Goal: Communication & Community: Answer question/provide support

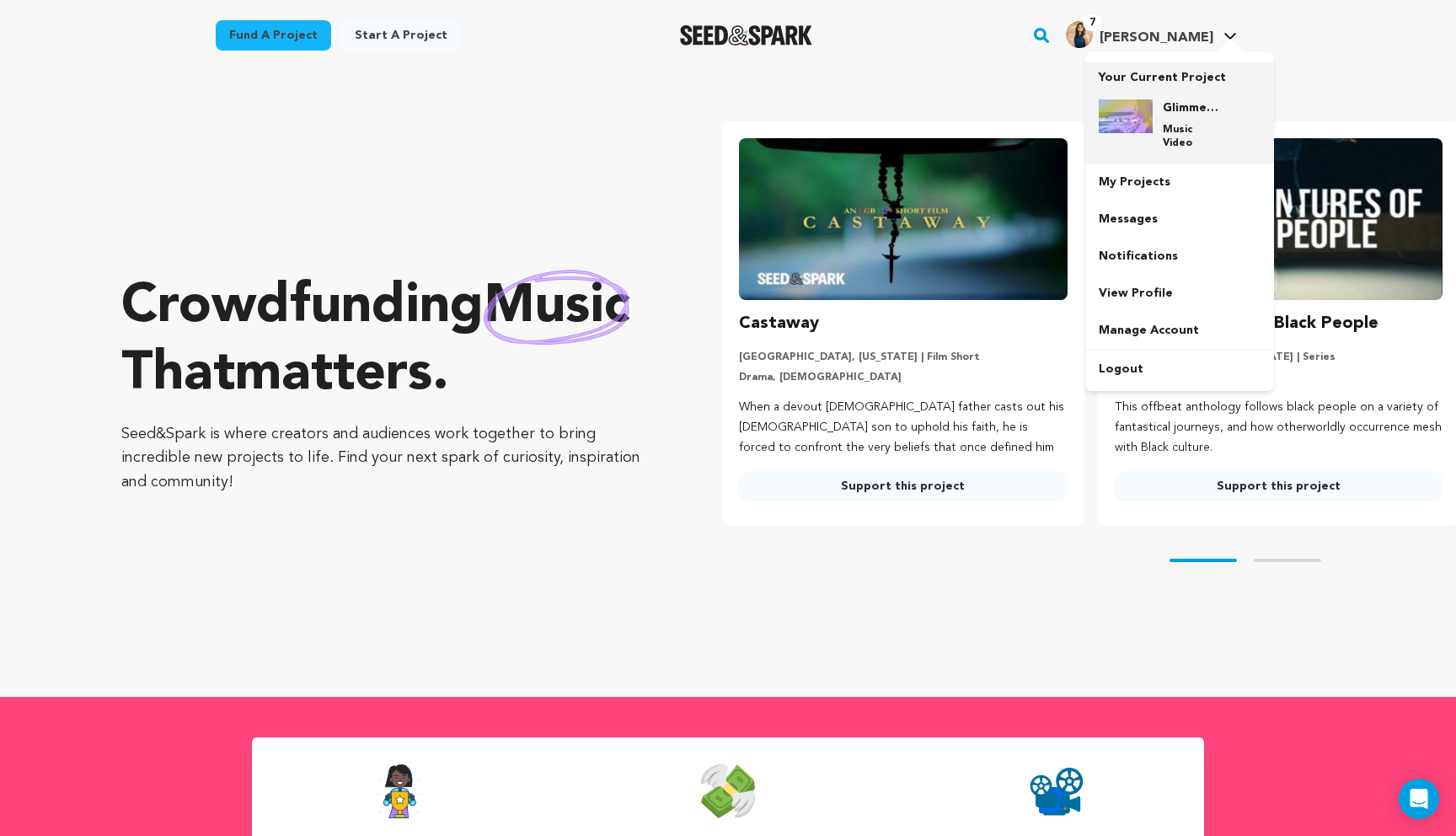
click at [989, 114] on div "Glimmer in Your Eyes - Narrative Music Video Music Video" at bounding box center [1193, 125] width 81 height 50
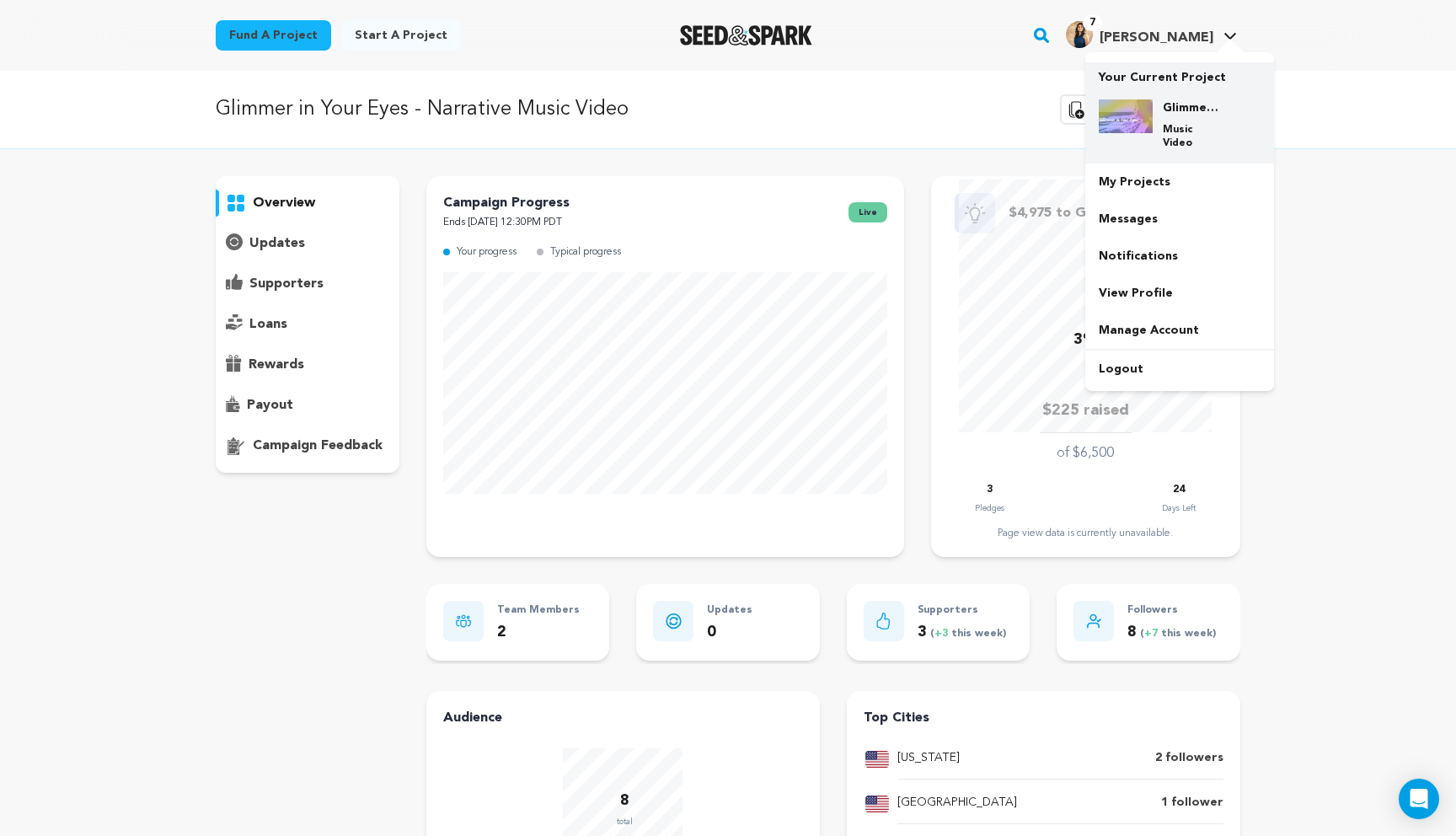
click at [1155, 99] on div "Glimmer in Your Eyes - Narrative Music Video Music Video" at bounding box center [1180, 125] width 162 height 77
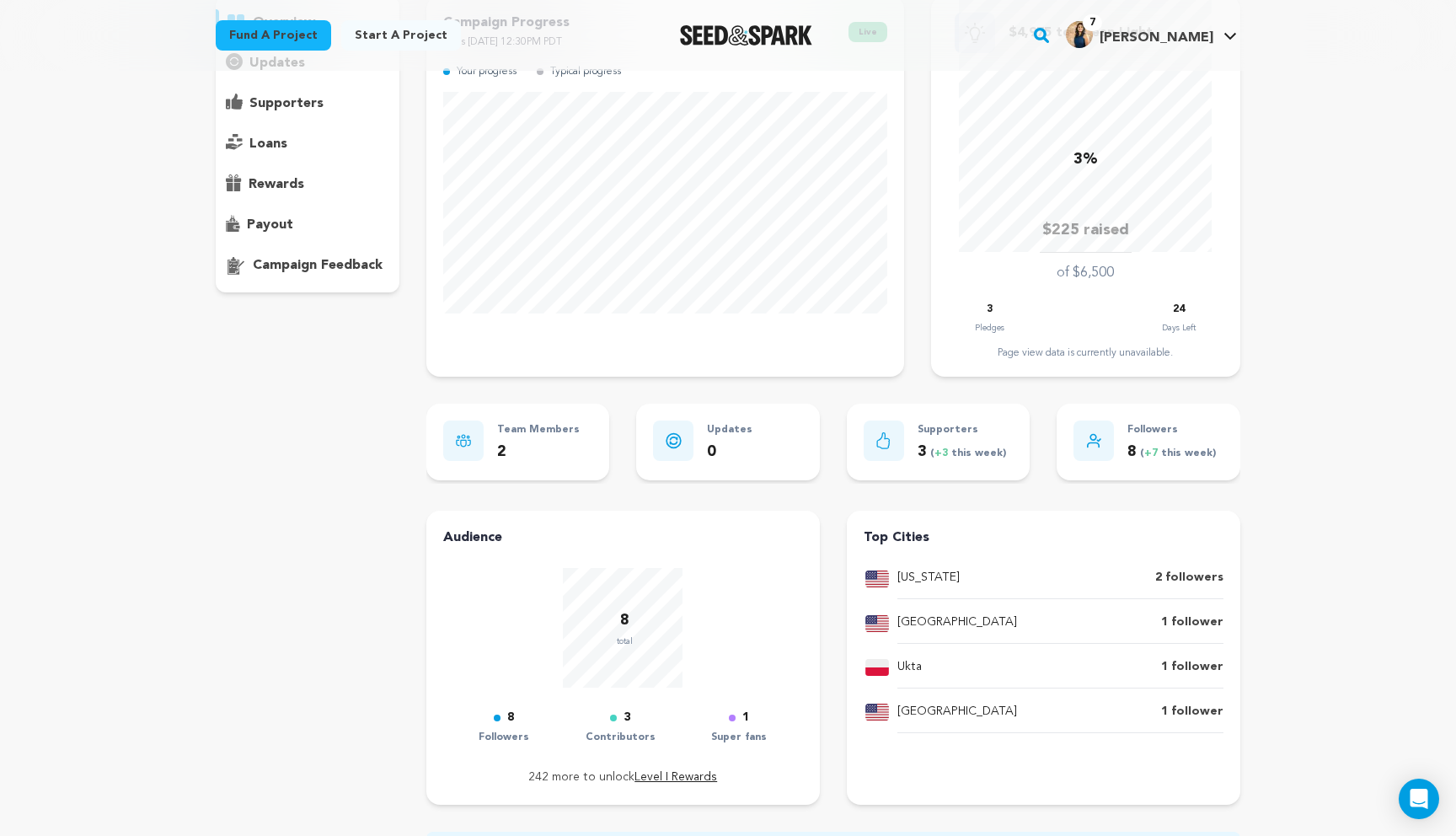
scroll to position [84, 0]
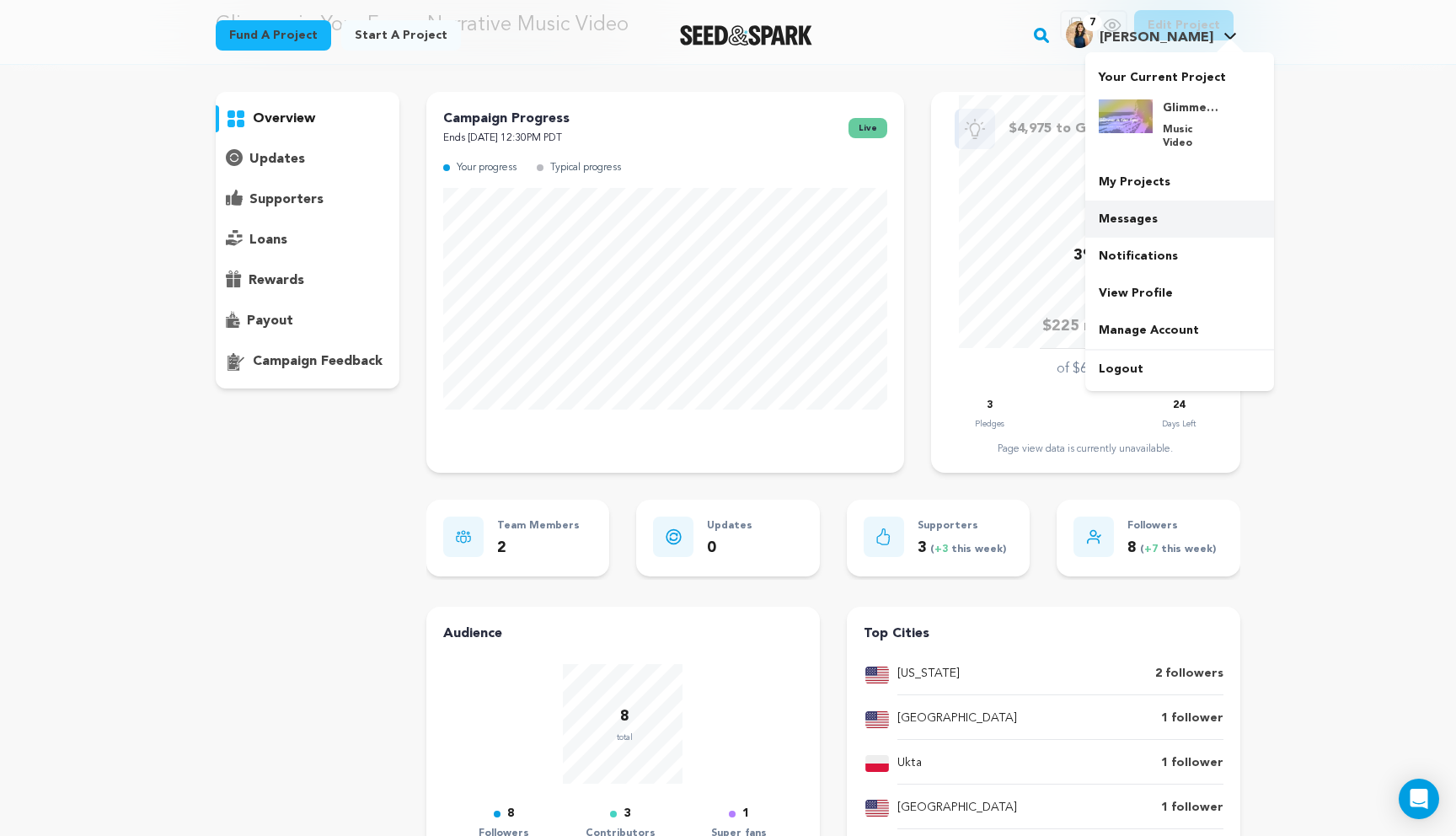
click at [1143, 212] on link "Messages" at bounding box center [1180, 218] width 189 height 37
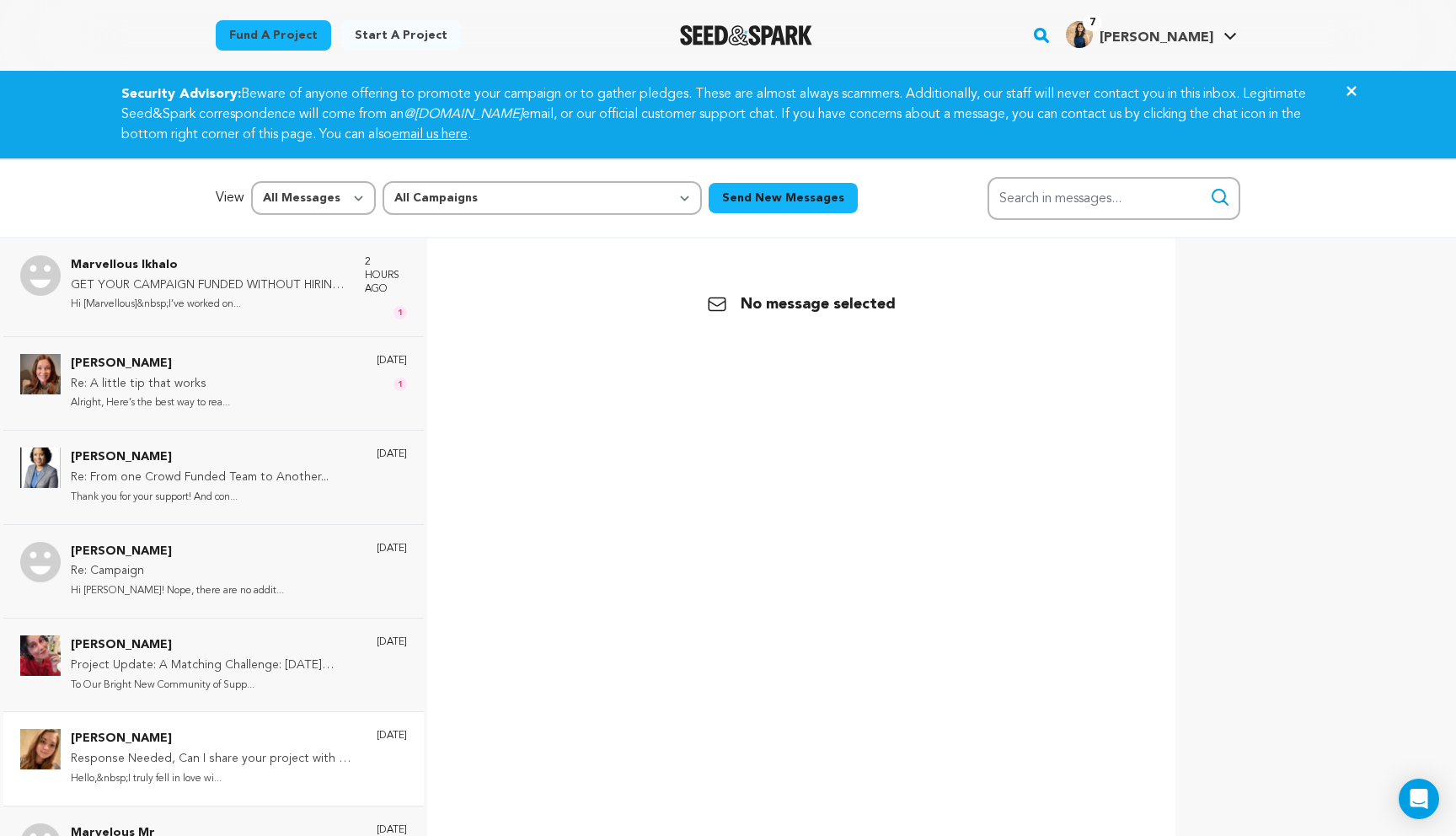
click at [184, 726] on div "Emma Martinez Response Needed, Can I share your project with my friend and fami…" at bounding box center [214, 758] width 420 height 93
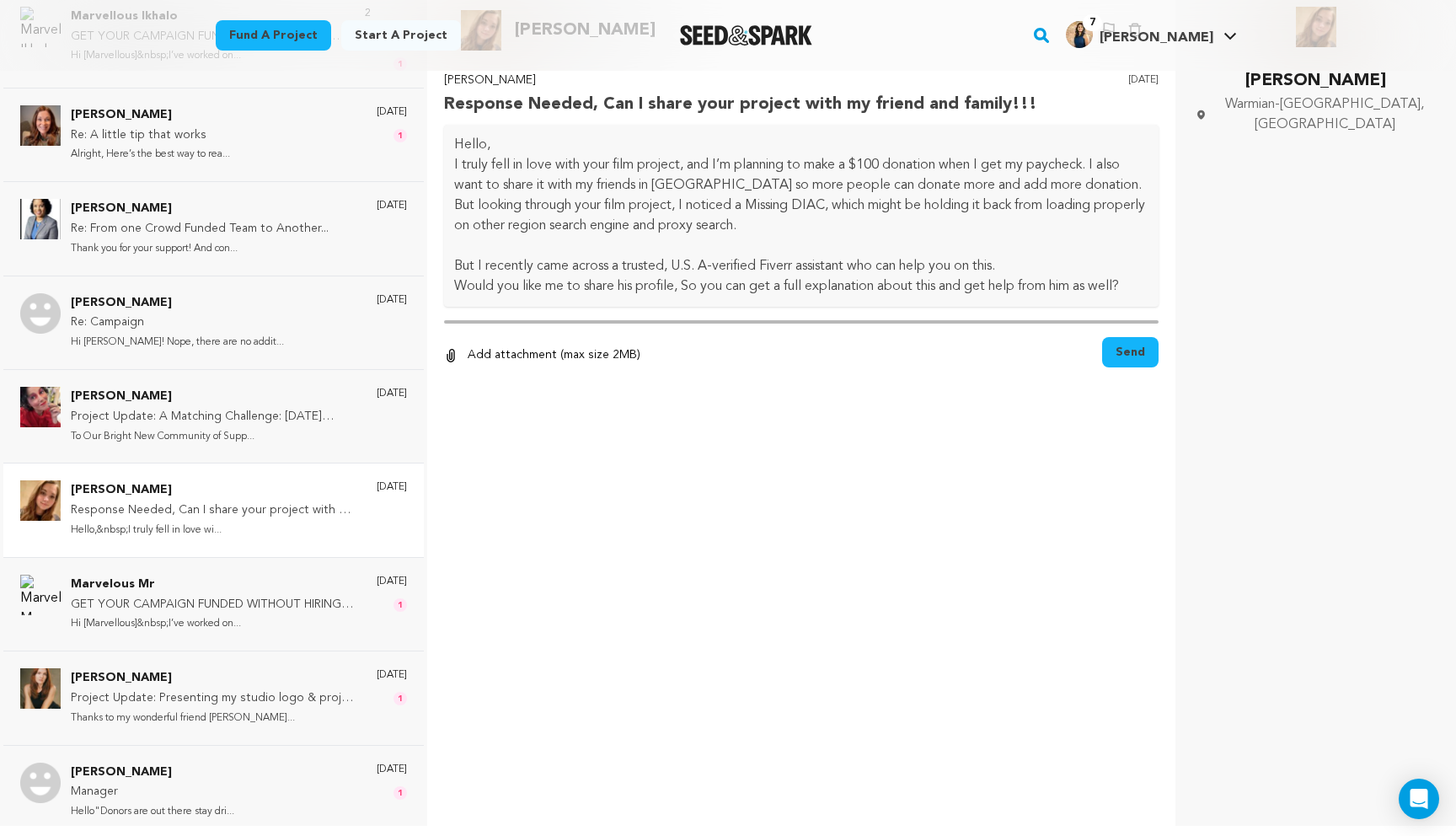
scroll to position [252, 0]
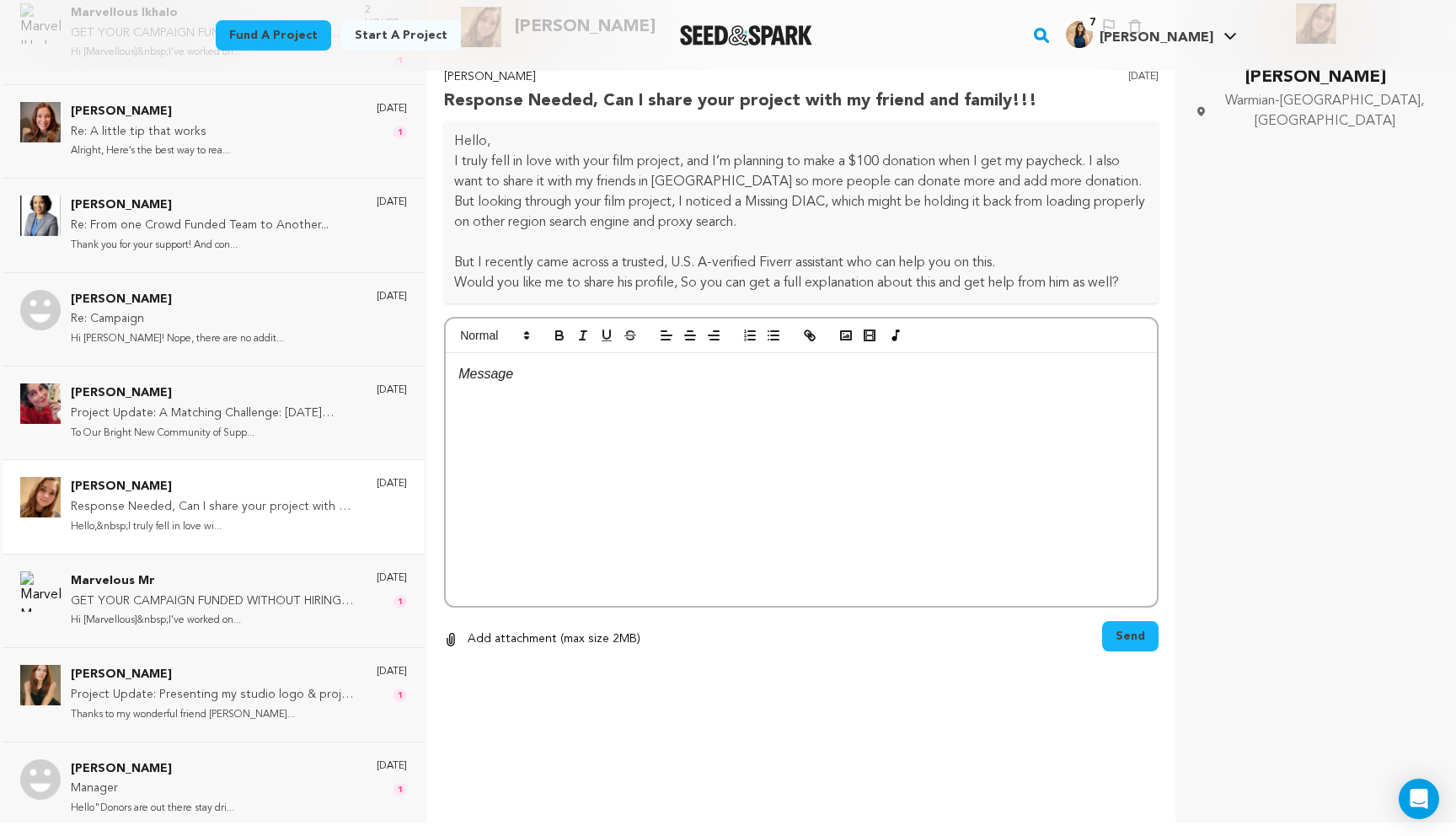
click at [671, 467] on div at bounding box center [801, 480] width 711 height 253
click at [590, 420] on div at bounding box center [801, 480] width 711 height 253
click at [253, 110] on div "Emily Johnson Re: A little tip that works Alright, Here’s the best way to rea..…" at bounding box center [239, 132] width 336 height 59
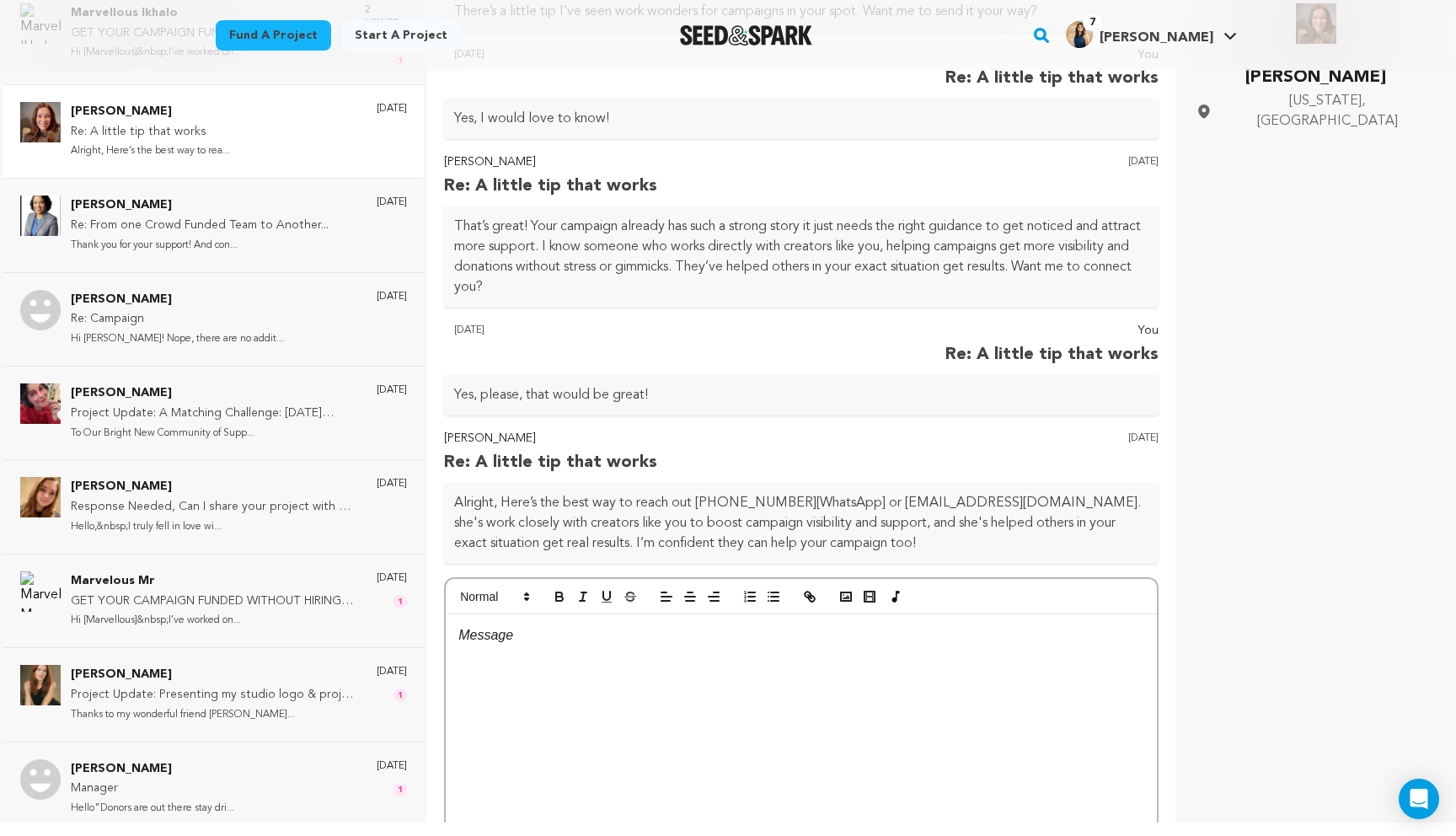
scroll to position [274, 0]
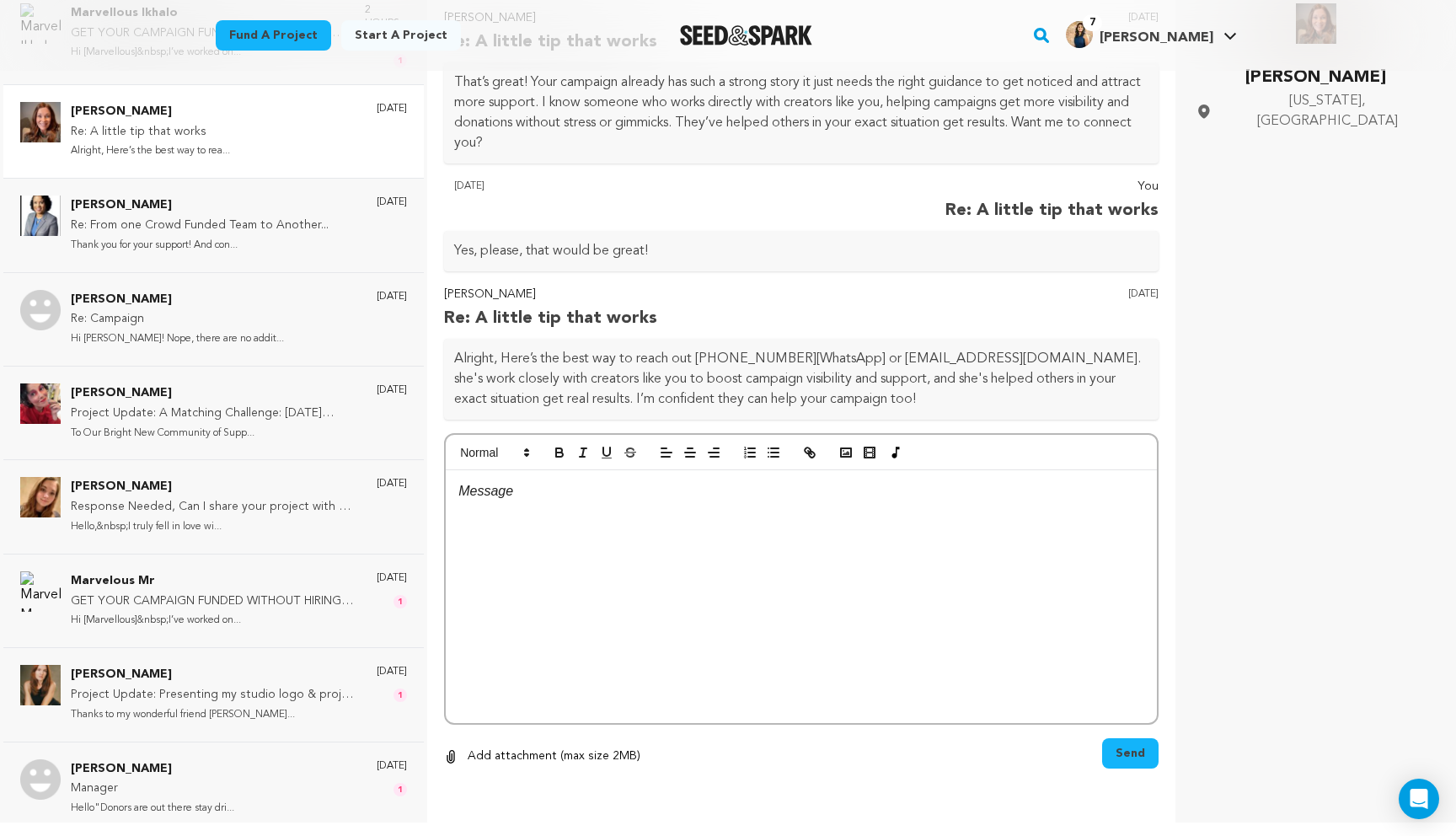
click at [750, 353] on p "Alright, Here’s the best way to reach out +14056380356[WhatsApp] or sodiqhikmat…" at bounding box center [801, 379] width 694 height 61
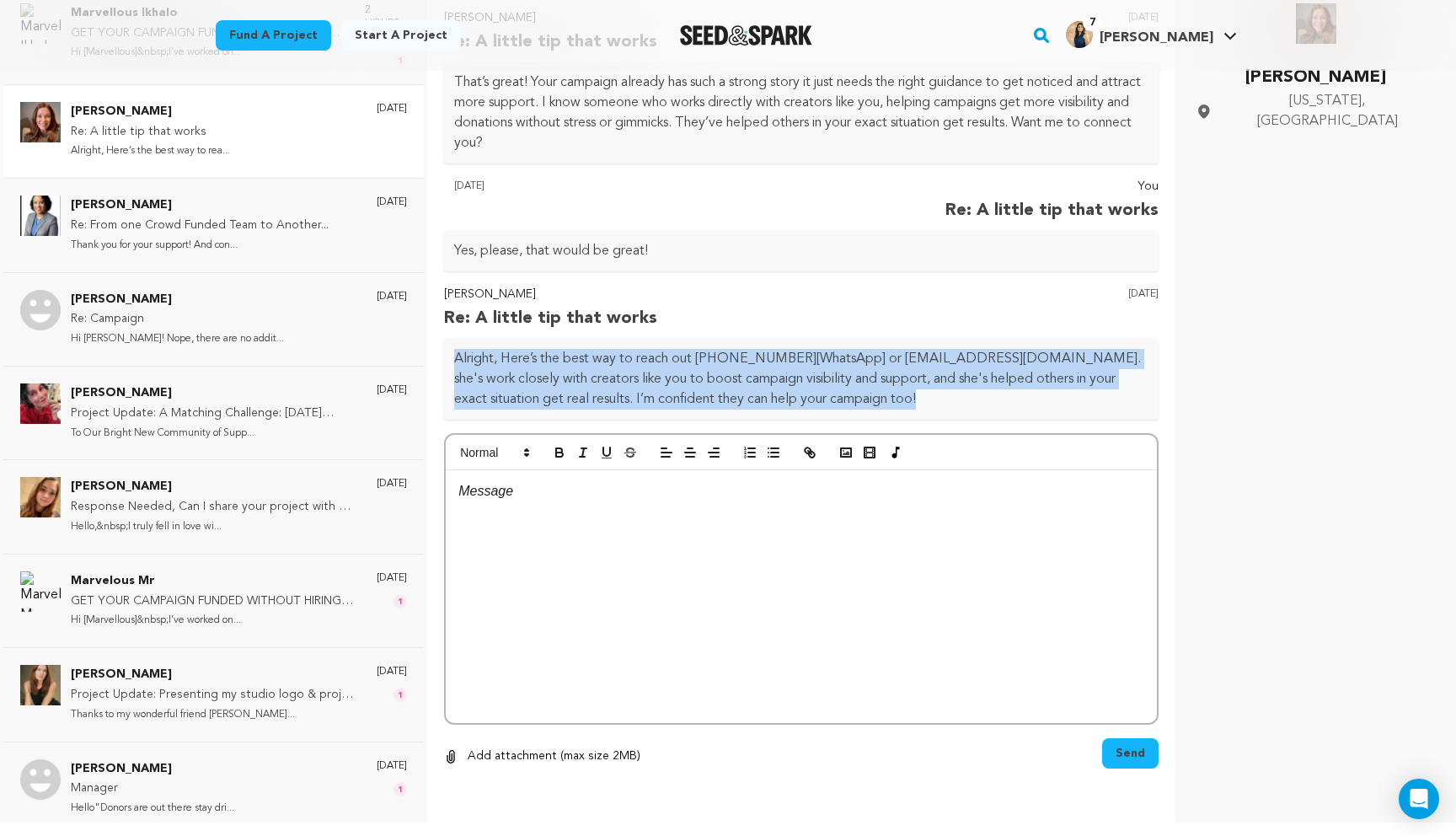
click at [750, 353] on p "Alright, Here’s the best way to reach out +14056380356[WhatsApp] or sodiqhikmat…" at bounding box center [801, 379] width 694 height 61
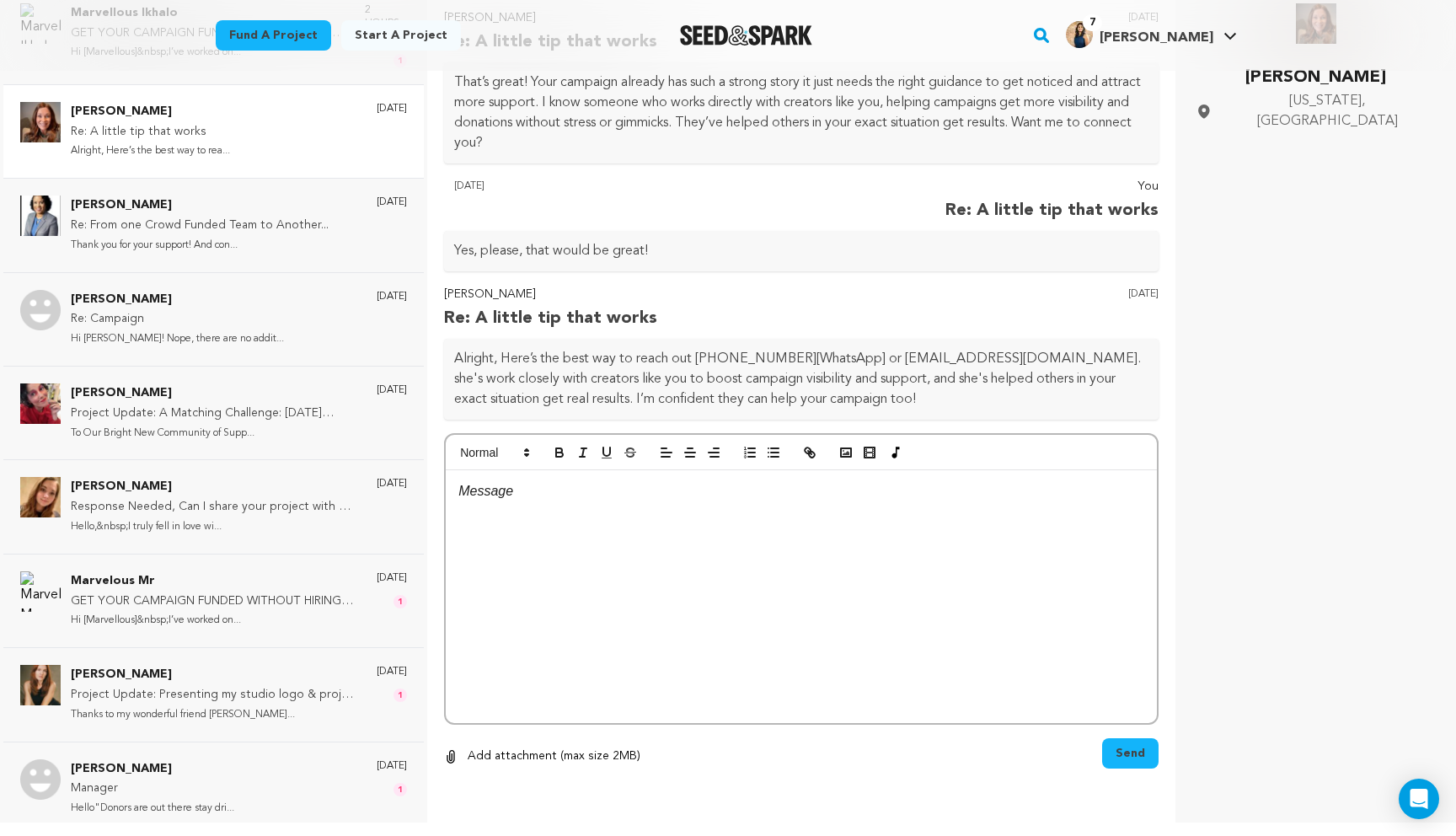
click at [738, 376] on p "Alright, Here’s the best way to reach out +14056380356[WhatsApp] or sodiqhikmat…" at bounding box center [801, 379] width 694 height 61
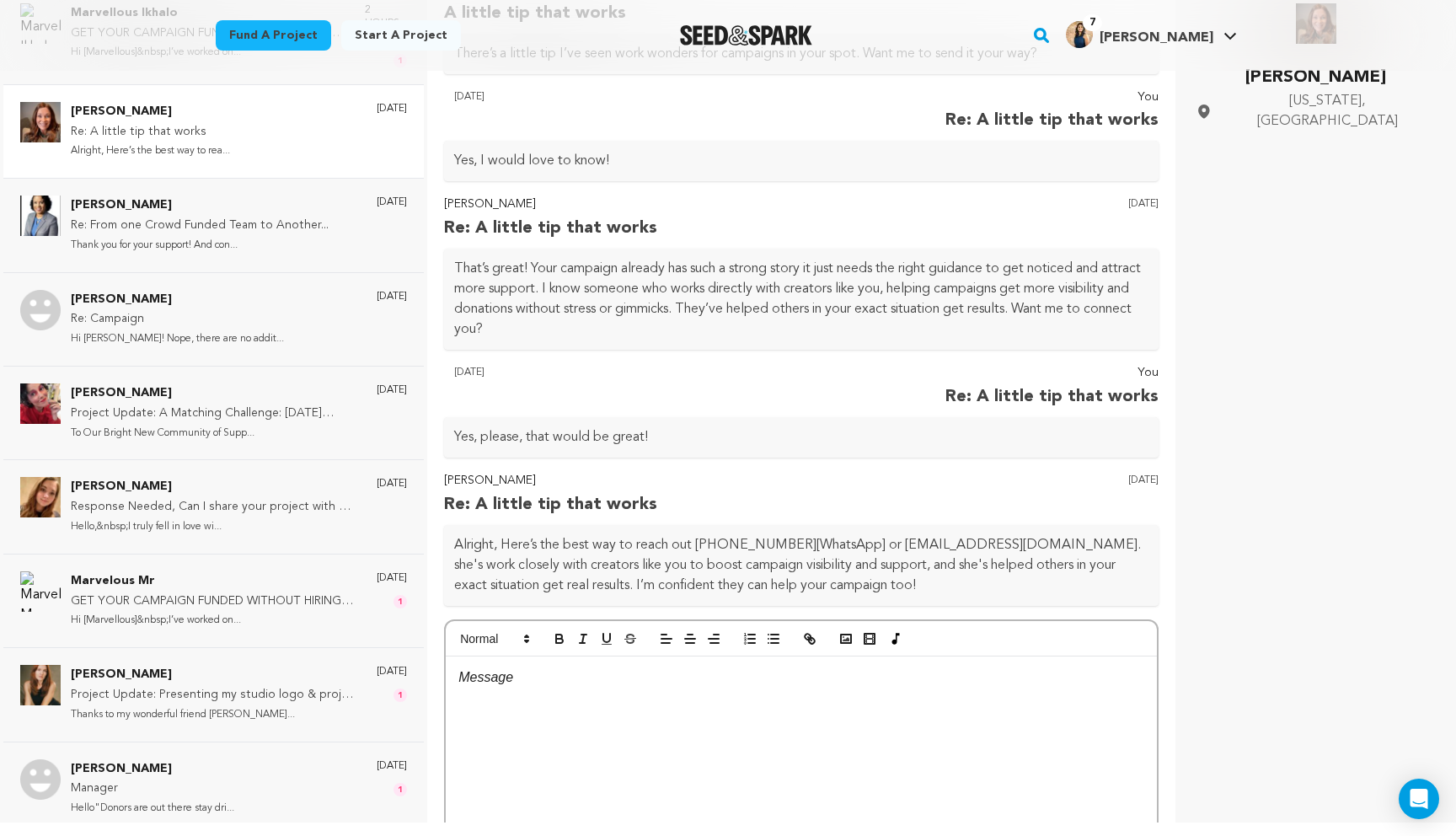
scroll to position [54, 0]
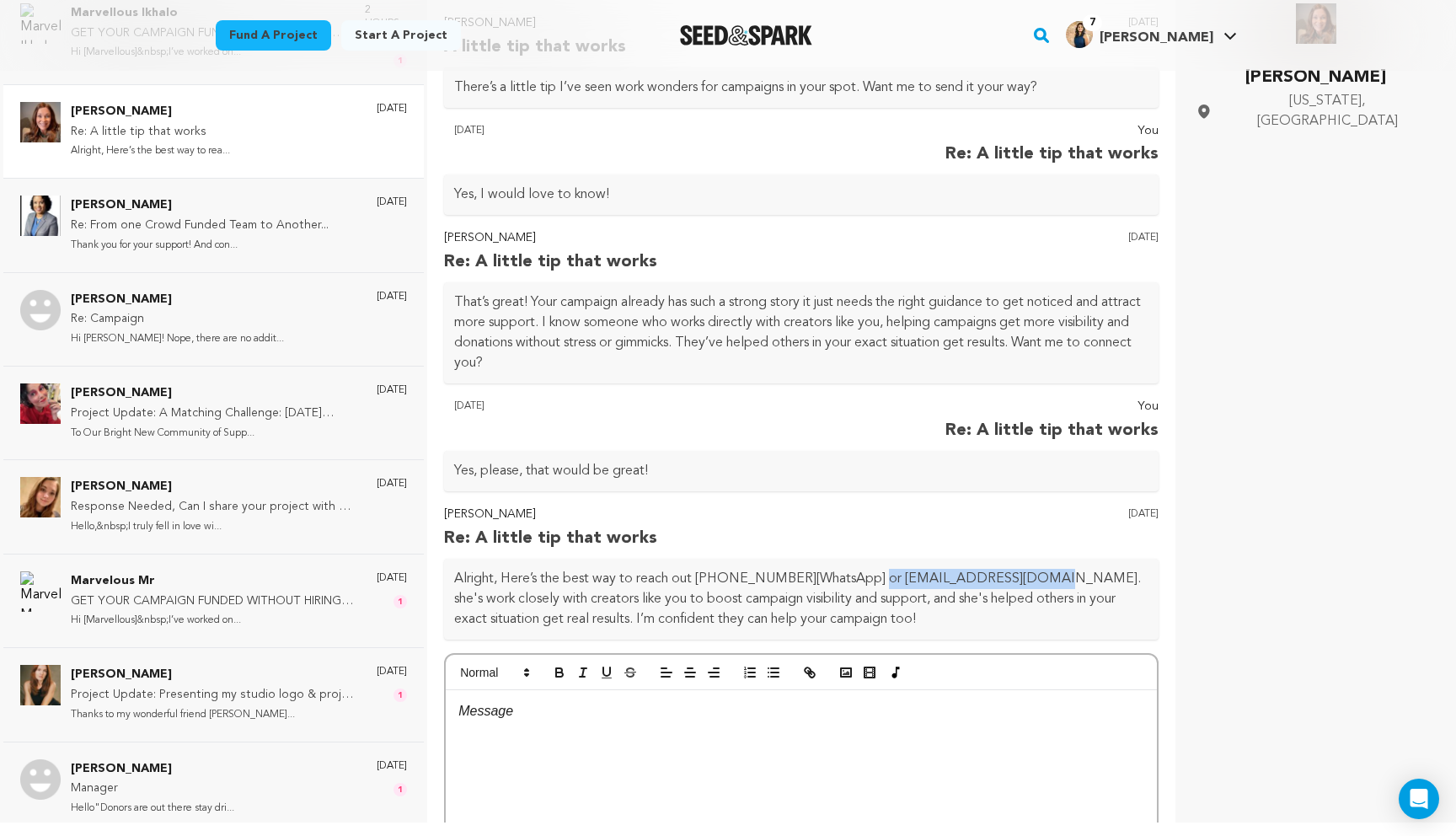
drag, startPoint x: 878, startPoint y: 581, endPoint x: 1038, endPoint y: 581, distance: 160.0
click at [1038, 581] on p "Alright, Here’s the best way to reach out +14056380356[WhatsApp] or sodiqhikmat…" at bounding box center [801, 599] width 694 height 61
copy p "sodiqhikmat03@gmail.com"
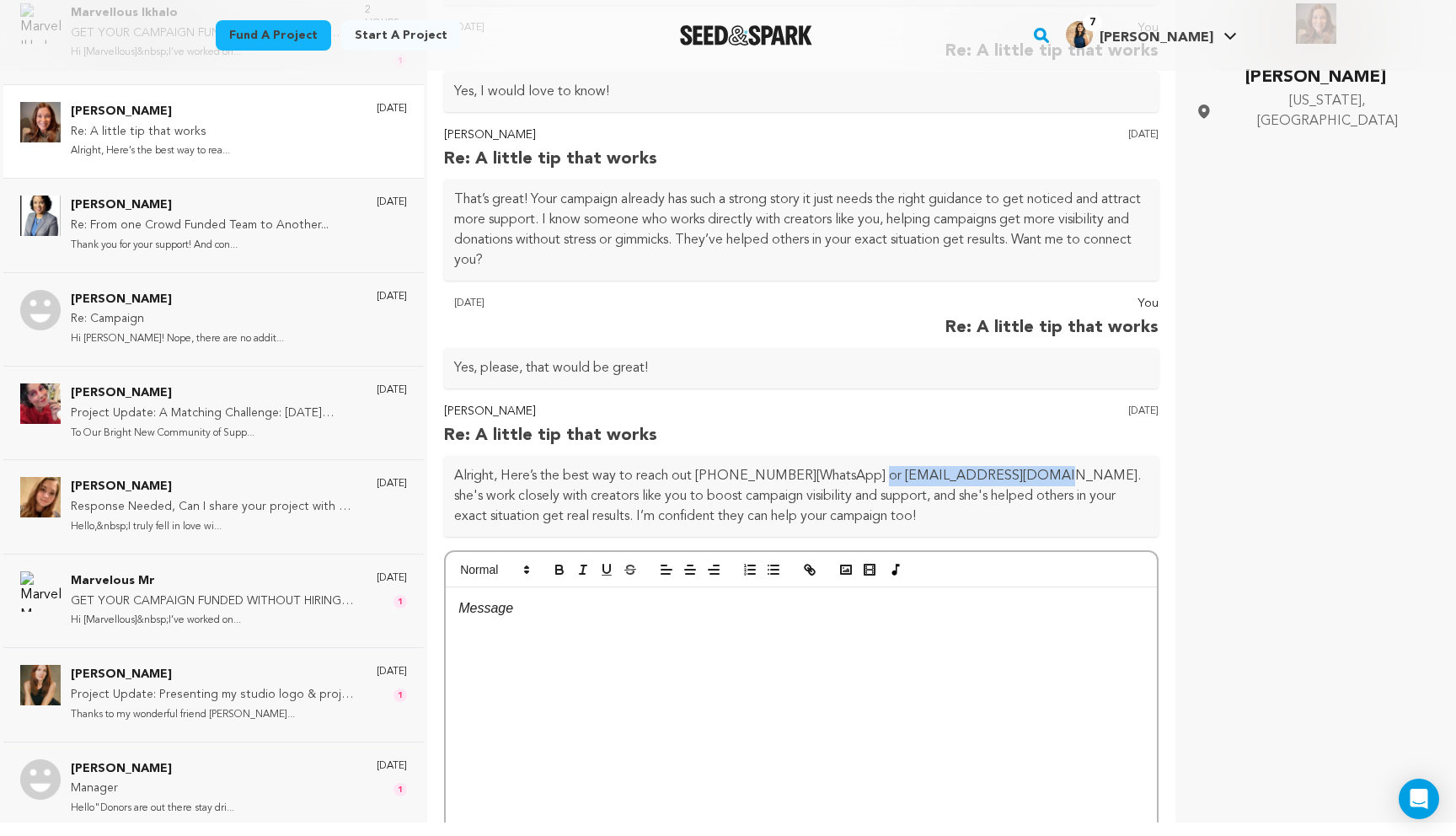
scroll to position [160, 0]
click at [978, 621] on div at bounding box center [801, 710] width 711 height 253
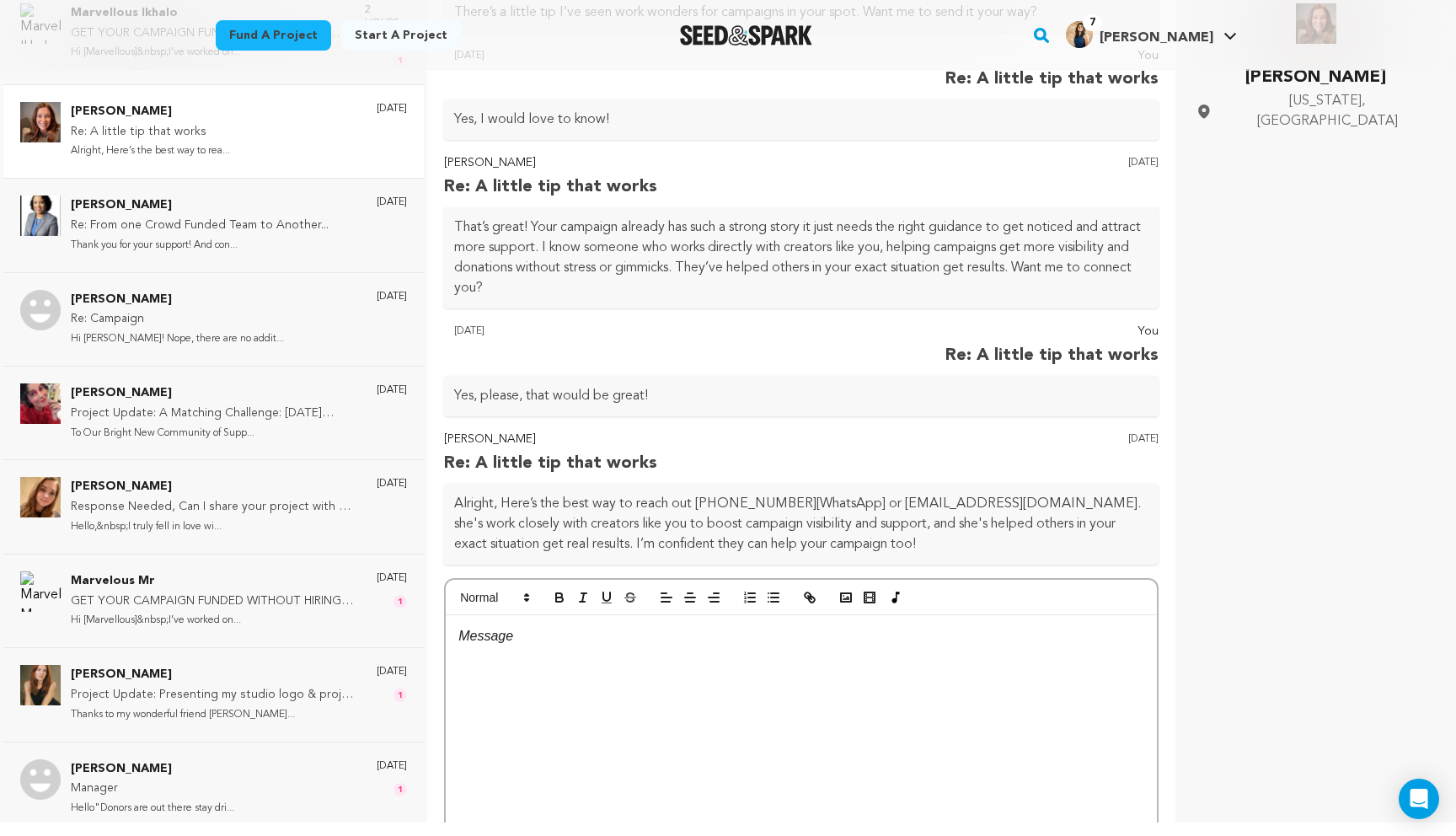
scroll to position [144, 0]
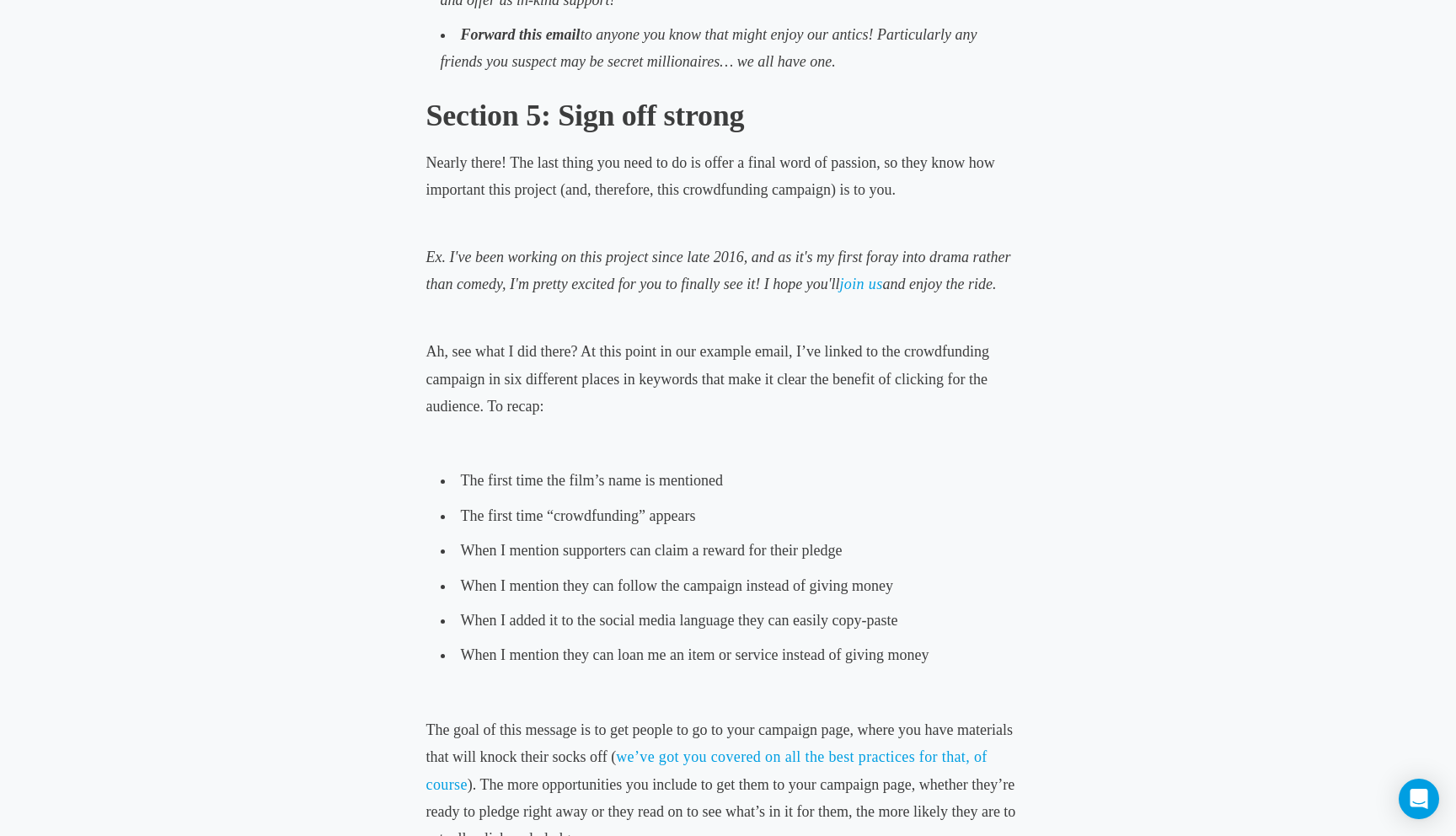
scroll to position [3868, 0]
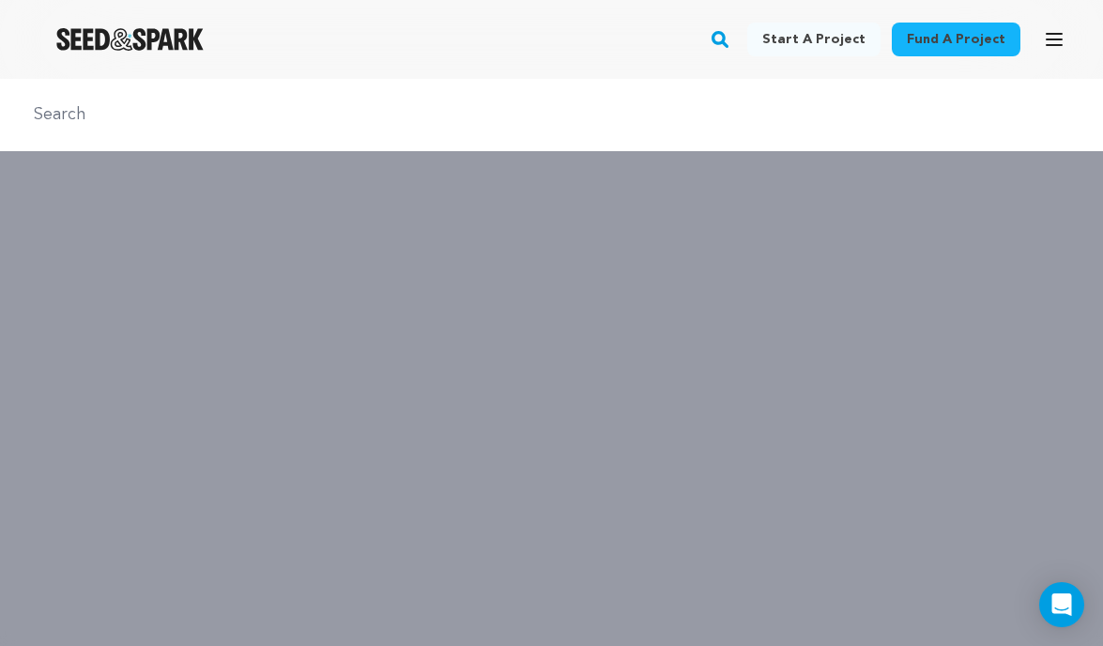
type input "A Dealers Burden"
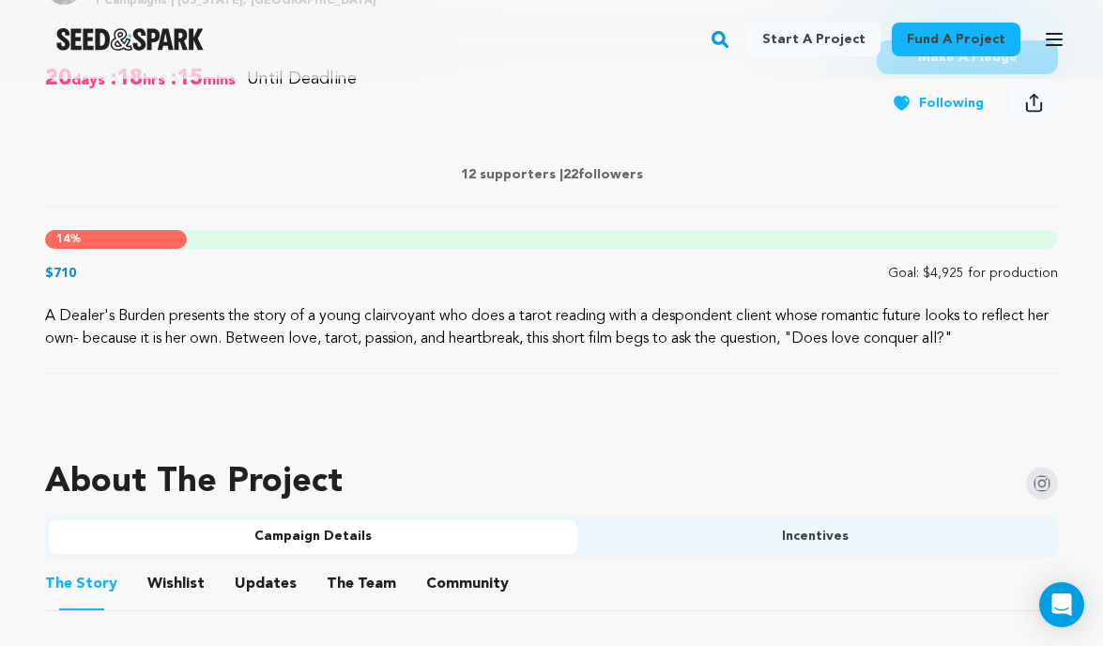
scroll to position [813, 0]
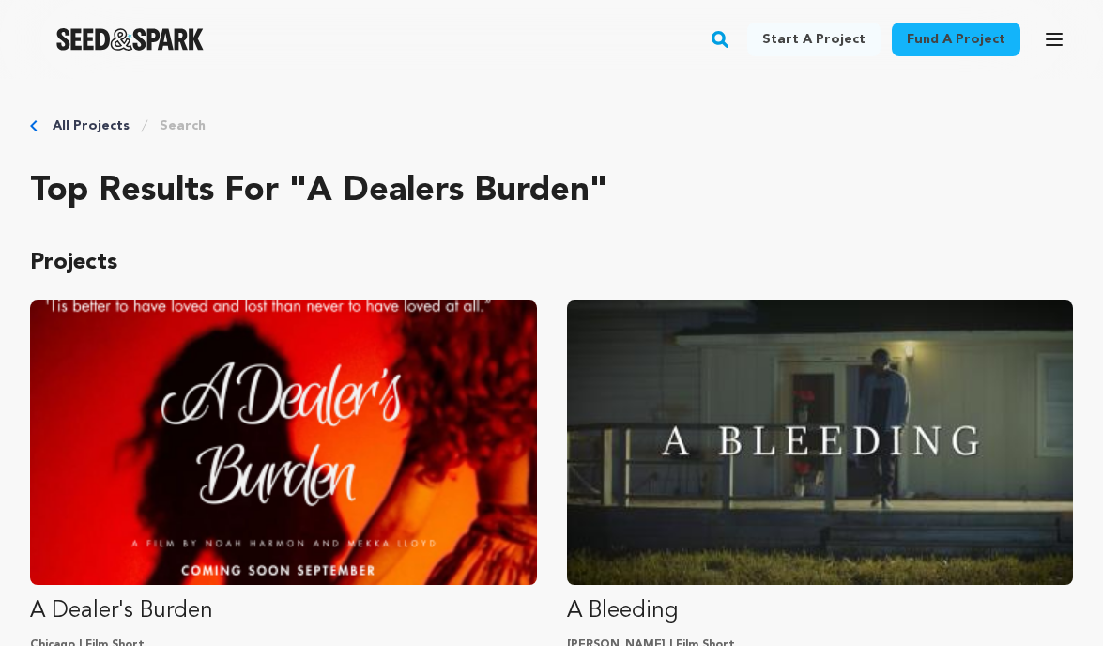
scroll to position [211, 0]
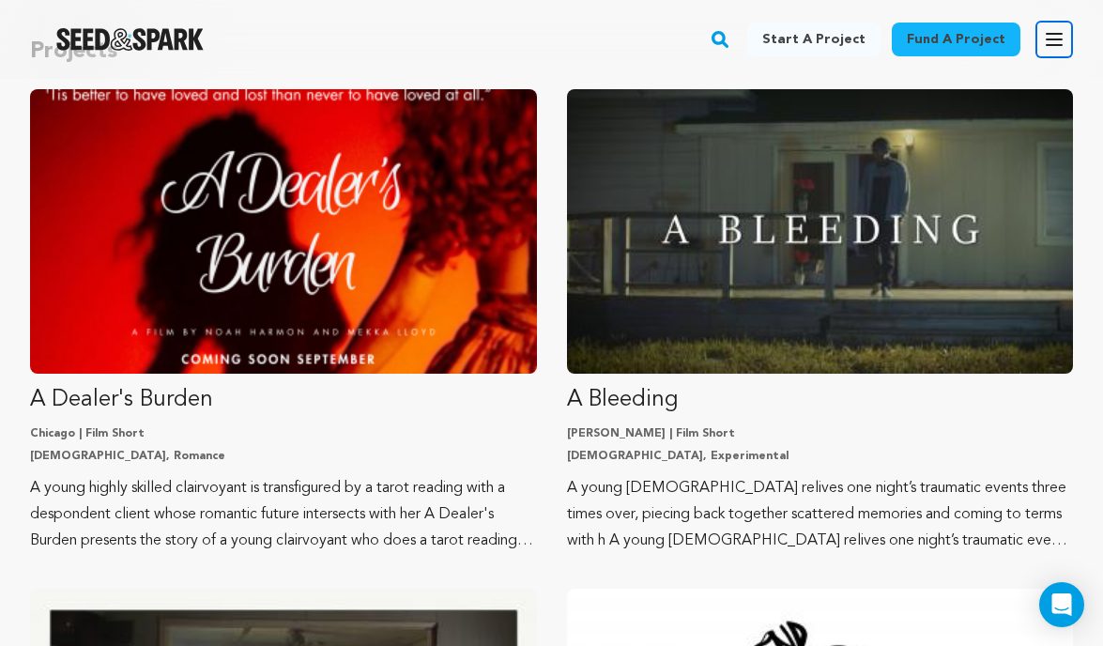
click at [1055, 38] on icon "button" at bounding box center [1054, 39] width 23 height 23
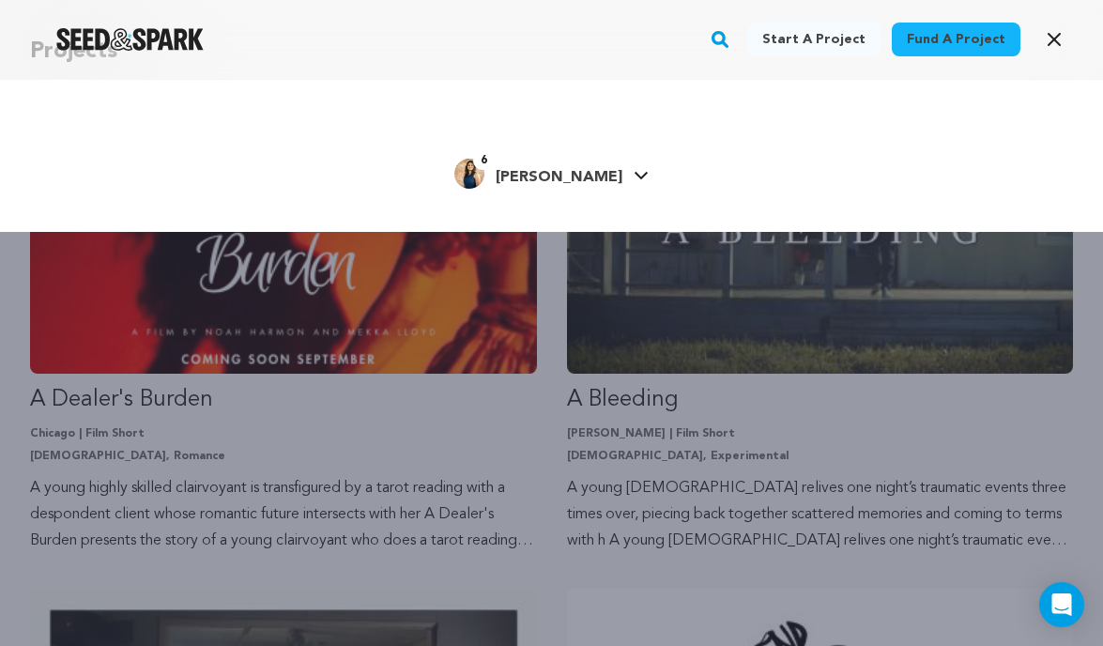
click at [596, 161] on link "6 [PERSON_NAME] [PERSON_NAME]" at bounding box center [551, 172] width 194 height 34
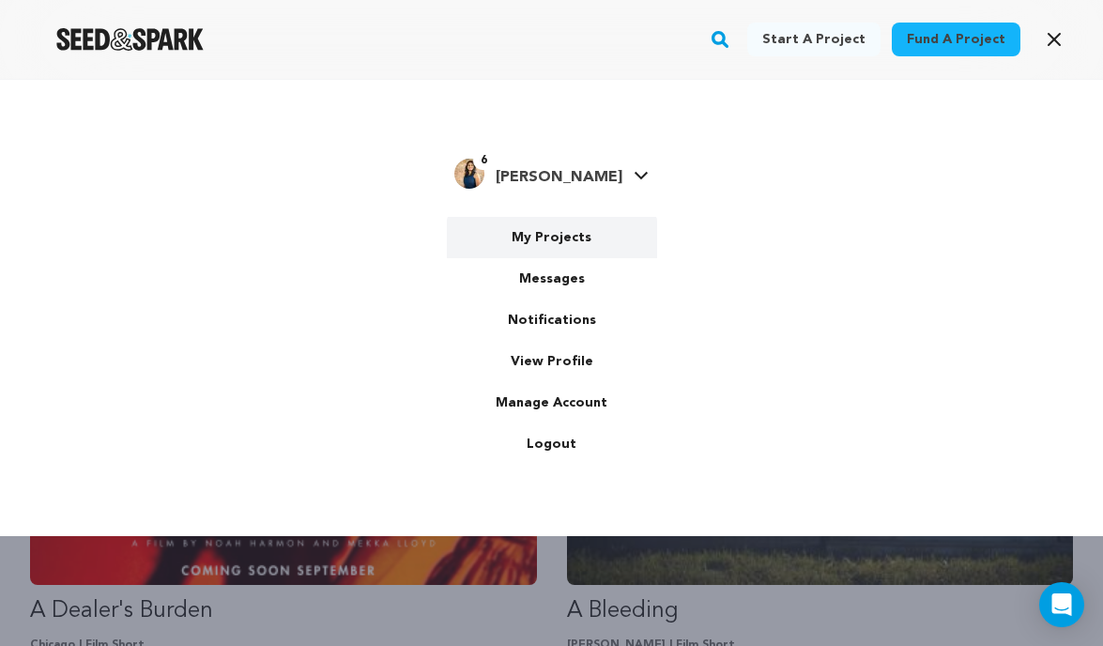
click at [557, 236] on link "My Projects" at bounding box center [552, 237] width 210 height 41
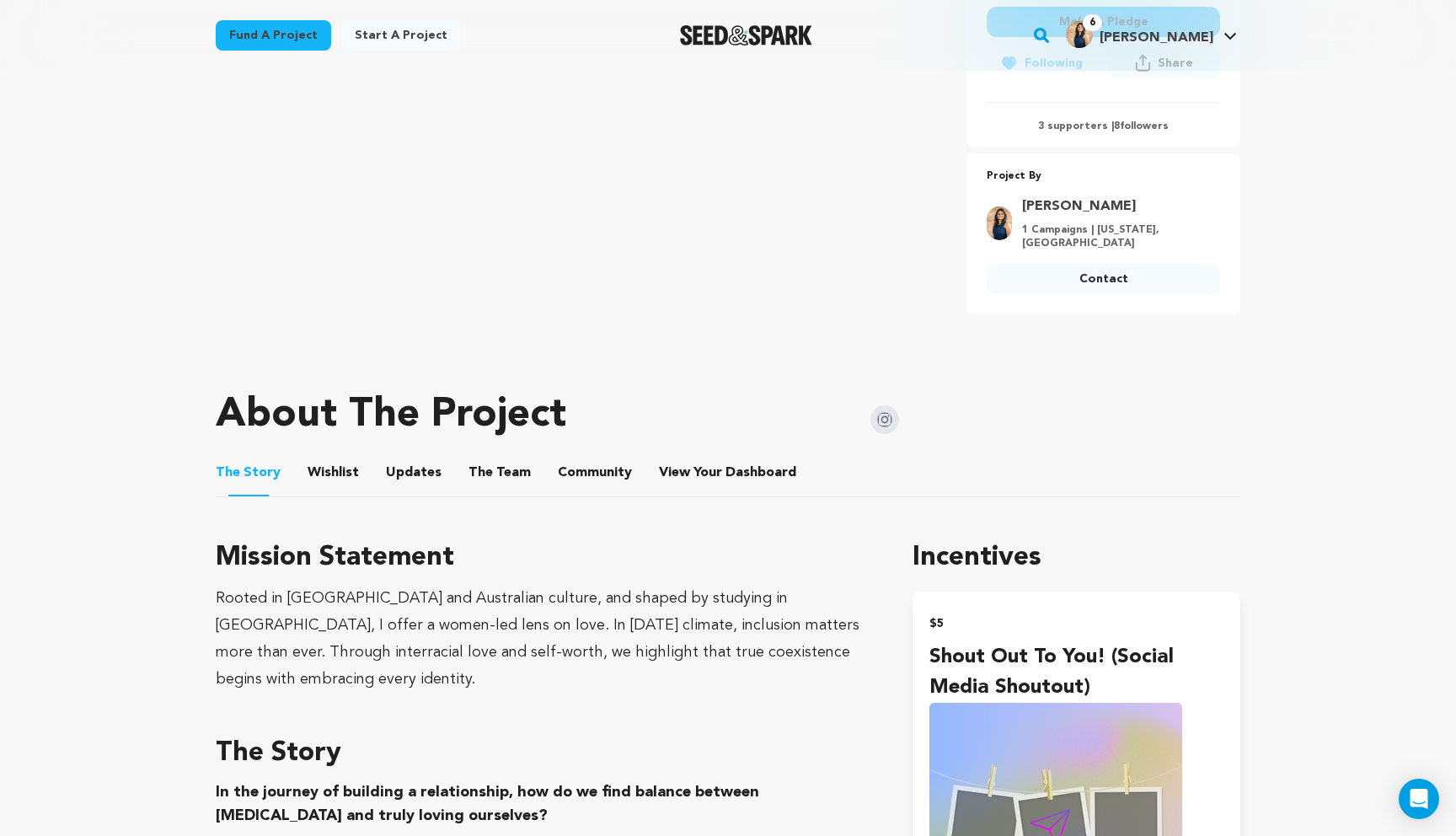
scroll to position [549, 0]
click at [687, 456] on button "View Your Dashboard" at bounding box center [679, 475] width 40 height 40
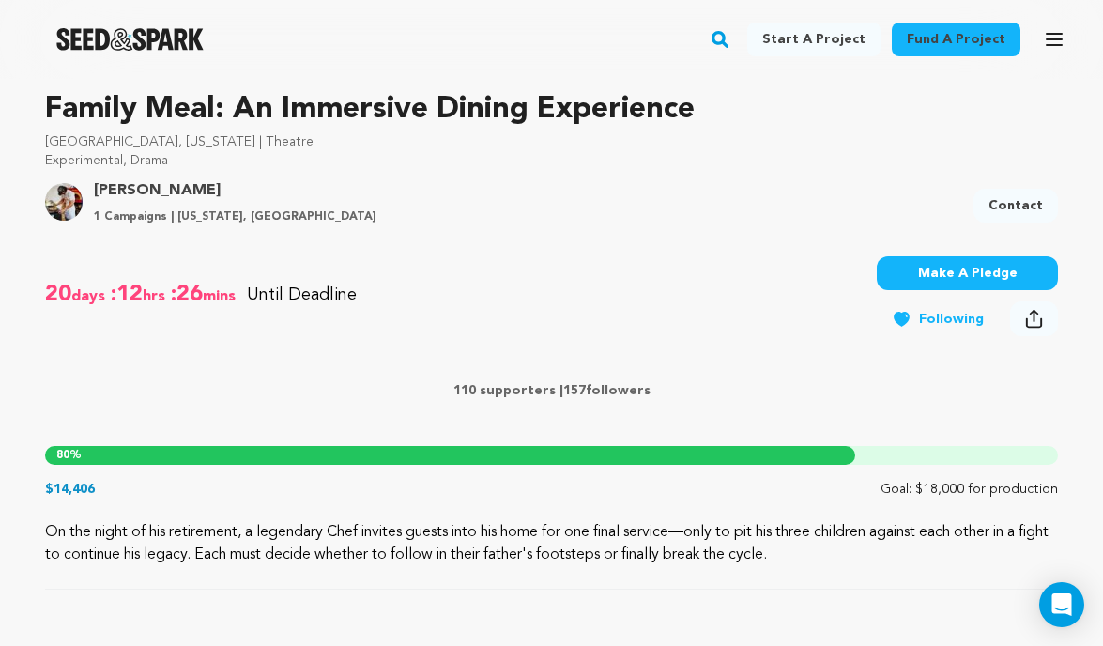
scroll to position [575, 0]
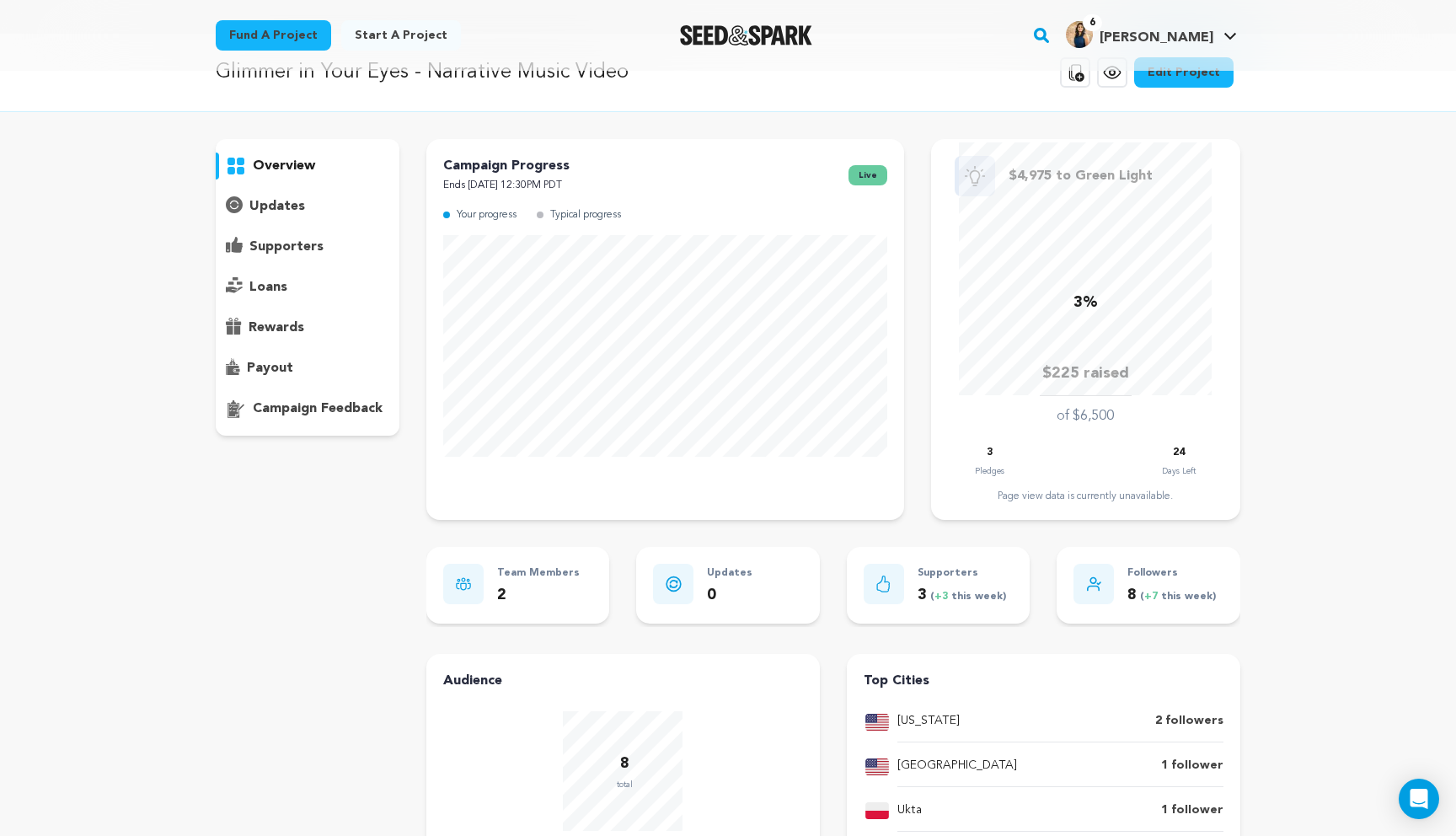
scroll to position [38, 0]
click at [318, 249] on p "supporters" at bounding box center [286, 246] width 75 height 21
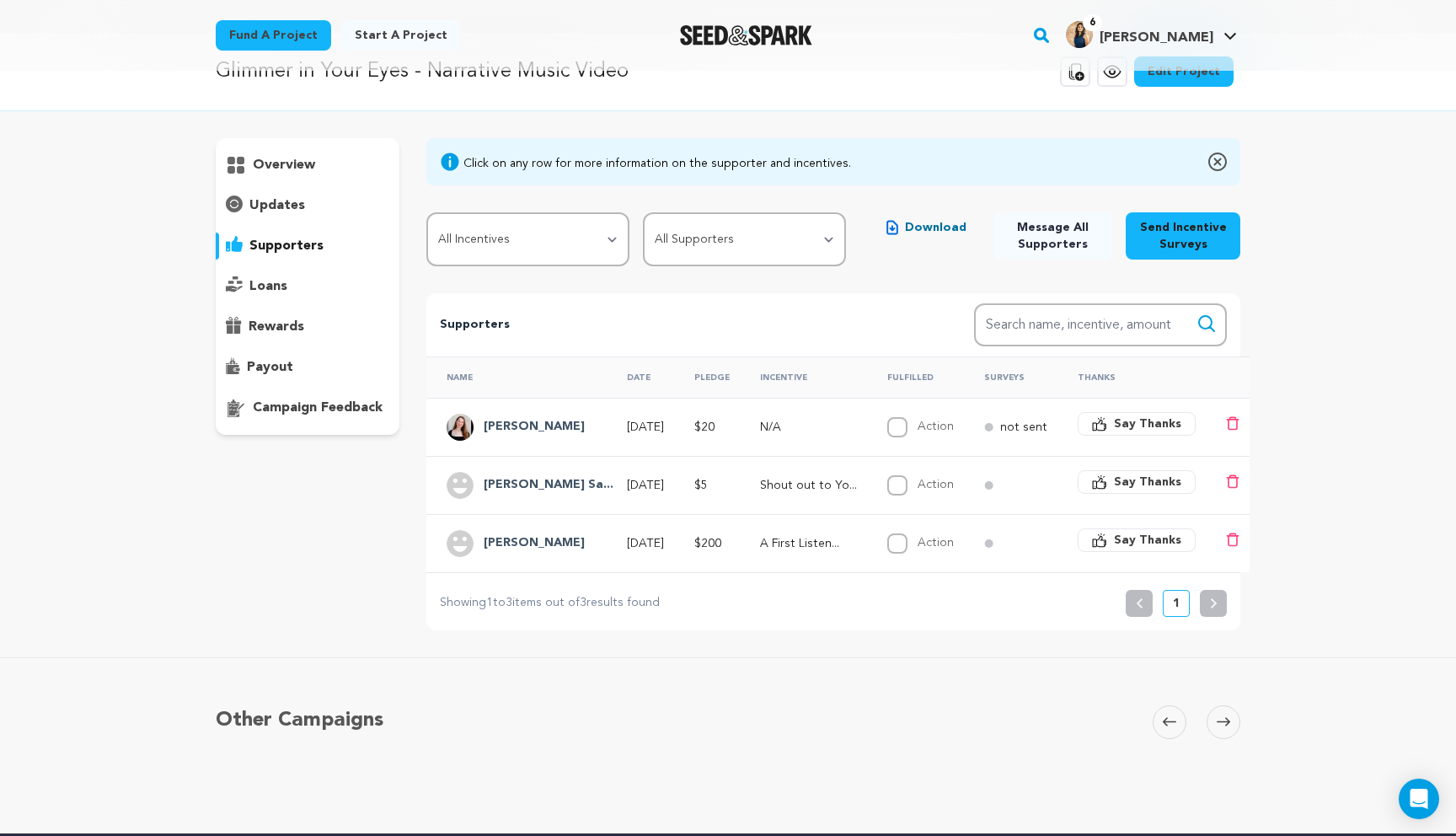
click at [1115, 430] on span "Say Thanks" at bounding box center [1147, 424] width 67 height 17
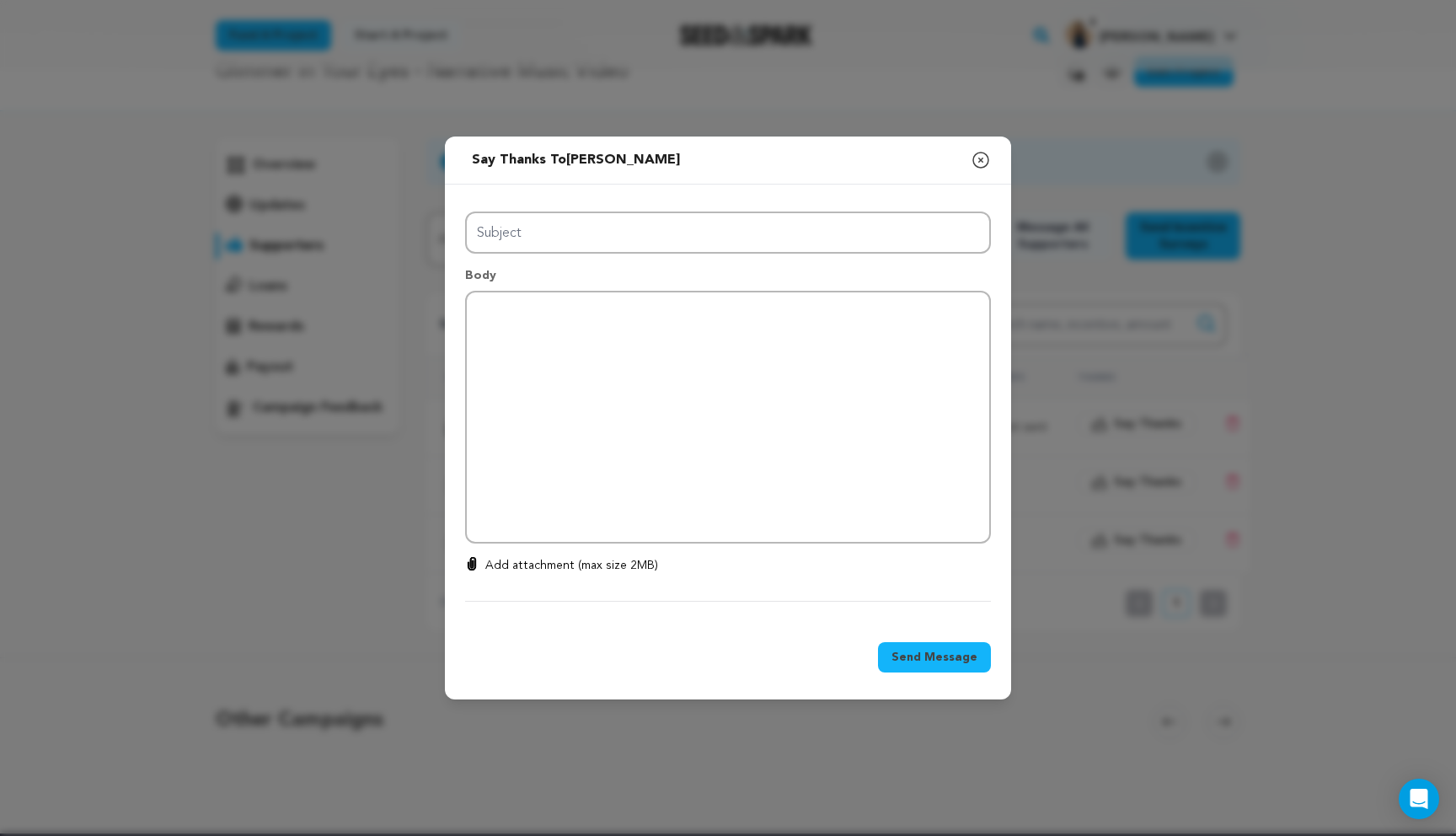
type input "Thanks for your support!"
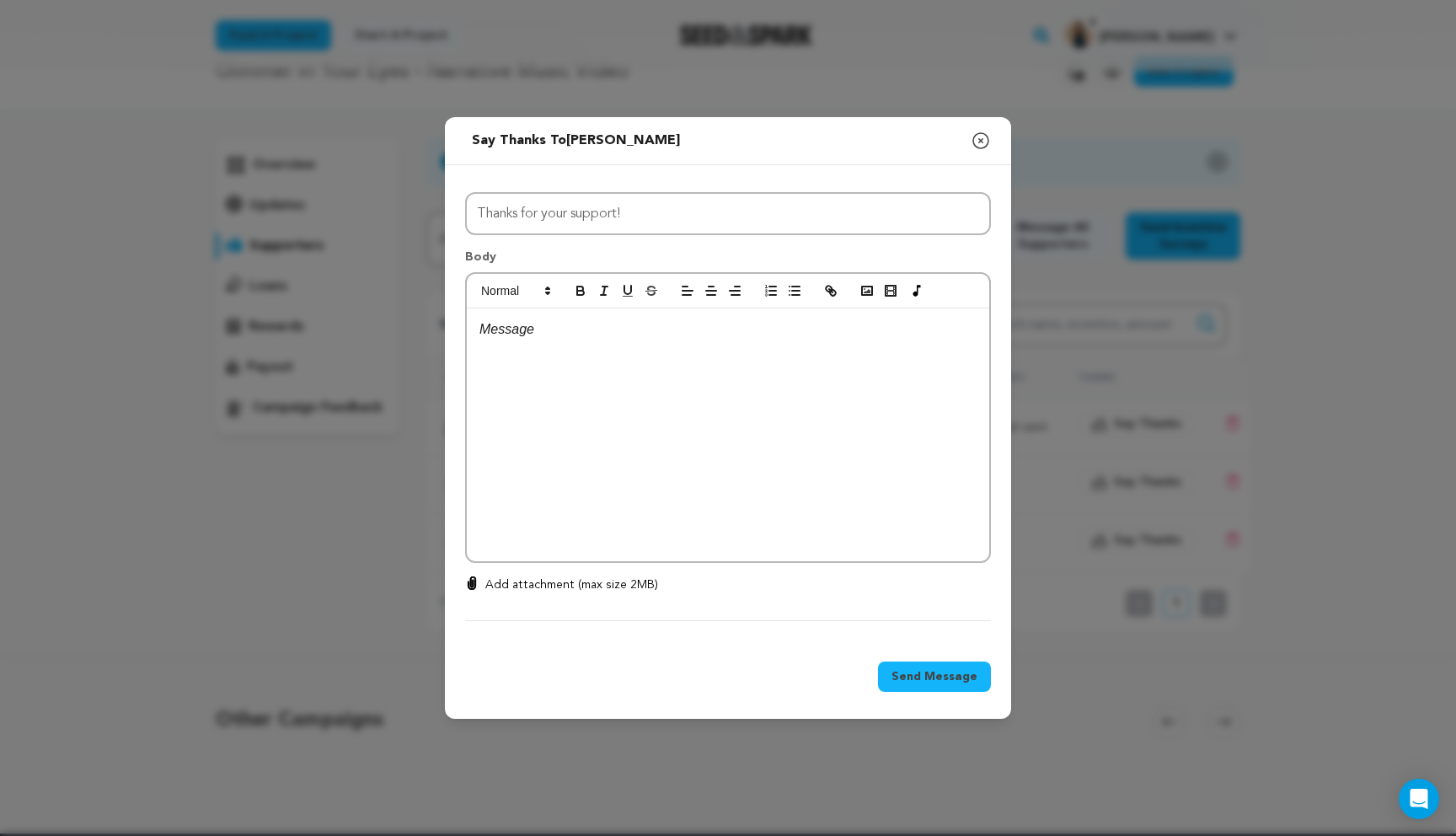
click at [548, 363] on div at bounding box center [728, 435] width 522 height 253
click at [674, 378] on p "Thank you so much for your donatation" at bounding box center [728, 373] width 497 height 22
click at [871, 284] on icon "button" at bounding box center [866, 290] width 15 height 15
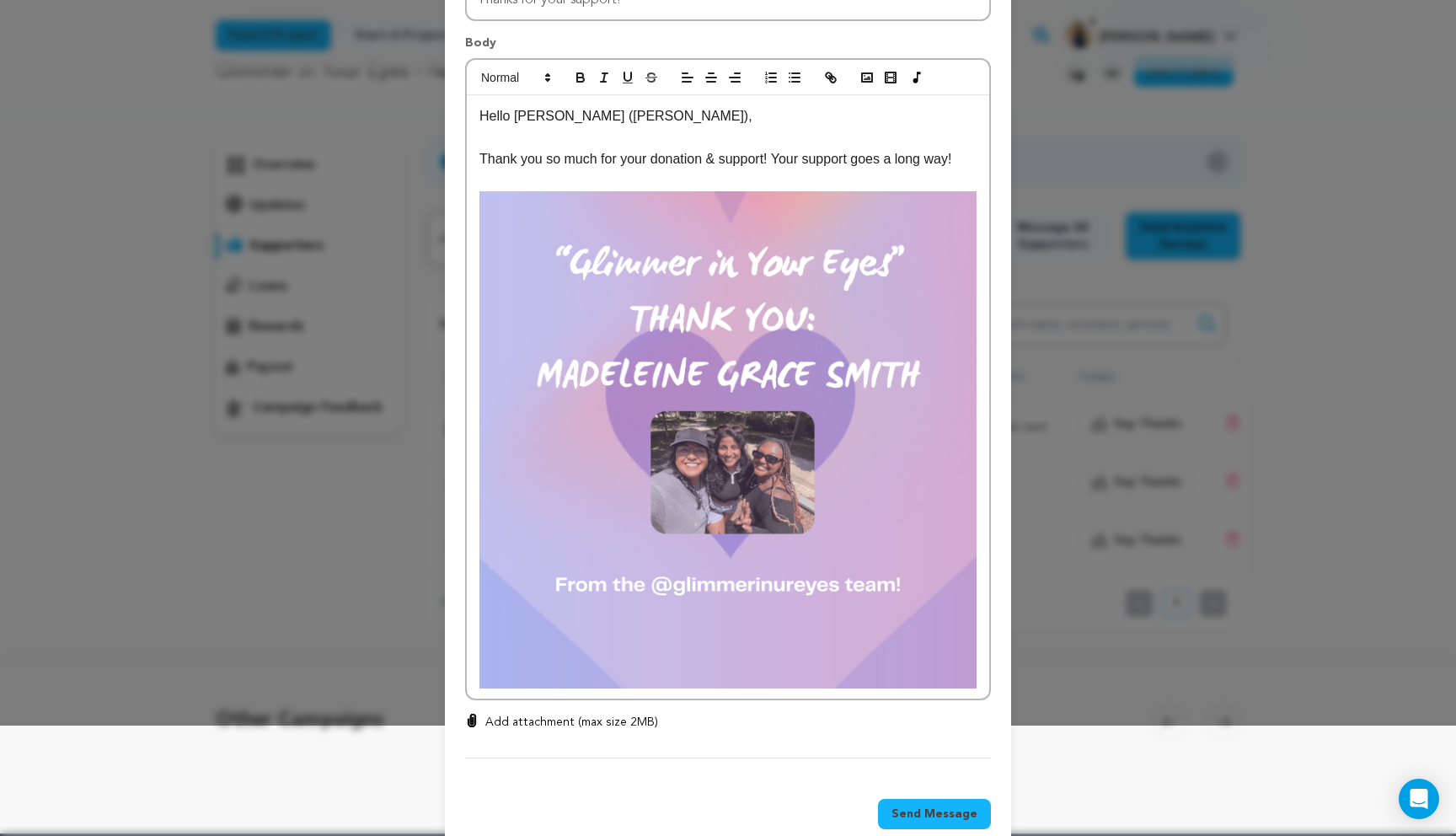
scroll to position [67, 0]
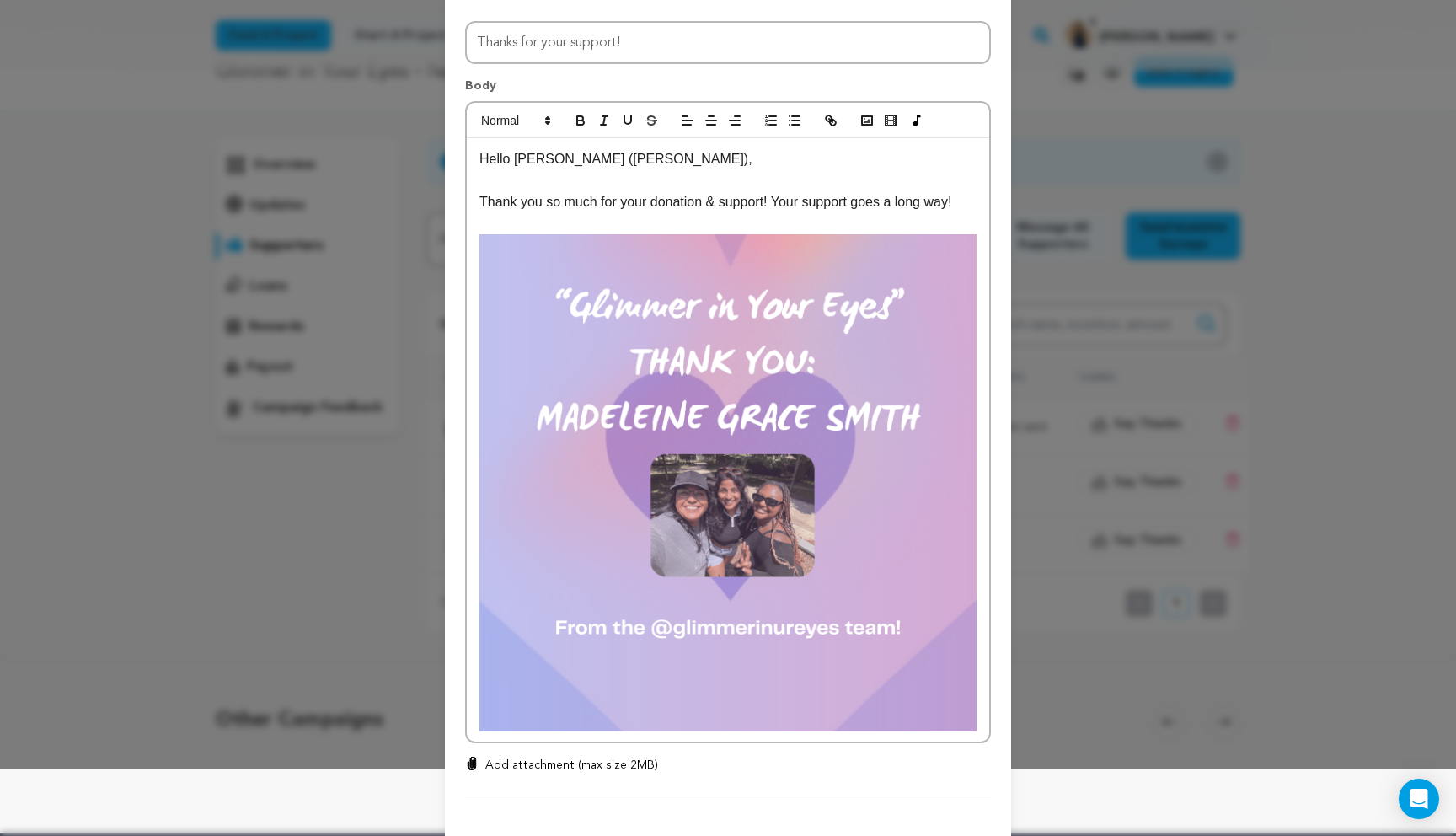
click at [983, 601] on div "Hello Madeleine (Maddie), Thank you so much for your donation & support! Your s…" at bounding box center [728, 440] width 522 height 603
drag, startPoint x: 592, startPoint y: 788, endPoint x: 478, endPoint y: 761, distance: 117.2
click at [478, 760] on div "Hello Madeleine (Maddie), Thank you so much for your donation & support! Your s…" at bounding box center [728, 472] width 522 height 668
click at [829, 123] on icon "button" at bounding box center [832, 122] width 6 height 6
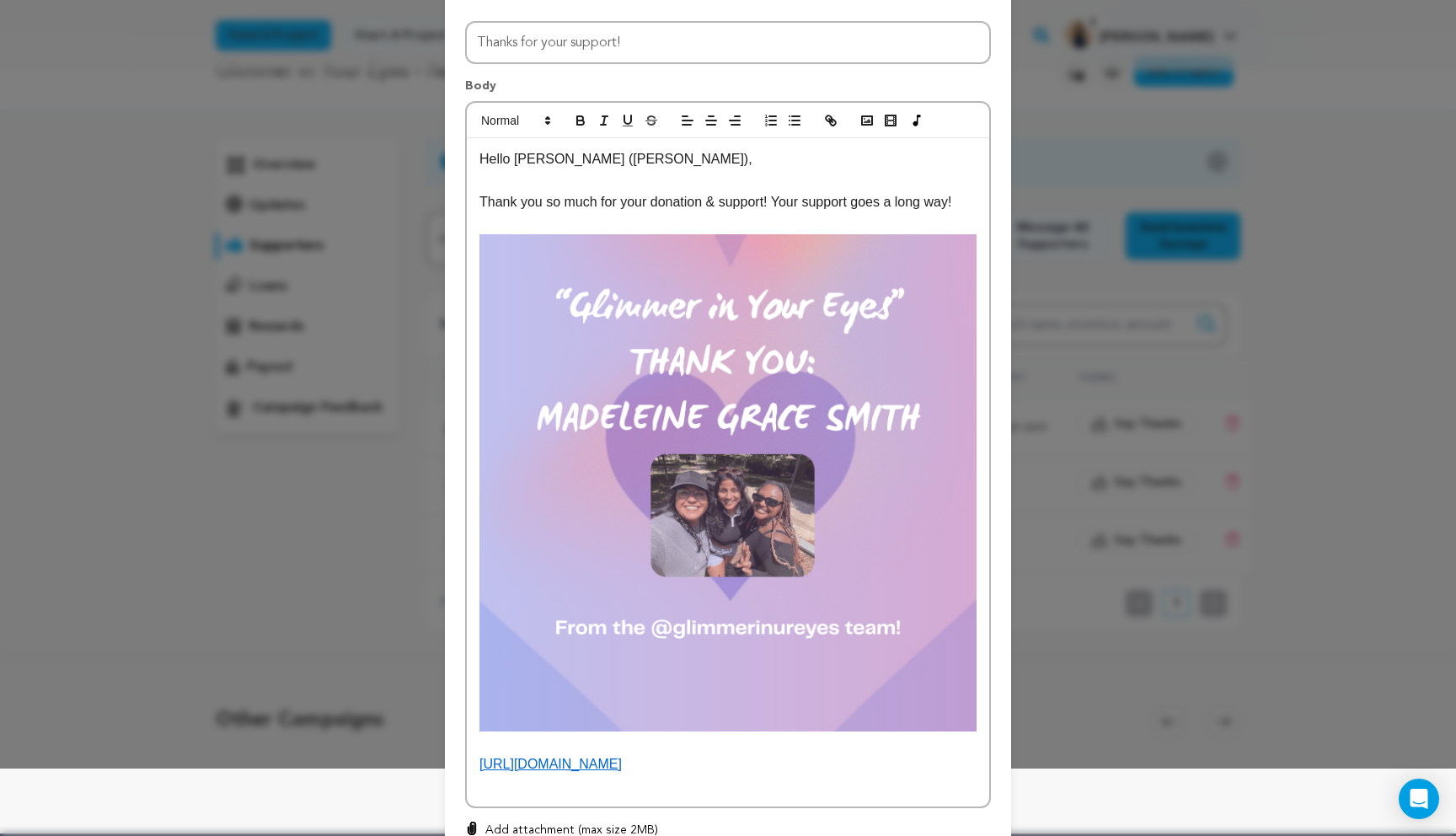
click at [498, 744] on p at bounding box center [728, 743] width 497 height 22
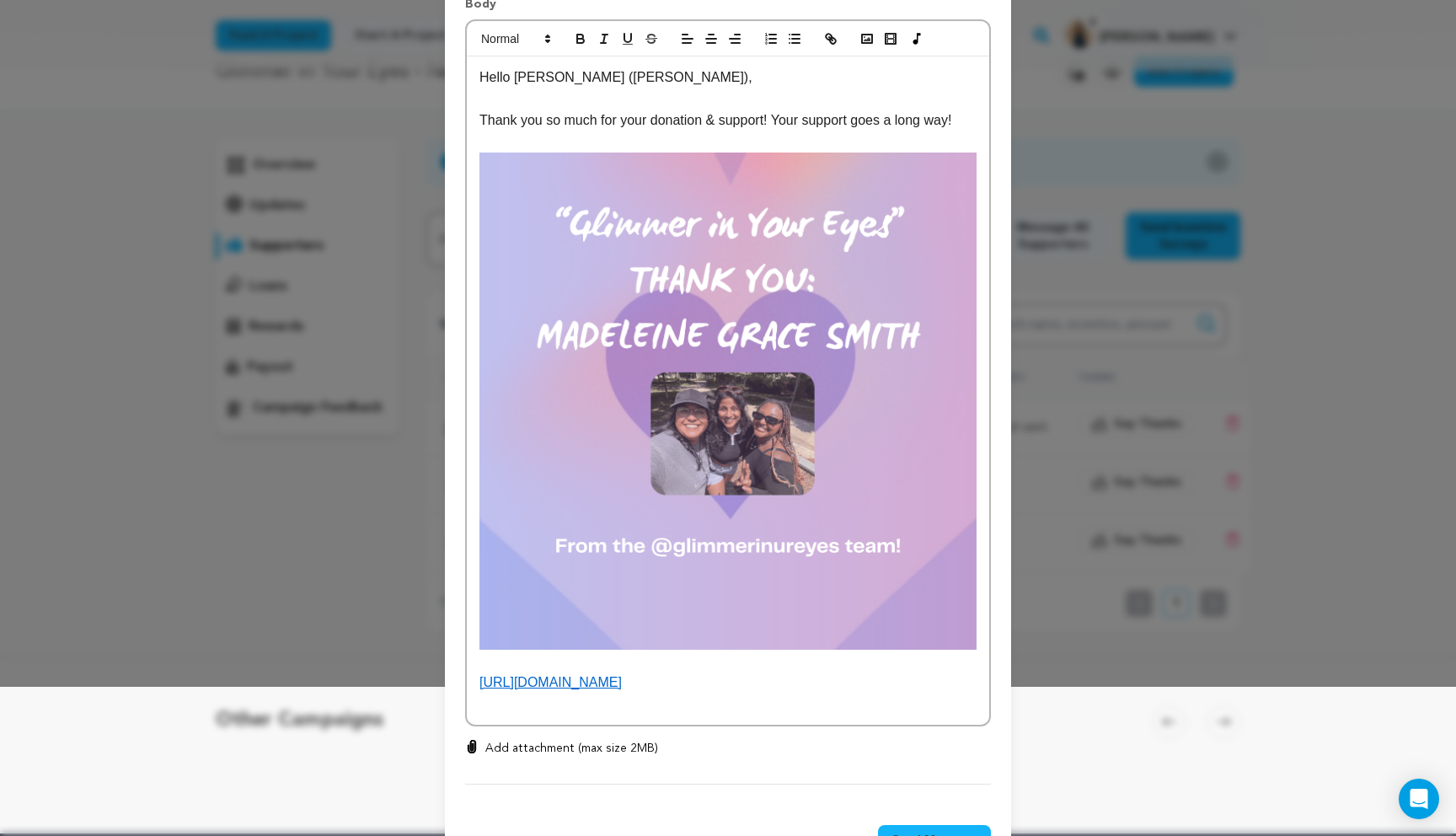
scroll to position [151, 0]
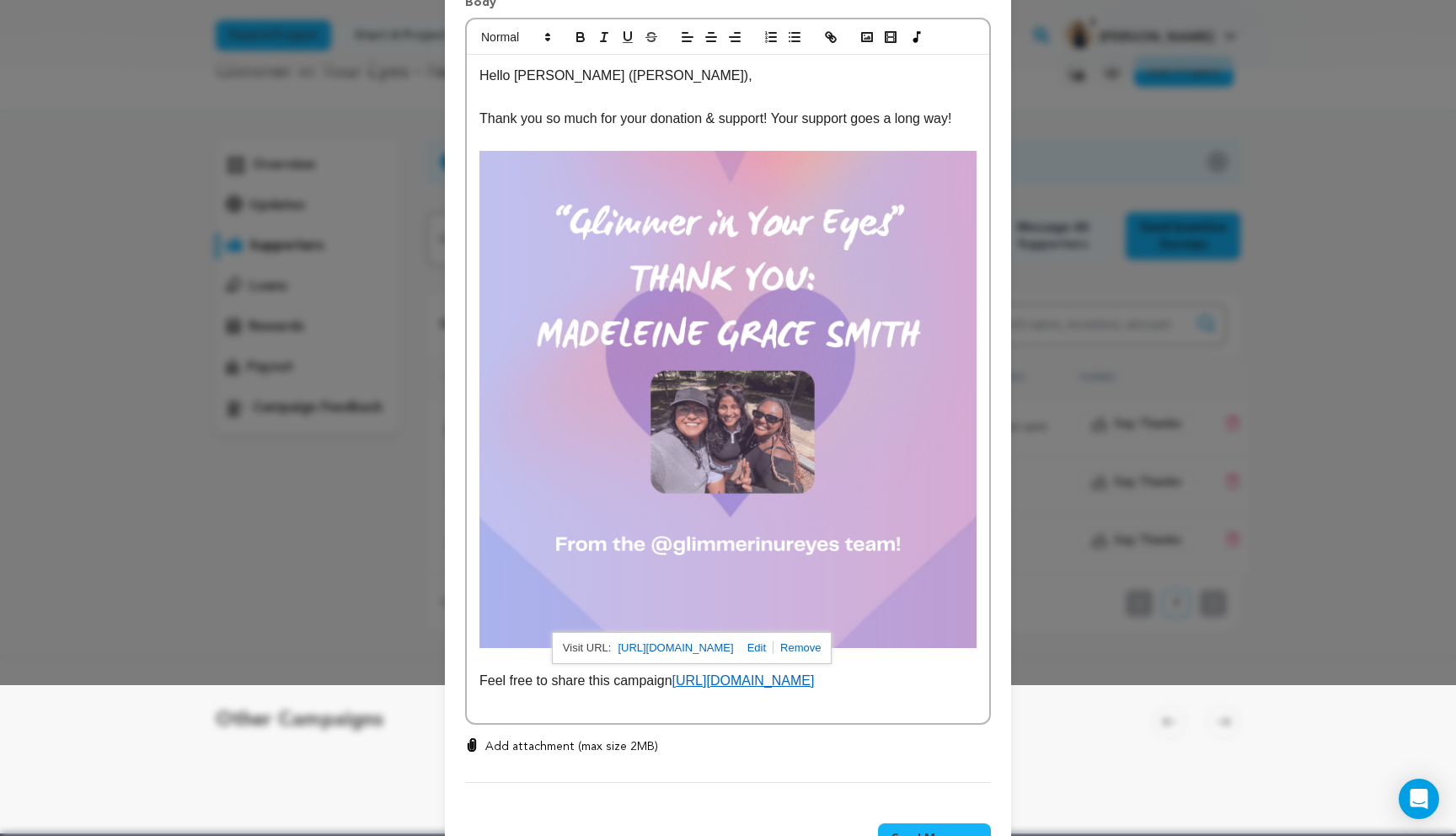
click at [684, 687] on p "Feel free to share this campaign https://seedandspark.com/dashboard/project/gli…" at bounding box center [728, 681] width 497 height 22
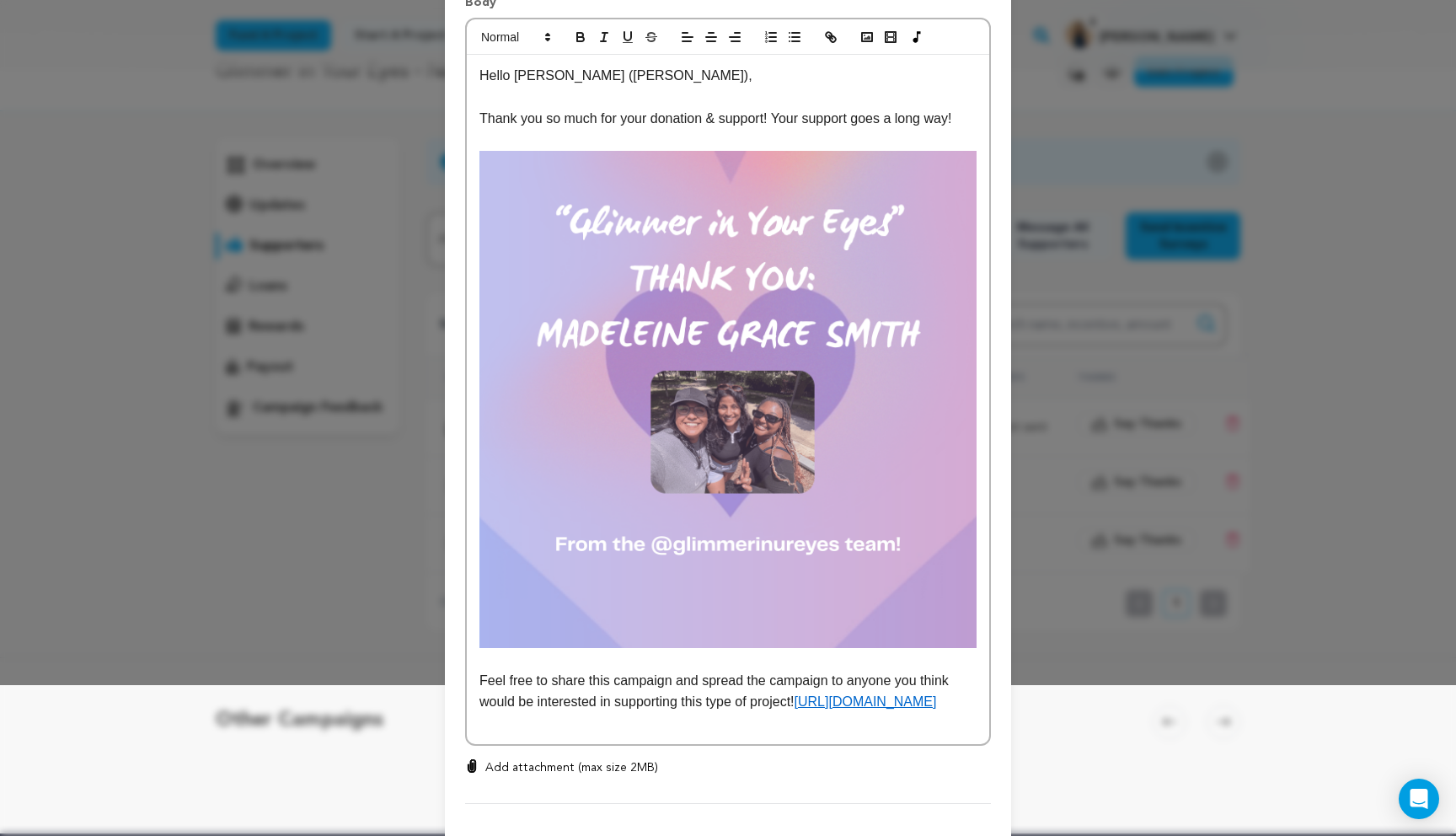
click at [629, 713] on p "Feel free to share this campaign and spread the campaign to anyone you think wo…" at bounding box center [728, 691] width 497 height 43
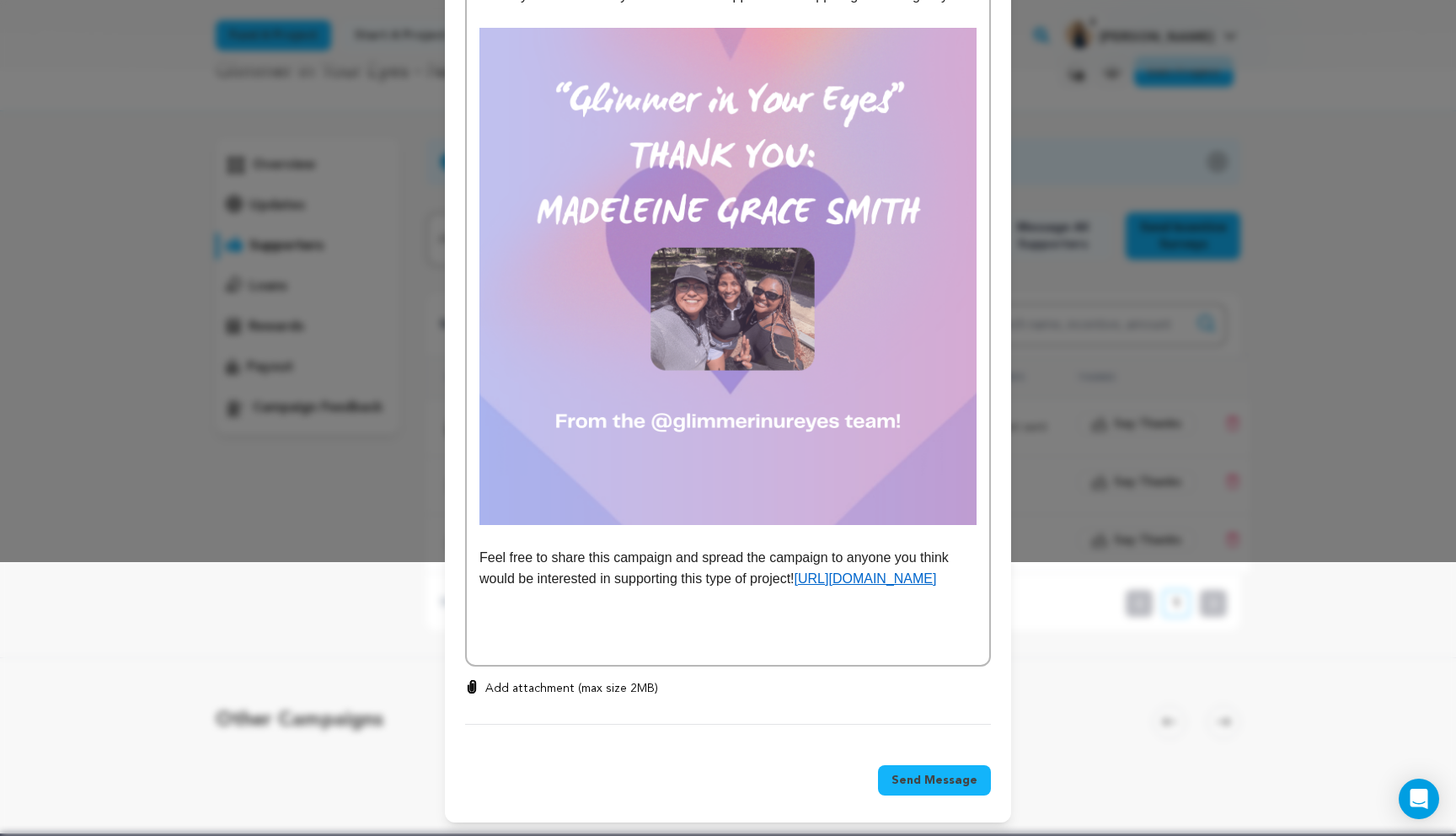
scroll to position [317, 0]
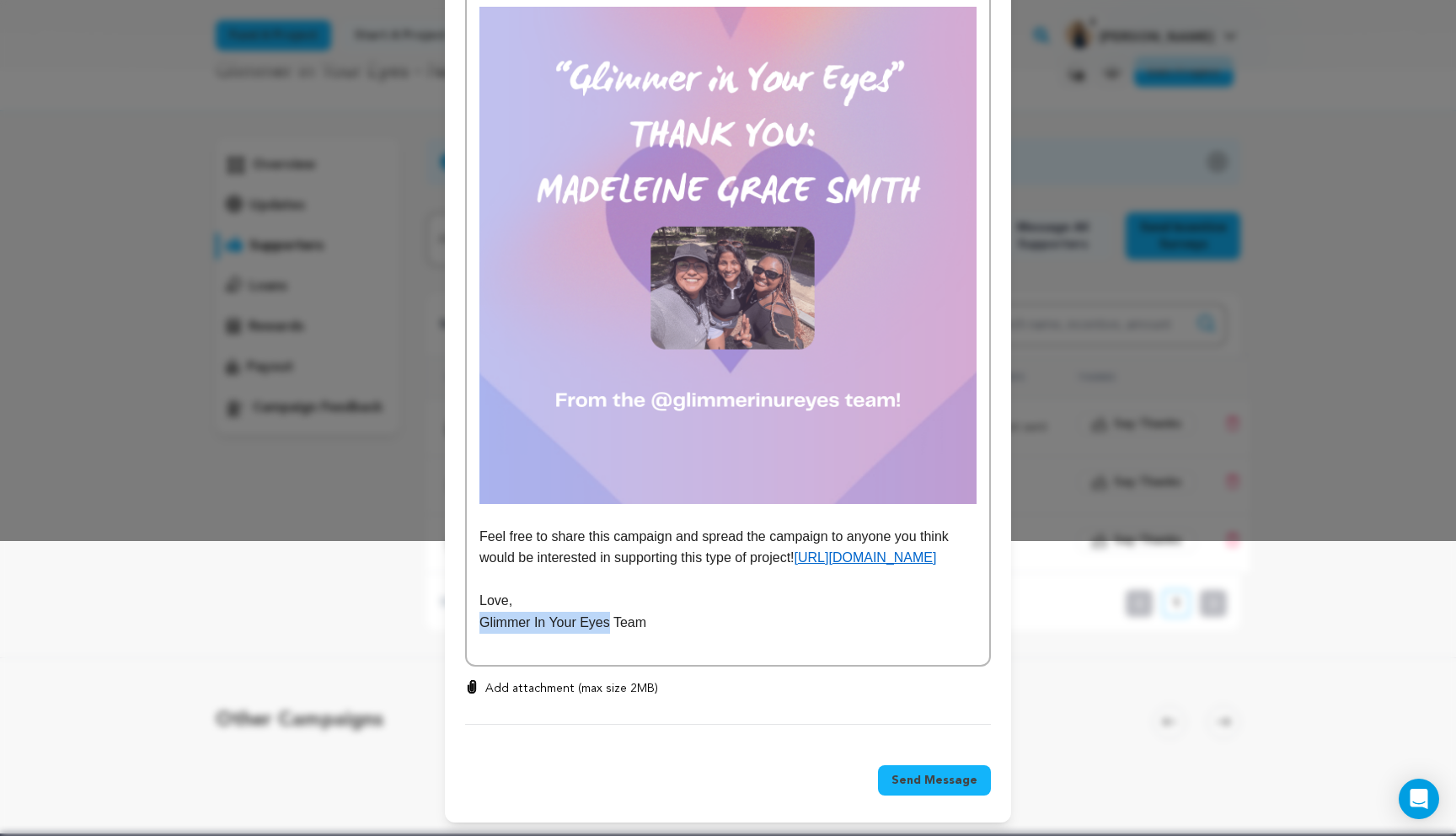
drag, startPoint x: 609, startPoint y: 647, endPoint x: 476, endPoint y: 647, distance: 133.0
click at [476, 647] on div "Hello Madeleine (Maddie), Thank you so much for your donation & support! Your s…" at bounding box center [728, 288] width 522 height 755
click at [673, 634] on p "Glimmer In Your Eyes Team" at bounding box center [728, 622] width 497 height 22
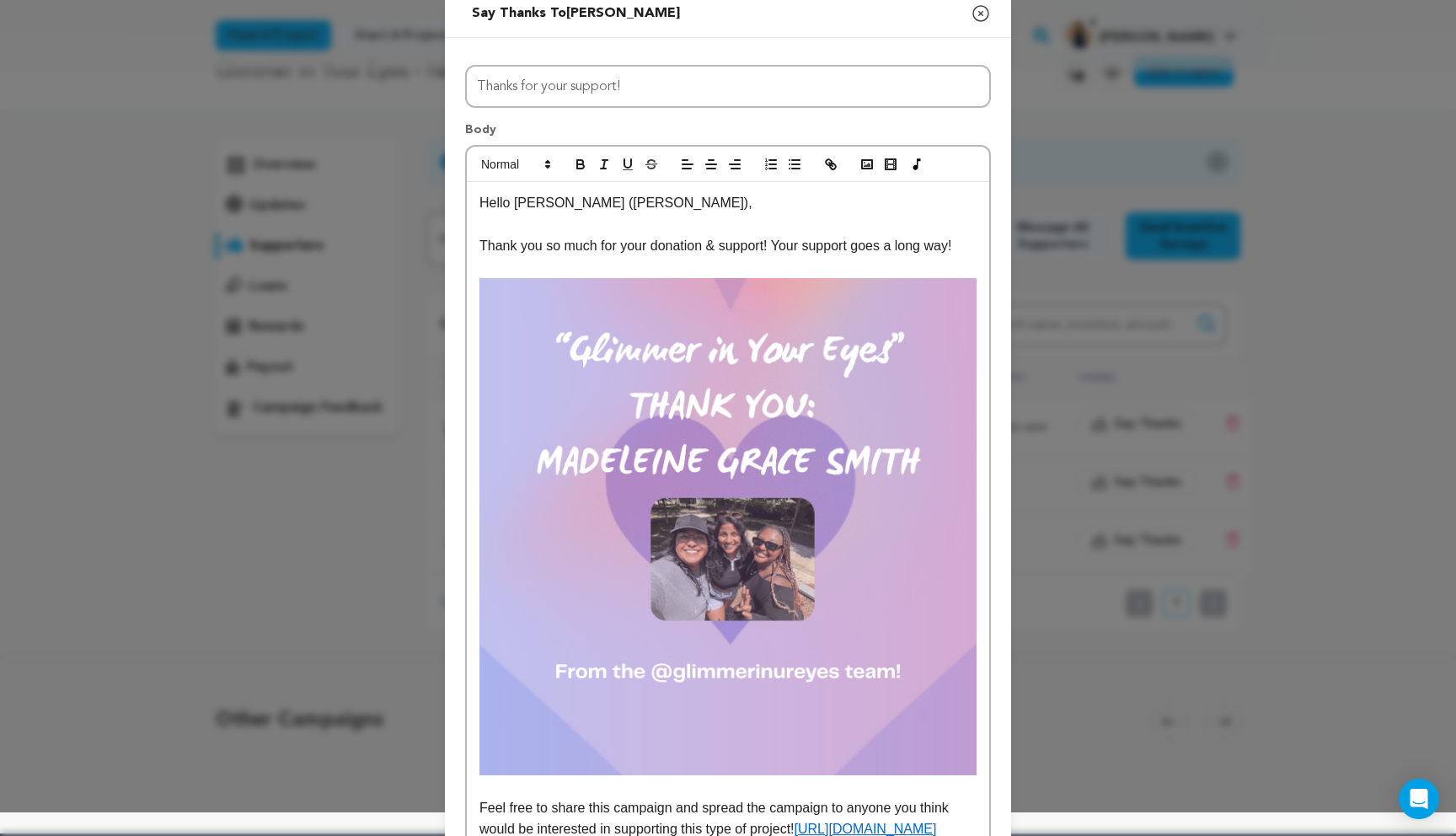
scroll to position [0, 0]
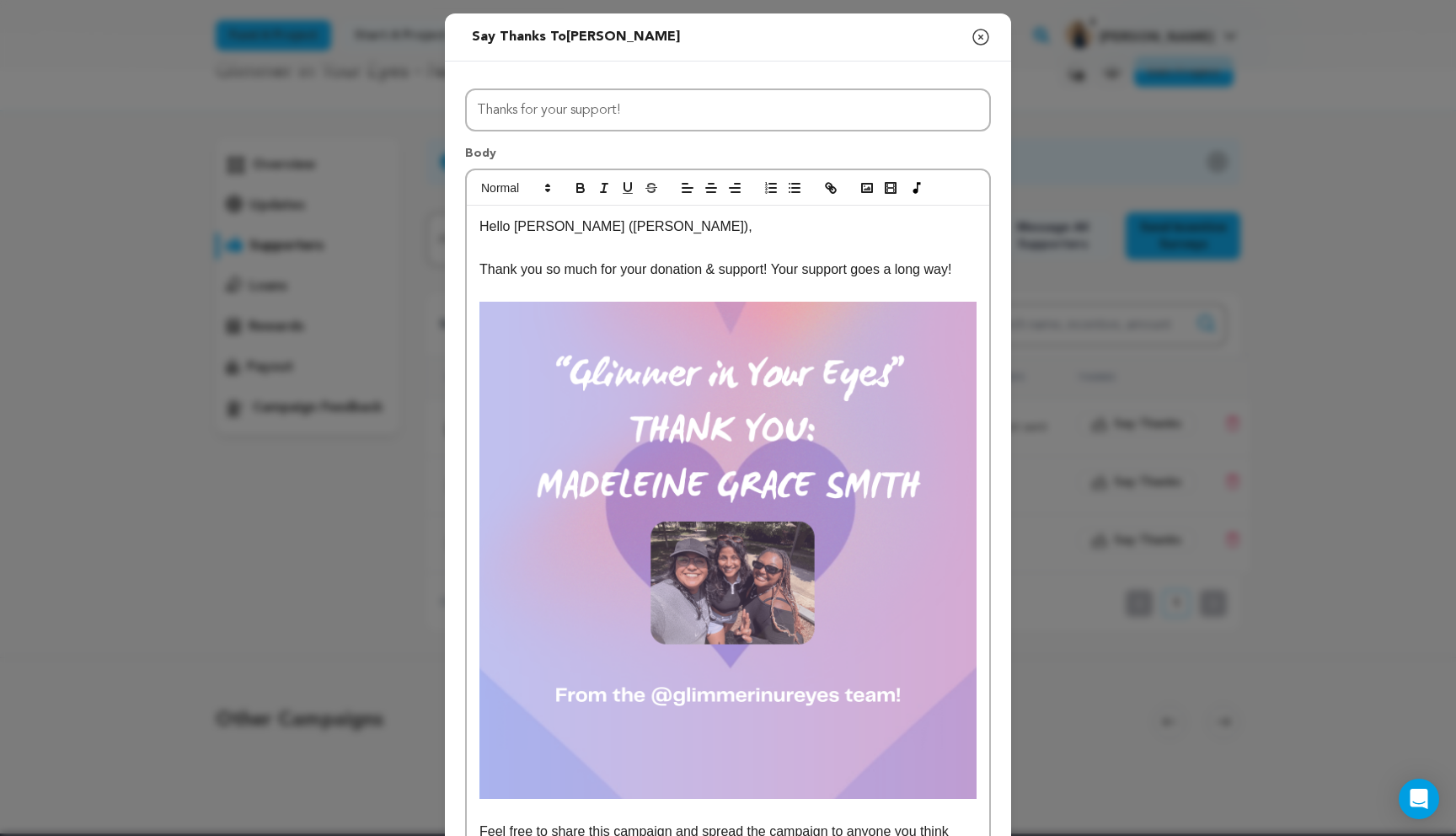
click at [978, 275] on div "Hello Madeleine (Maddie), Thank you so much for your donation & support! Your s…" at bounding box center [728, 583] width 522 height 755
click at [770, 271] on p "Thank you so much for your donation & support! Your support goes a long way!" at bounding box center [728, 269] width 497 height 22
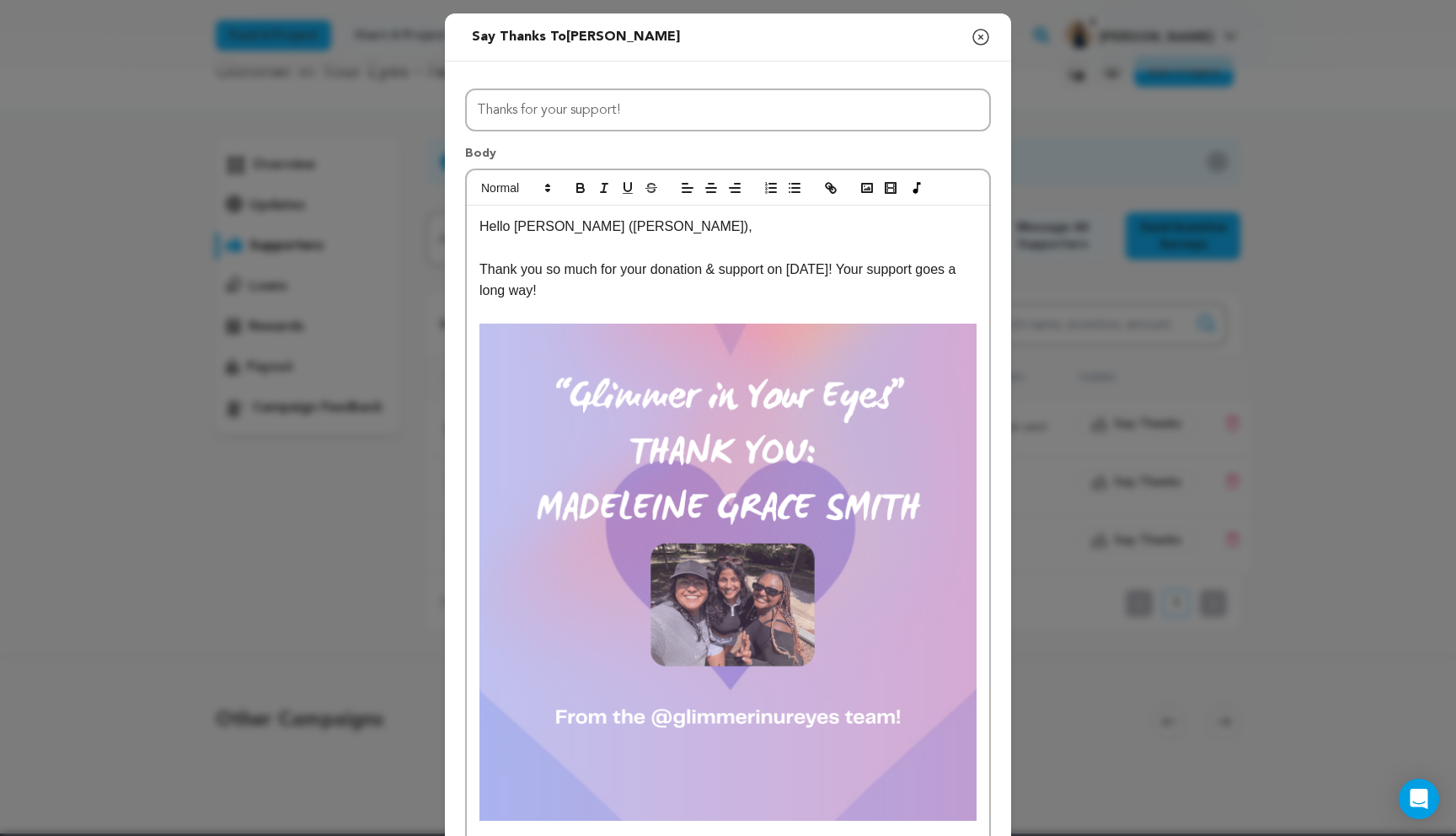
scroll to position [20, 0]
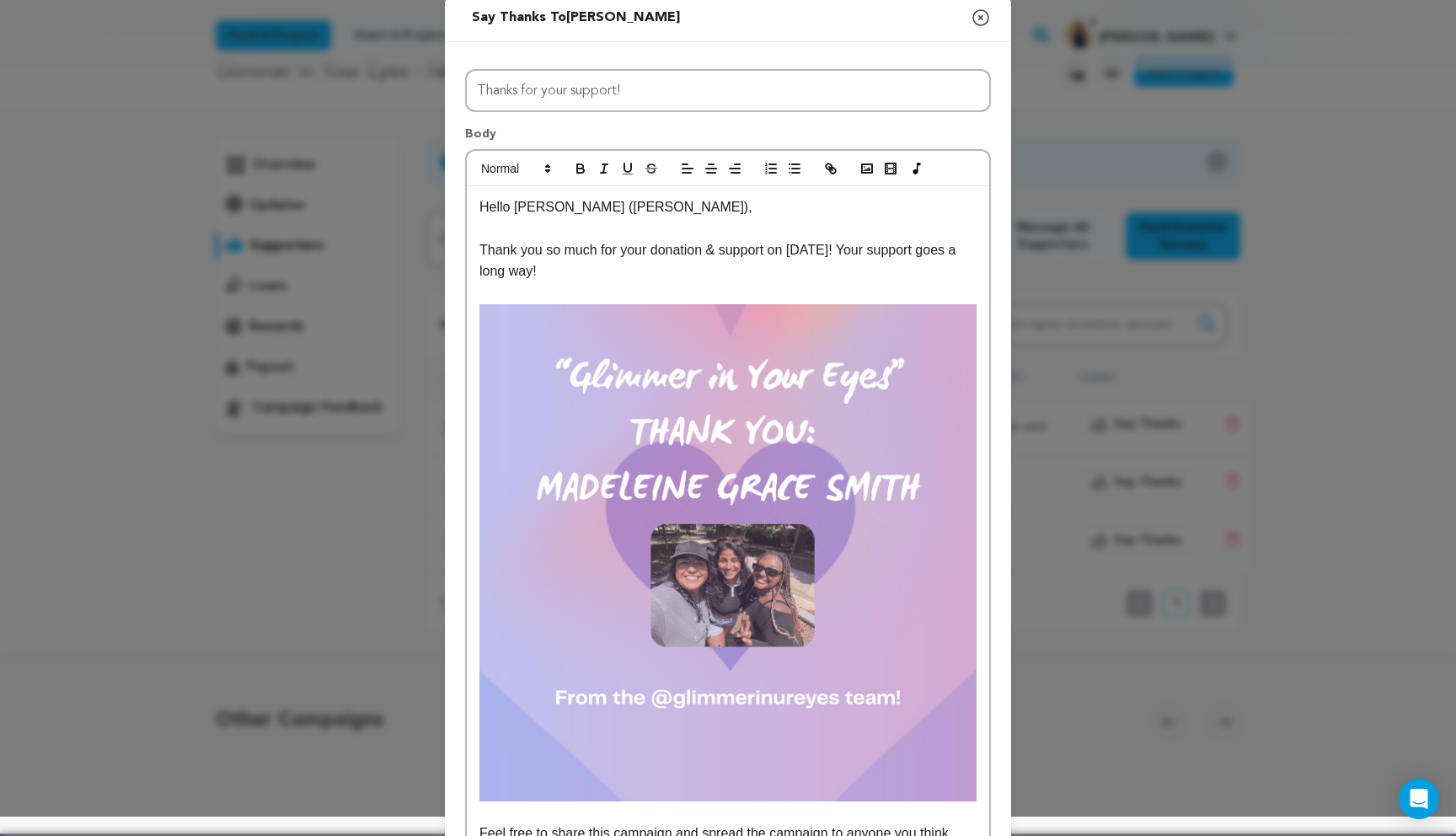
click at [634, 207] on p "Hello Madeleine (Maddie)," at bounding box center [728, 207] width 497 height 22
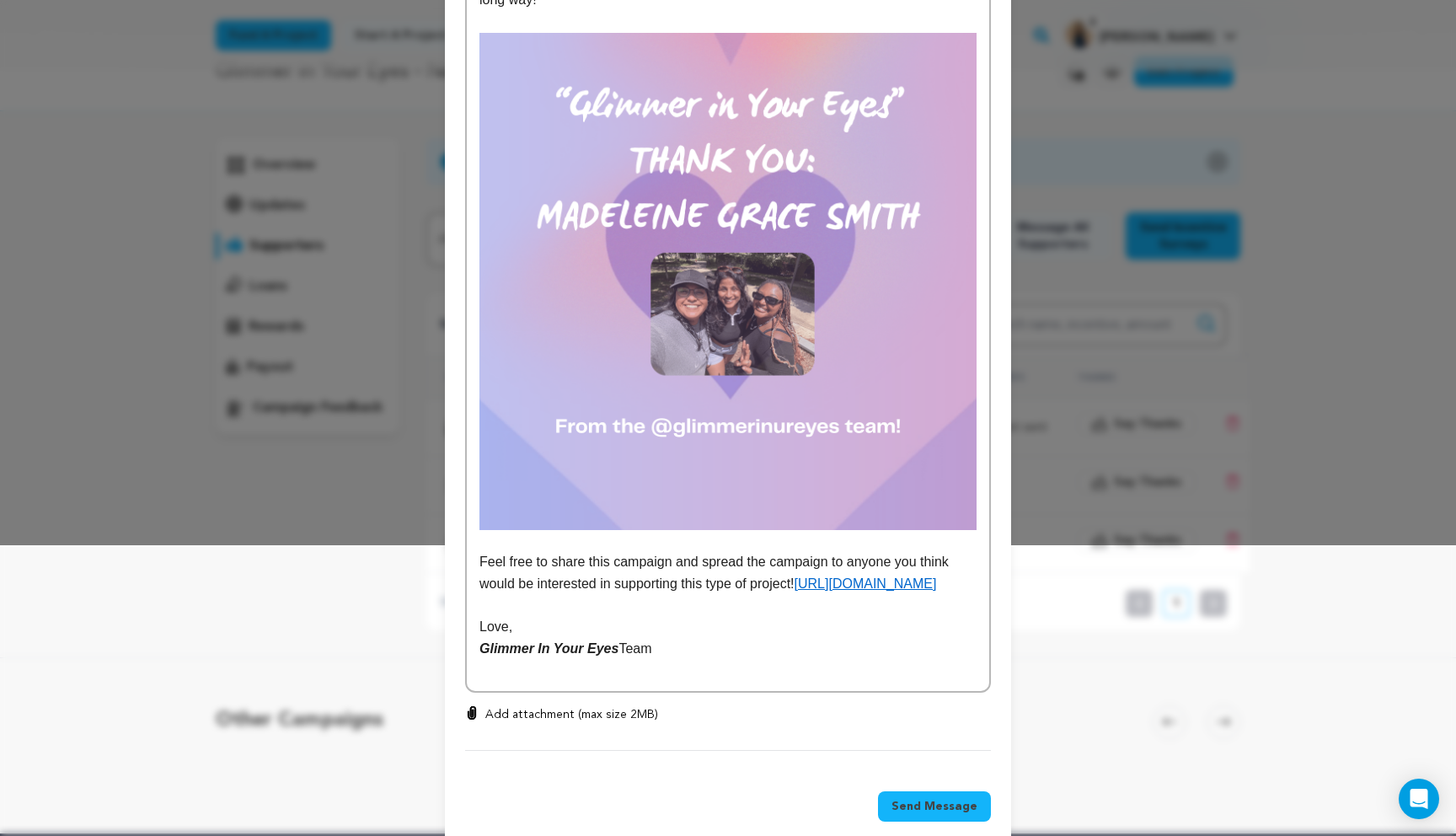
scroll to position [360, 0]
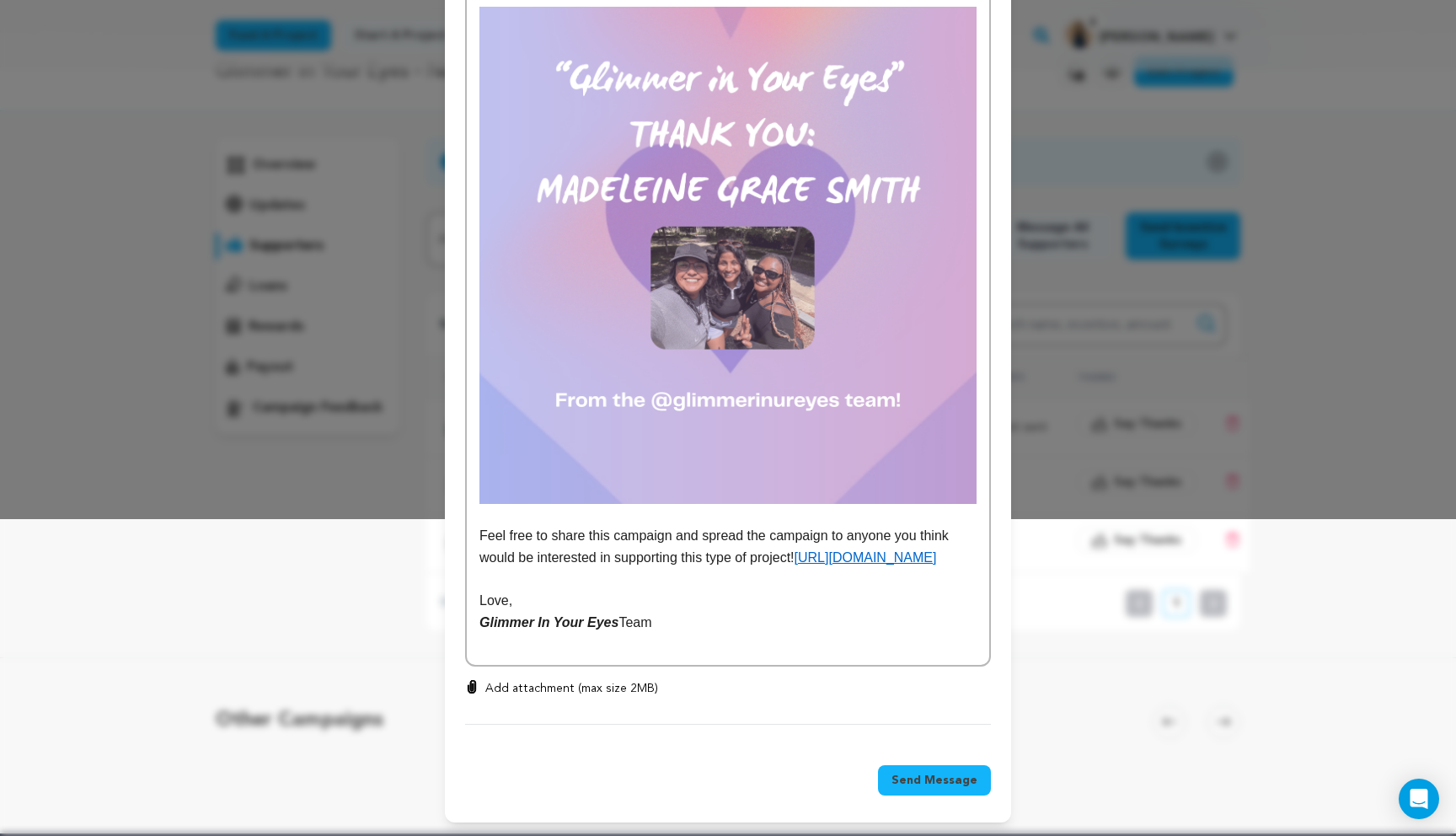
click at [687, 622] on p "Glimmer In Your Eyes Team" at bounding box center [728, 622] width 497 height 22
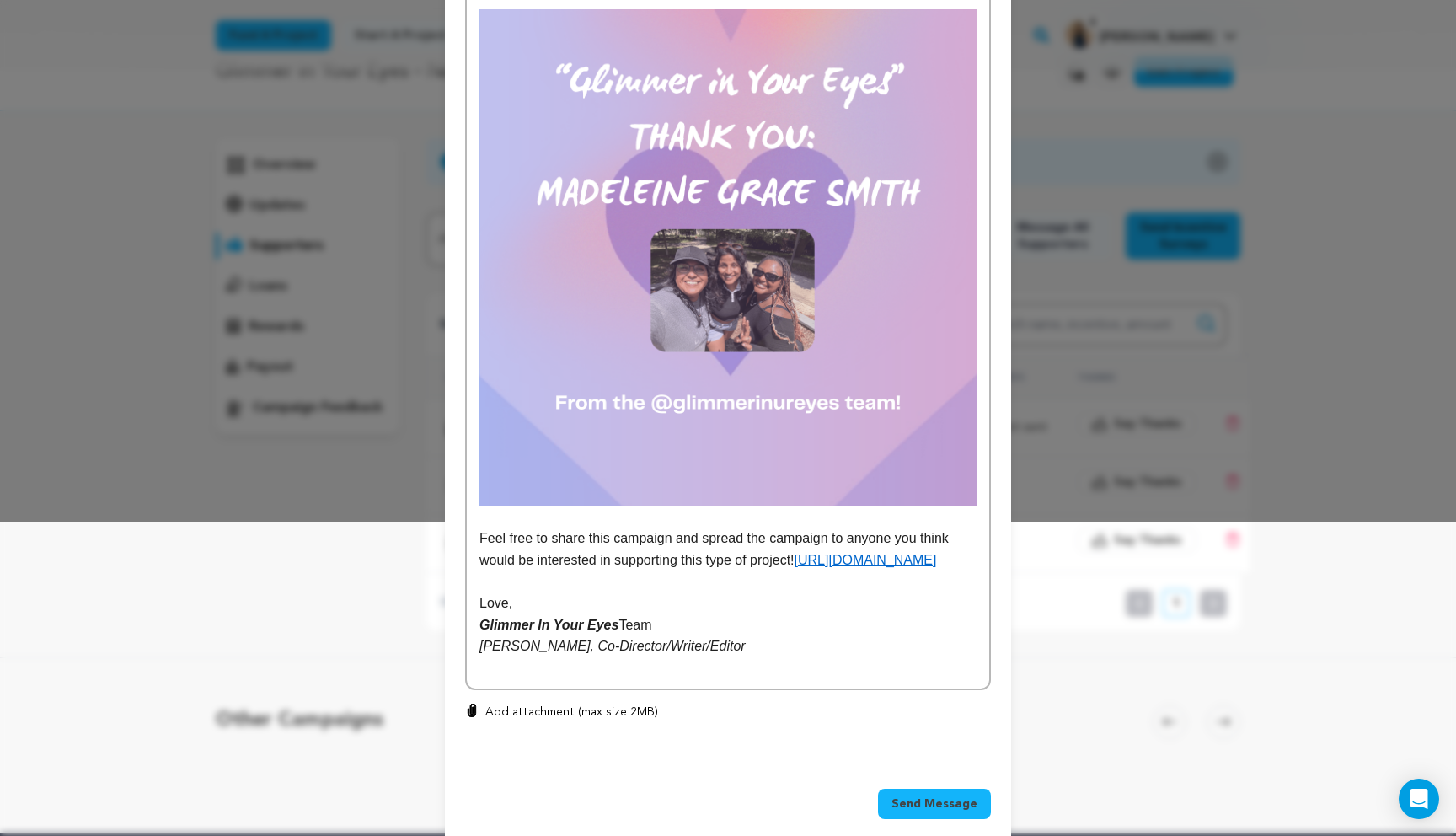
scroll to position [365, 0]
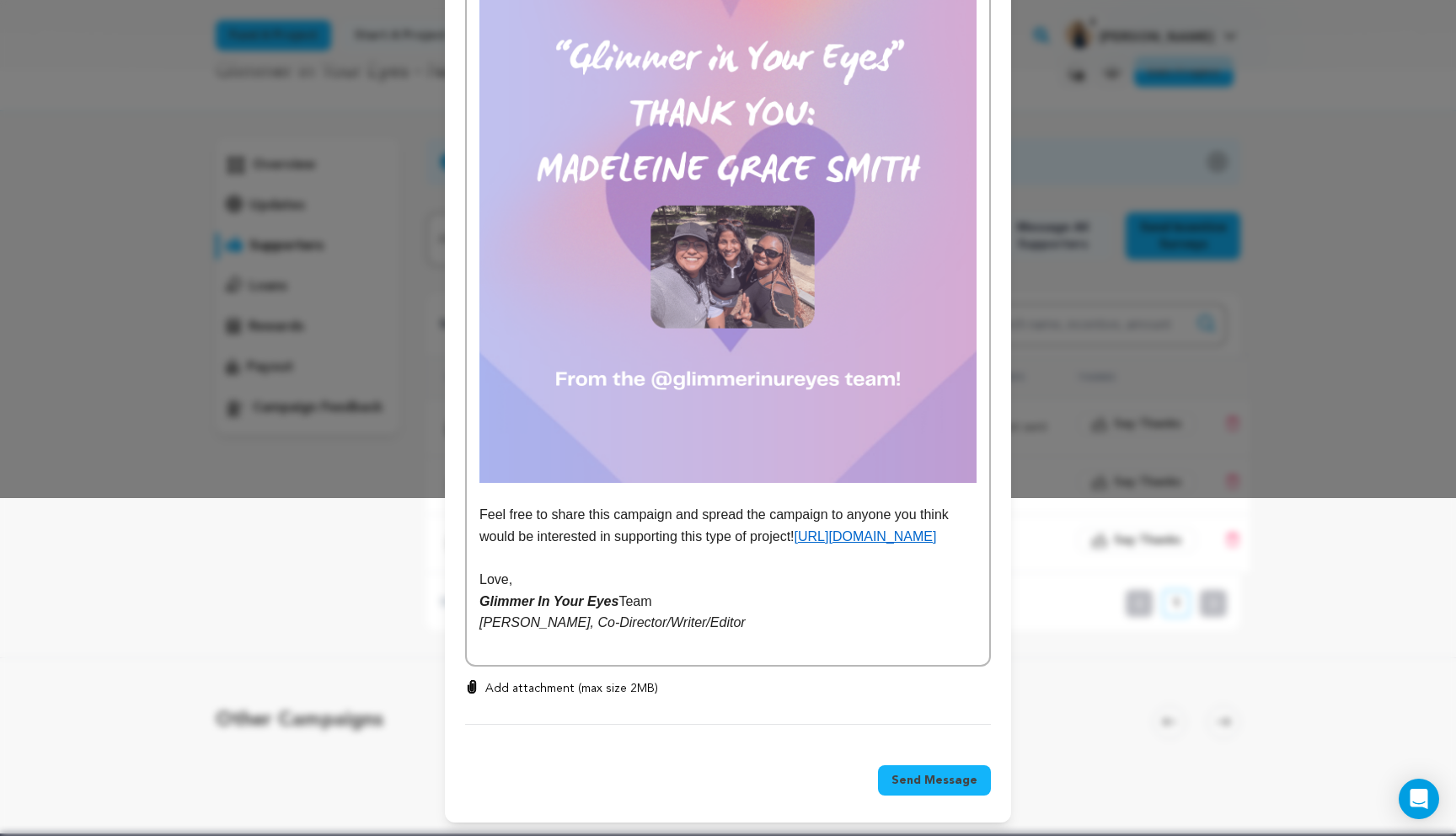
click at [910, 788] on span "Send Message" at bounding box center [934, 780] width 86 height 17
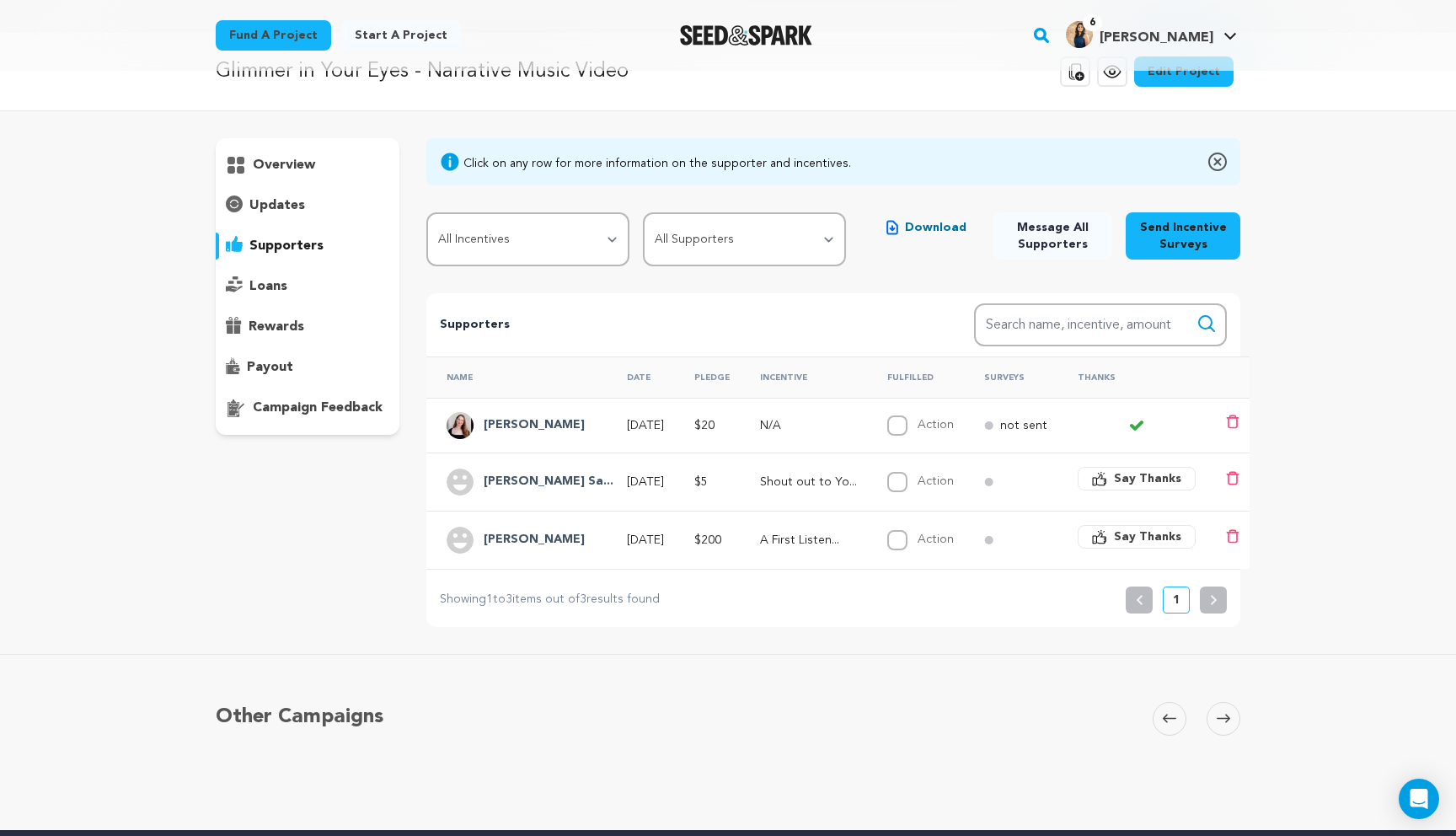
click at [1152, 246] on button "Send Incentive Surveys" at bounding box center [1183, 235] width 115 height 48
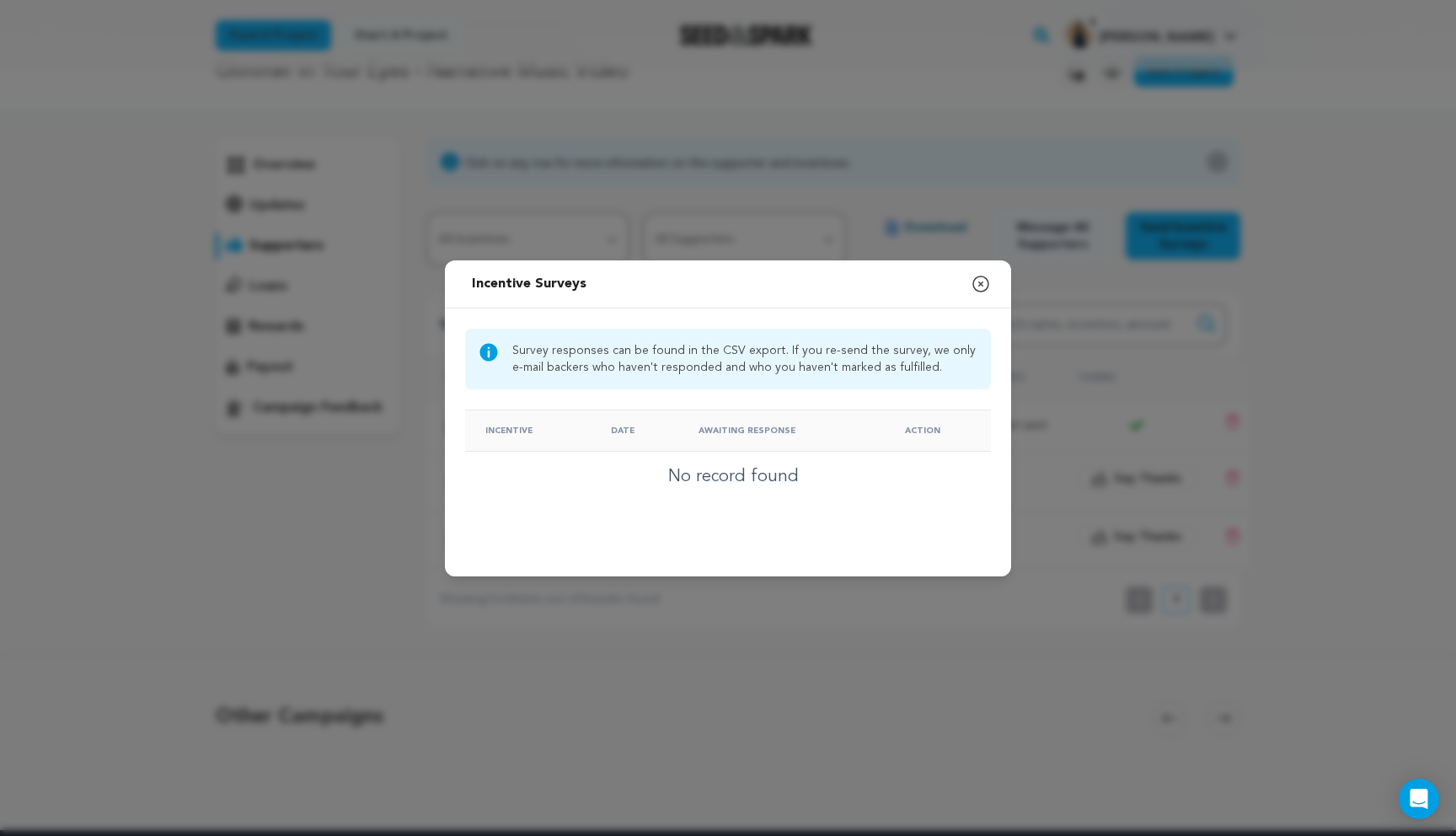
click at [986, 277] on icon "button" at bounding box center [980, 284] width 21 height 21
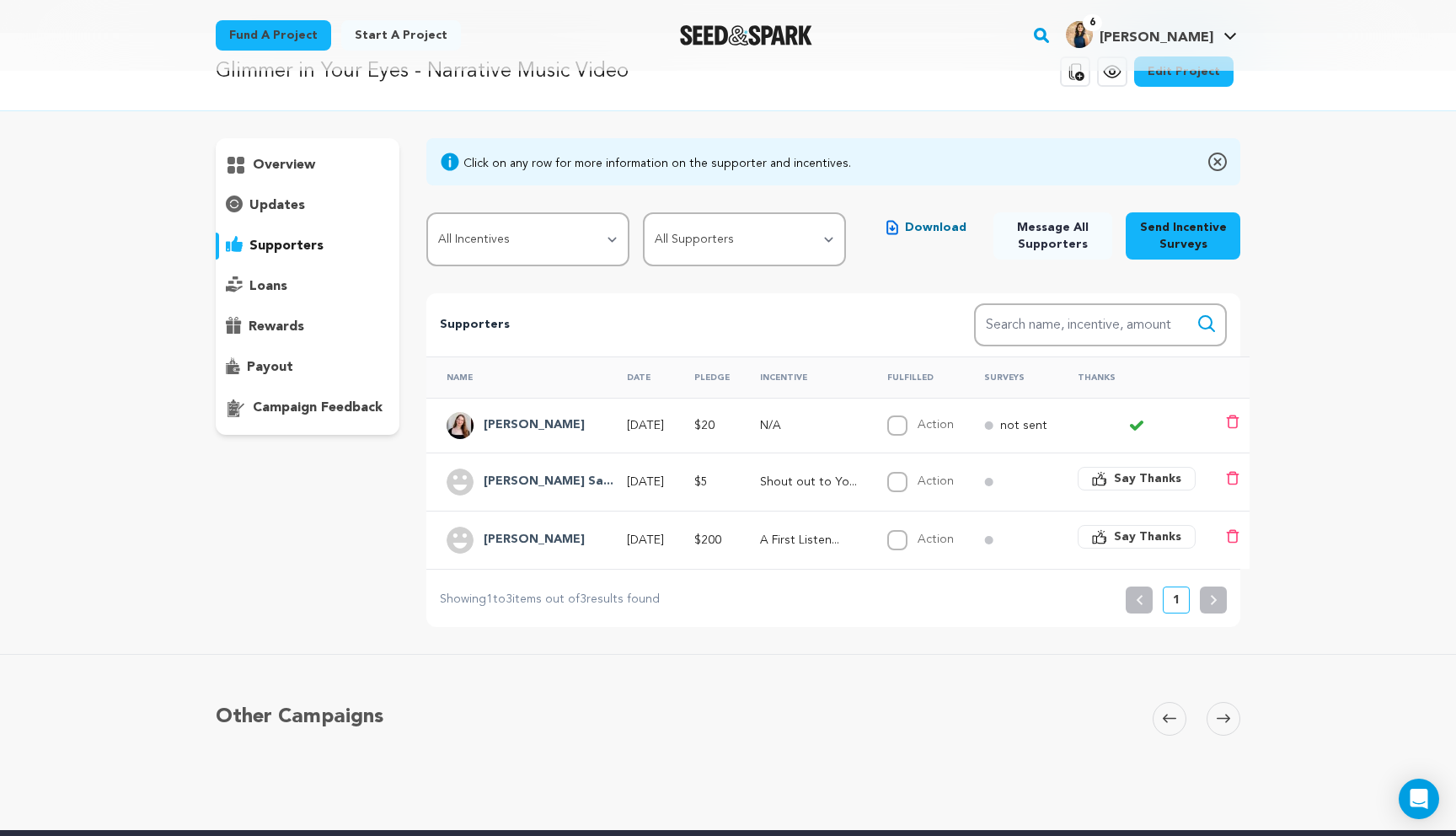
click at [260, 277] on p "loans" at bounding box center [268, 286] width 38 height 21
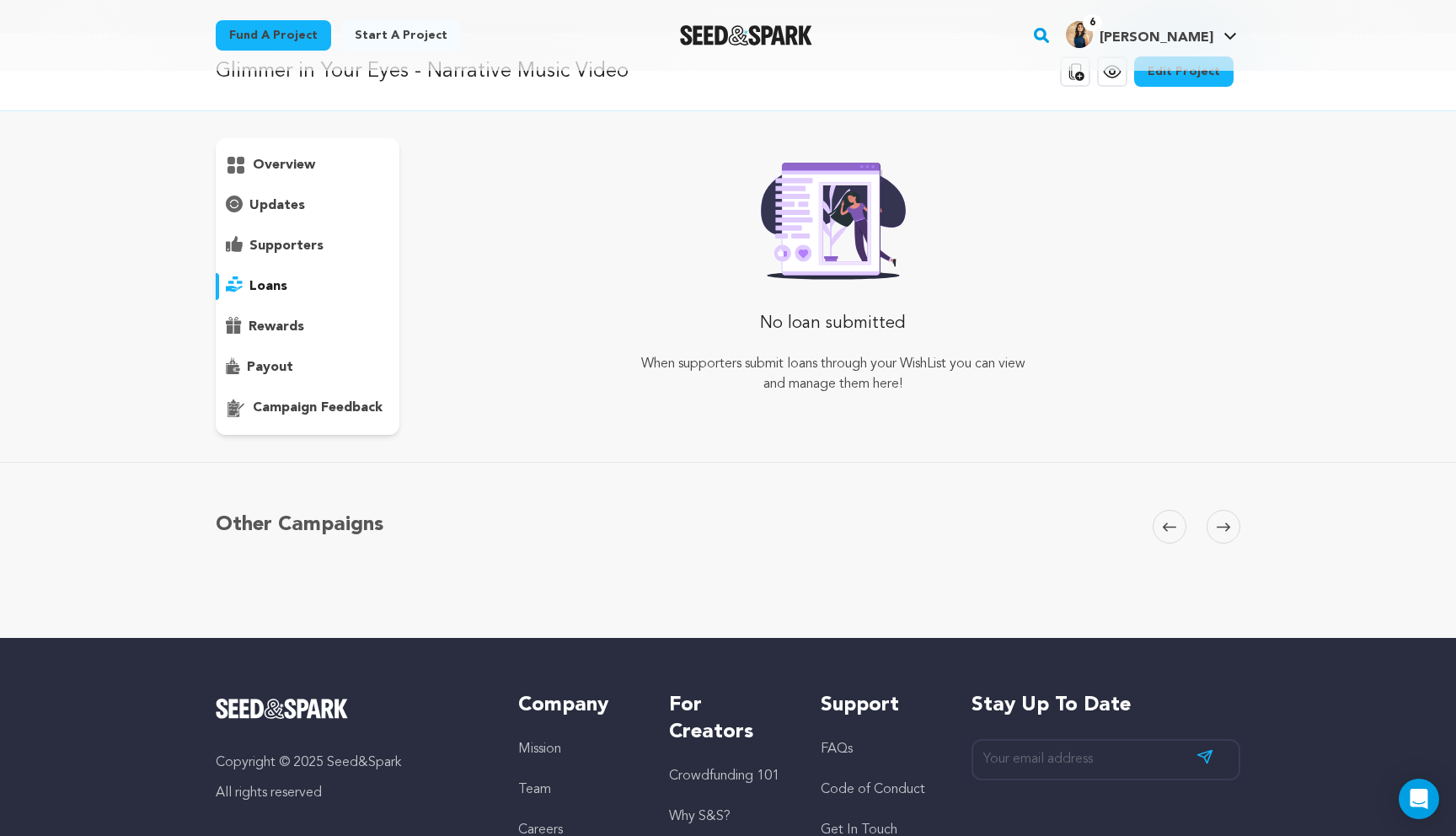
click at [273, 255] on p "supporters" at bounding box center [286, 246] width 75 height 21
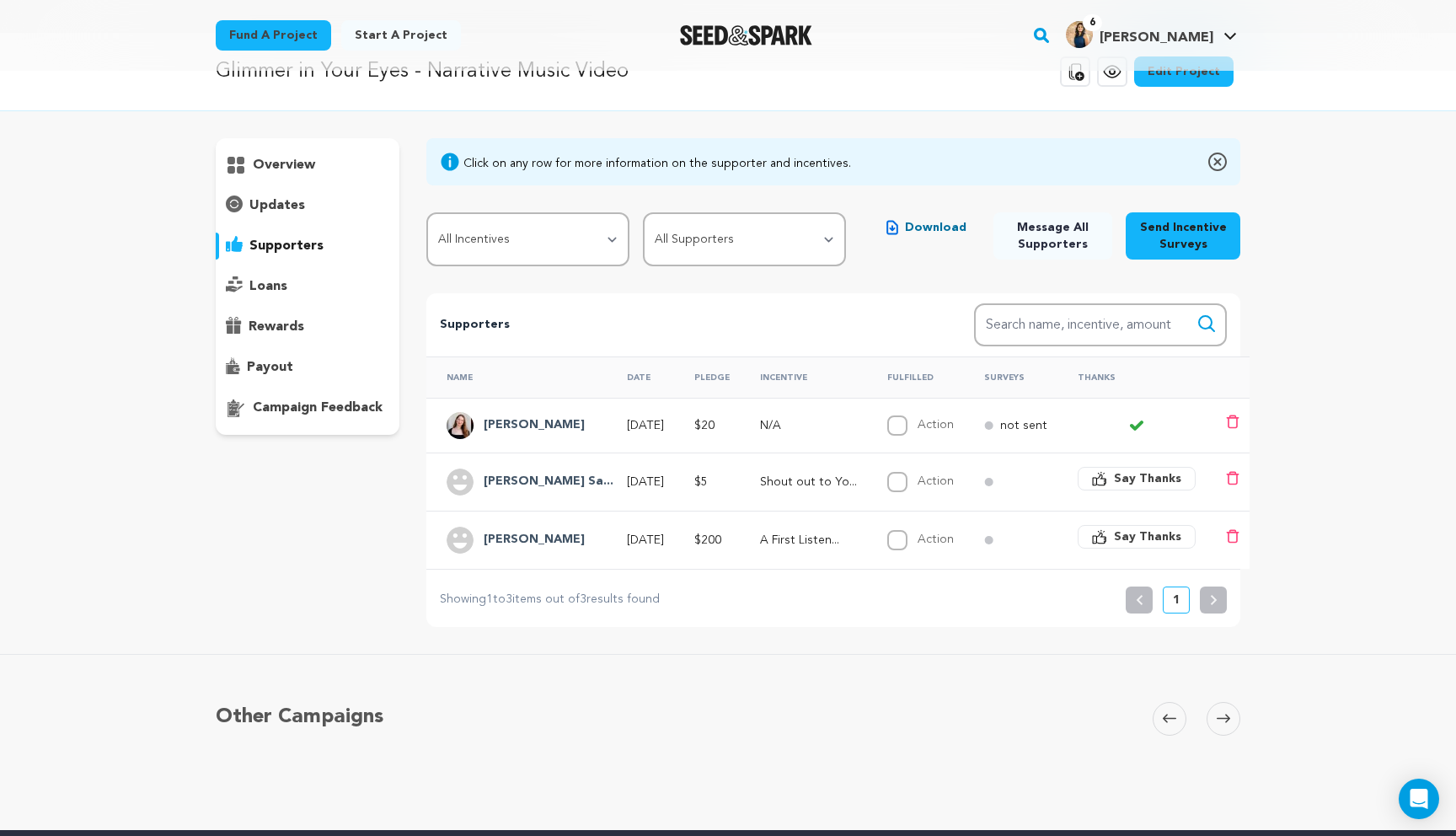
click at [282, 326] on p "rewards" at bounding box center [276, 327] width 56 height 21
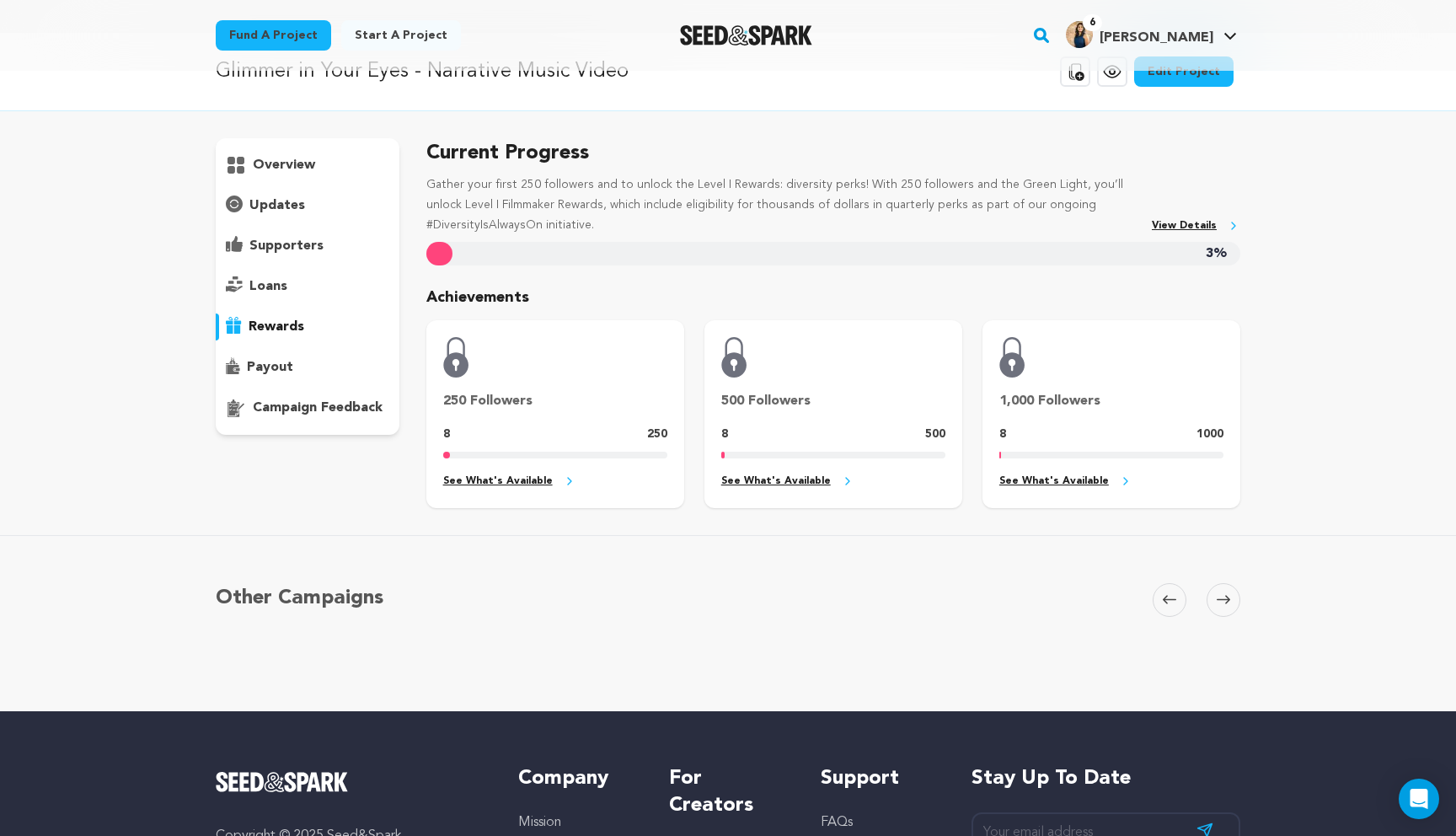
click at [513, 480] on link "See What's Available" at bounding box center [556, 481] width 224 height 20
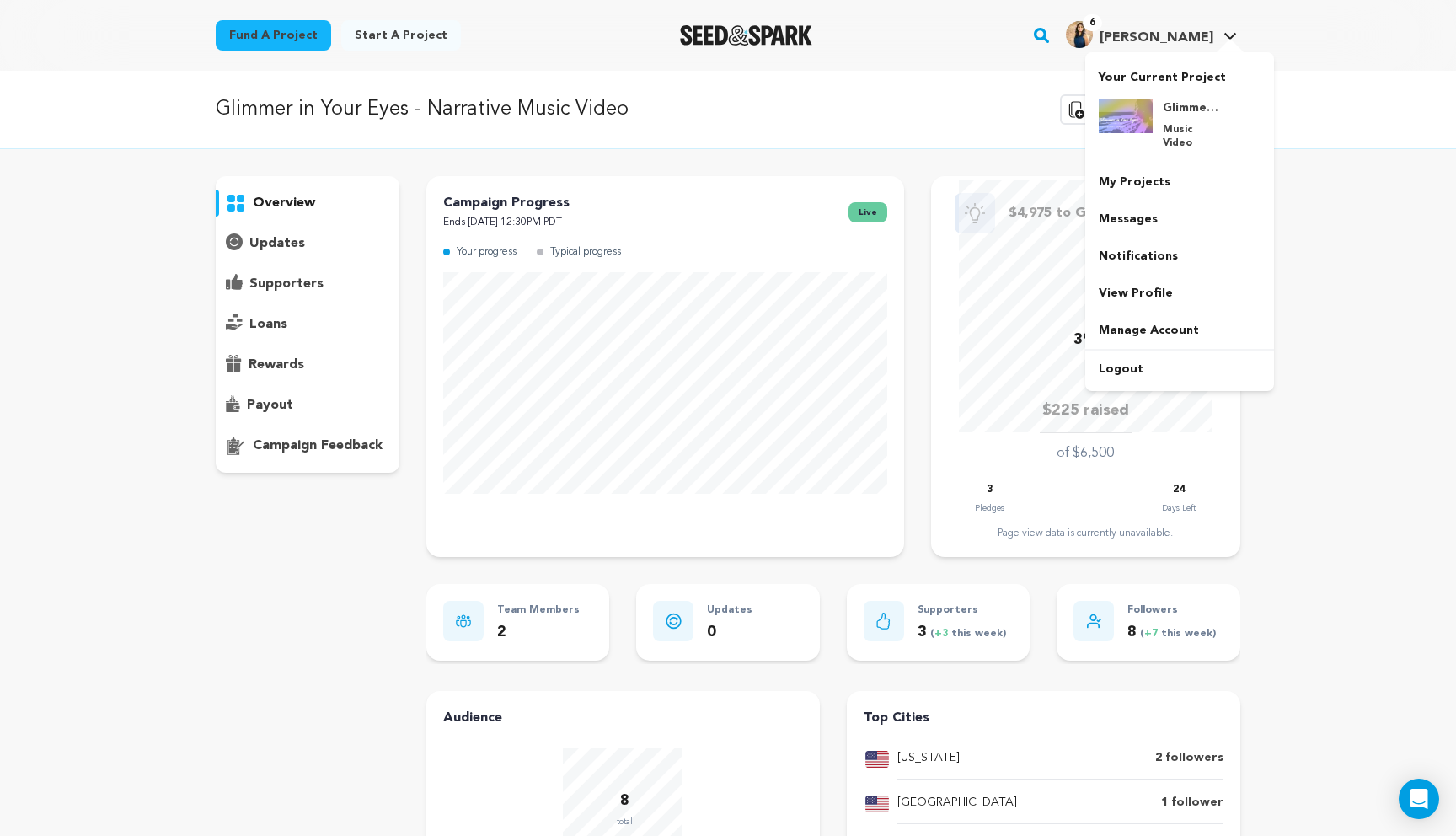
click at [1197, 50] on span "6 Niki P. Niki P." at bounding box center [1151, 35] width 178 height 35
click at [1161, 131] on div "Glimmer in Your Eyes - Narrative Music Video Music Video" at bounding box center [1193, 125] width 81 height 50
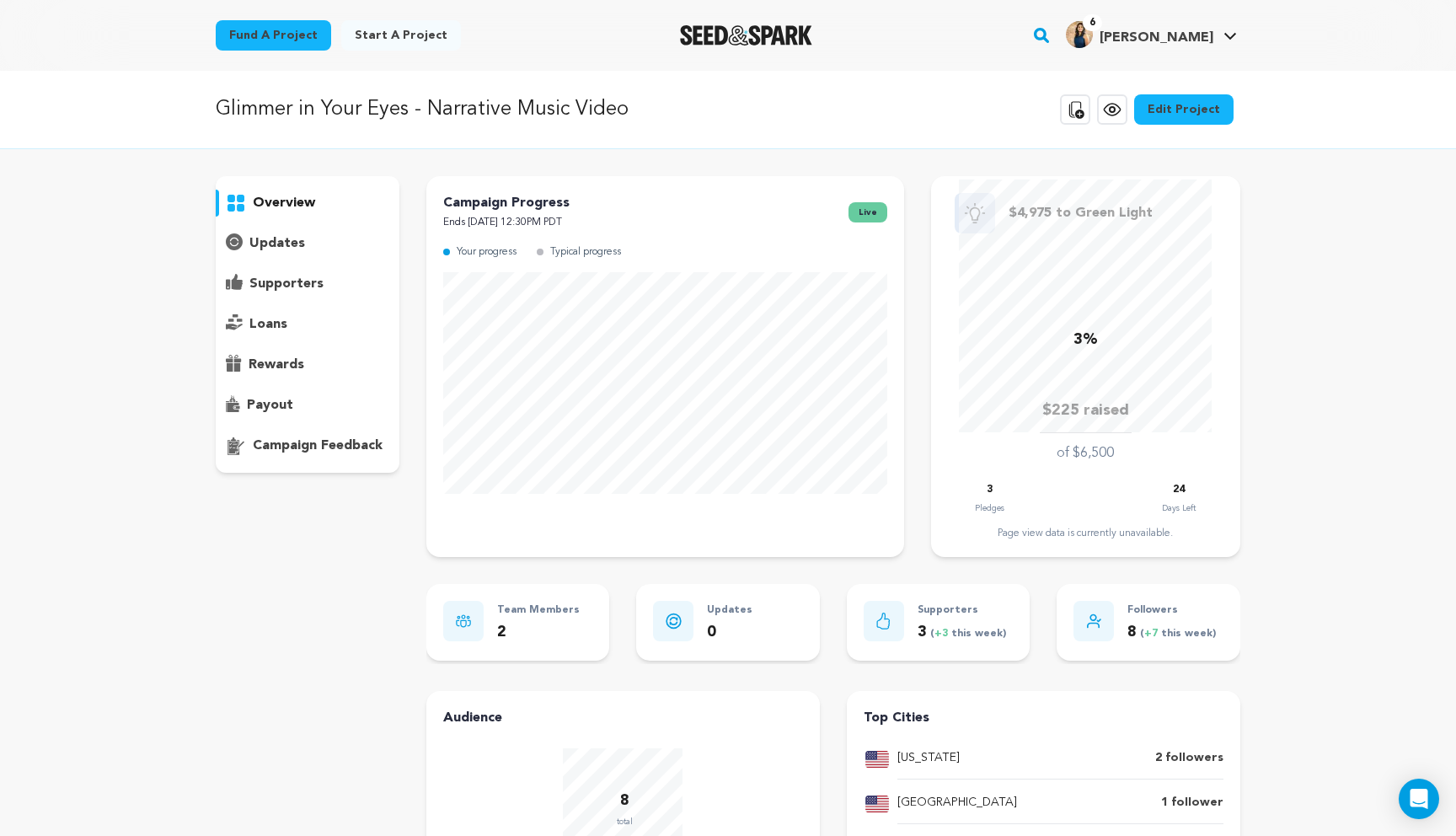
click at [724, 35] on img "Seed&Spark Homepage" at bounding box center [745, 35] width 132 height 21
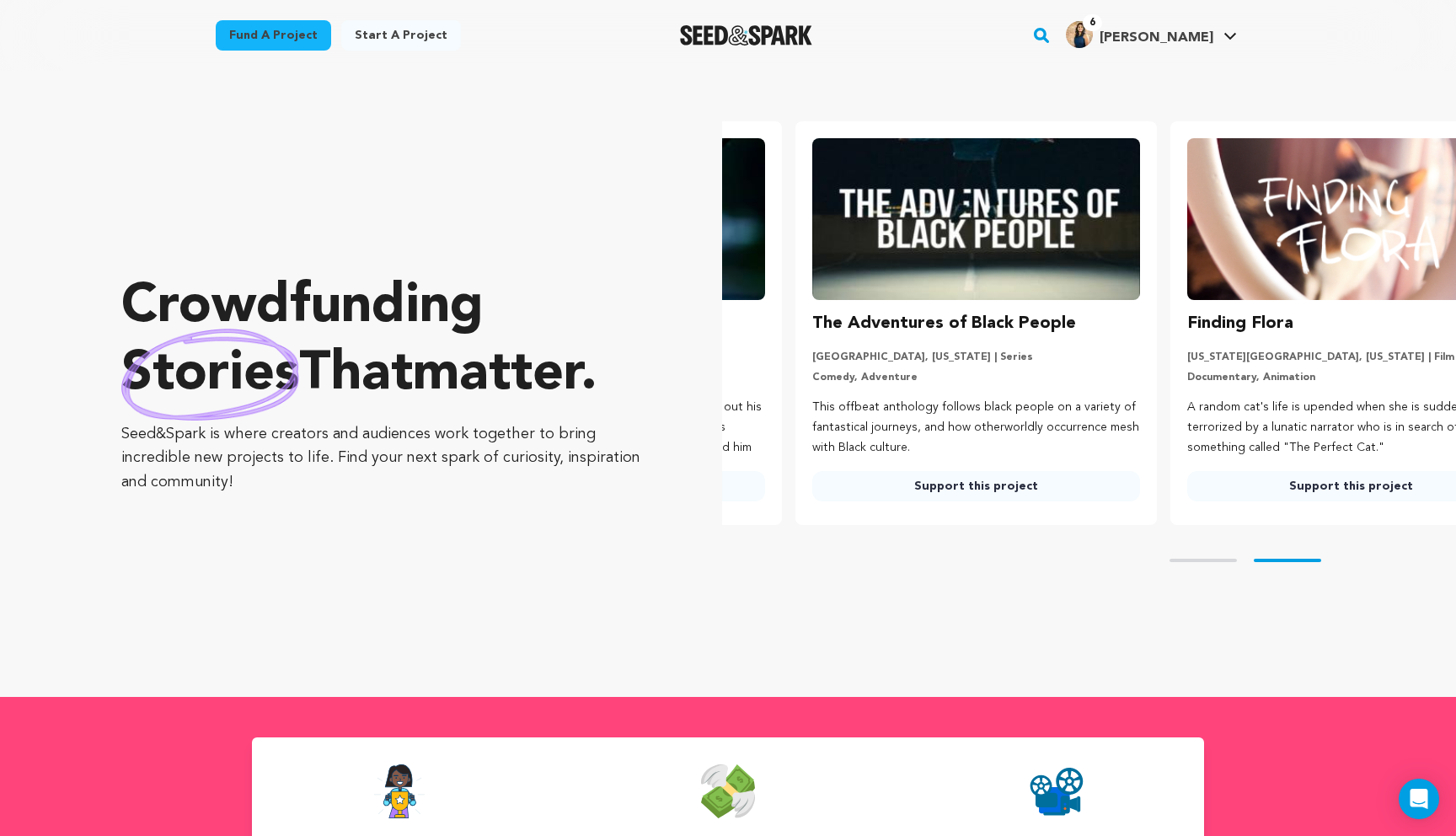
scroll to position [0, 389]
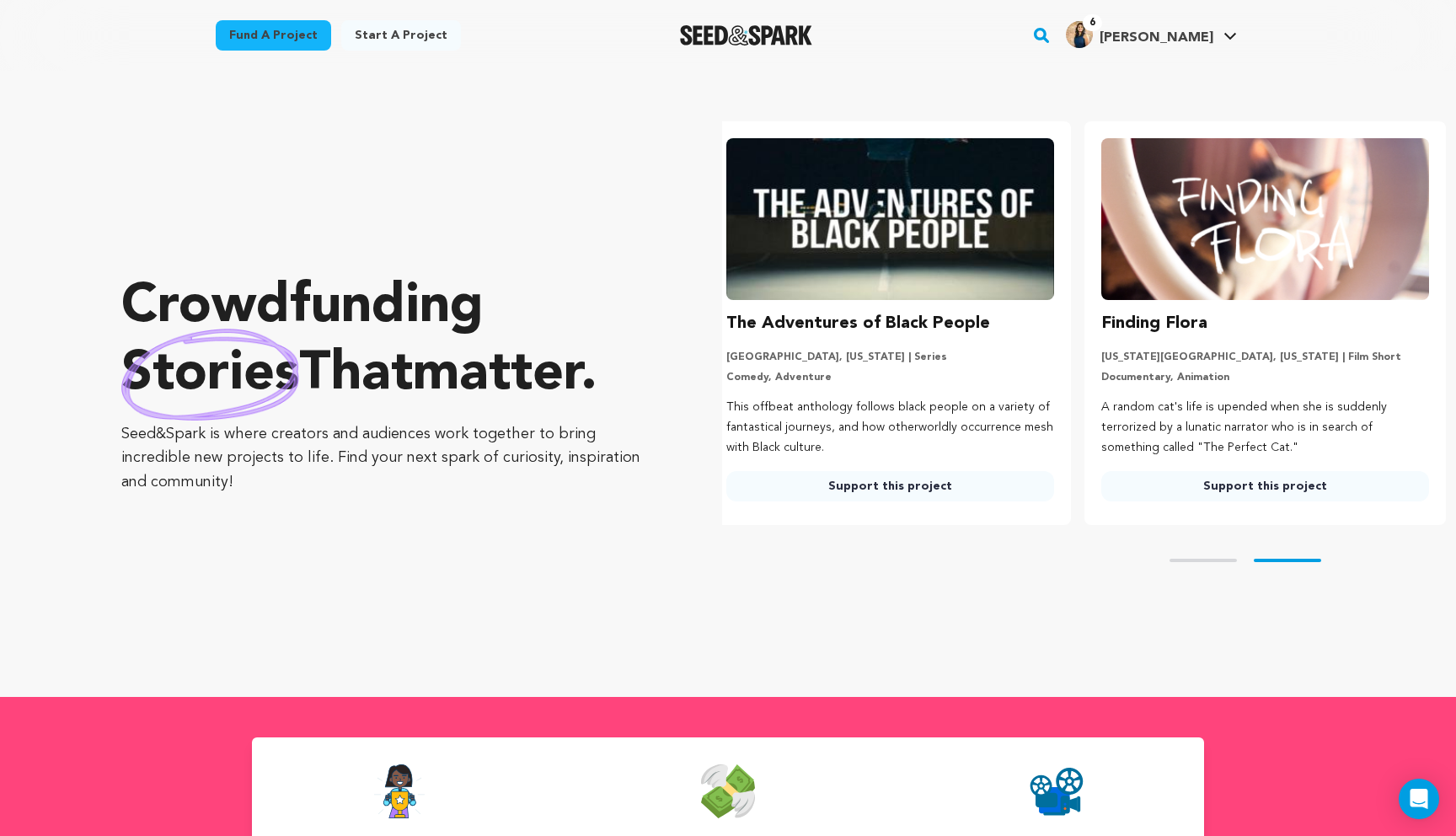
click at [873, 206] on img at bounding box center [890, 219] width 328 height 162
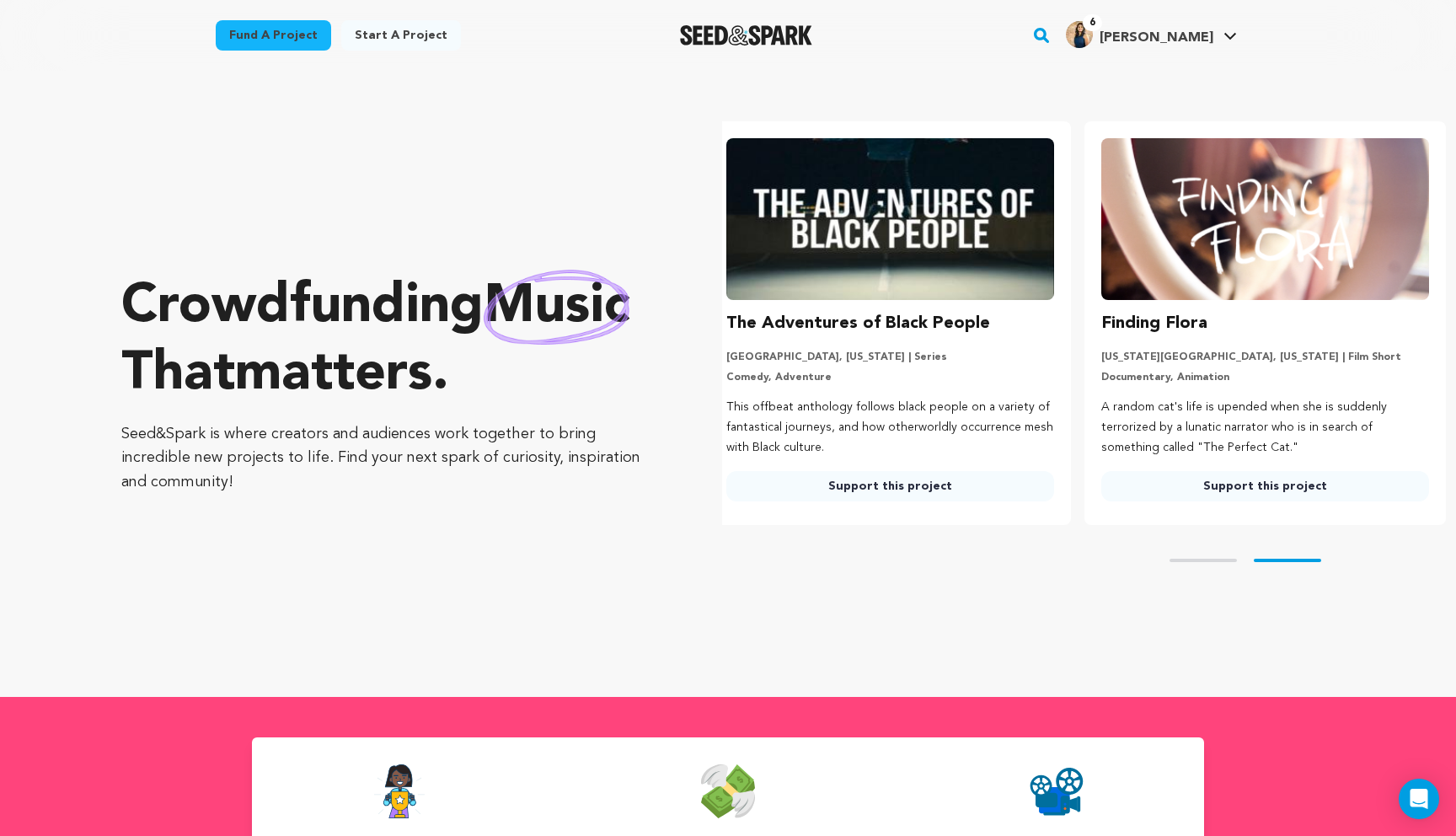
click at [805, 472] on link "Support this project" at bounding box center [890, 487] width 328 height 31
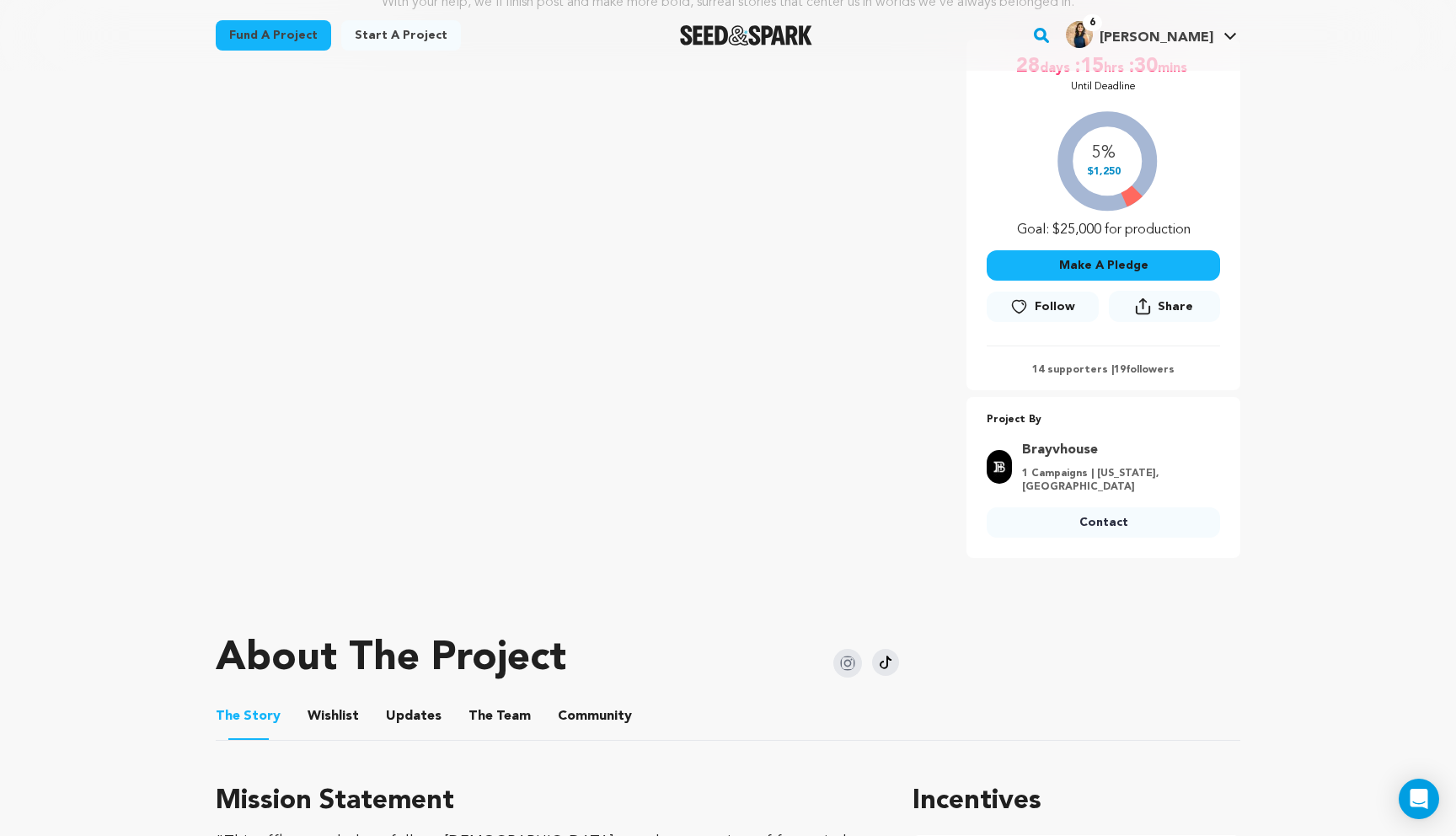
scroll to position [257, 0]
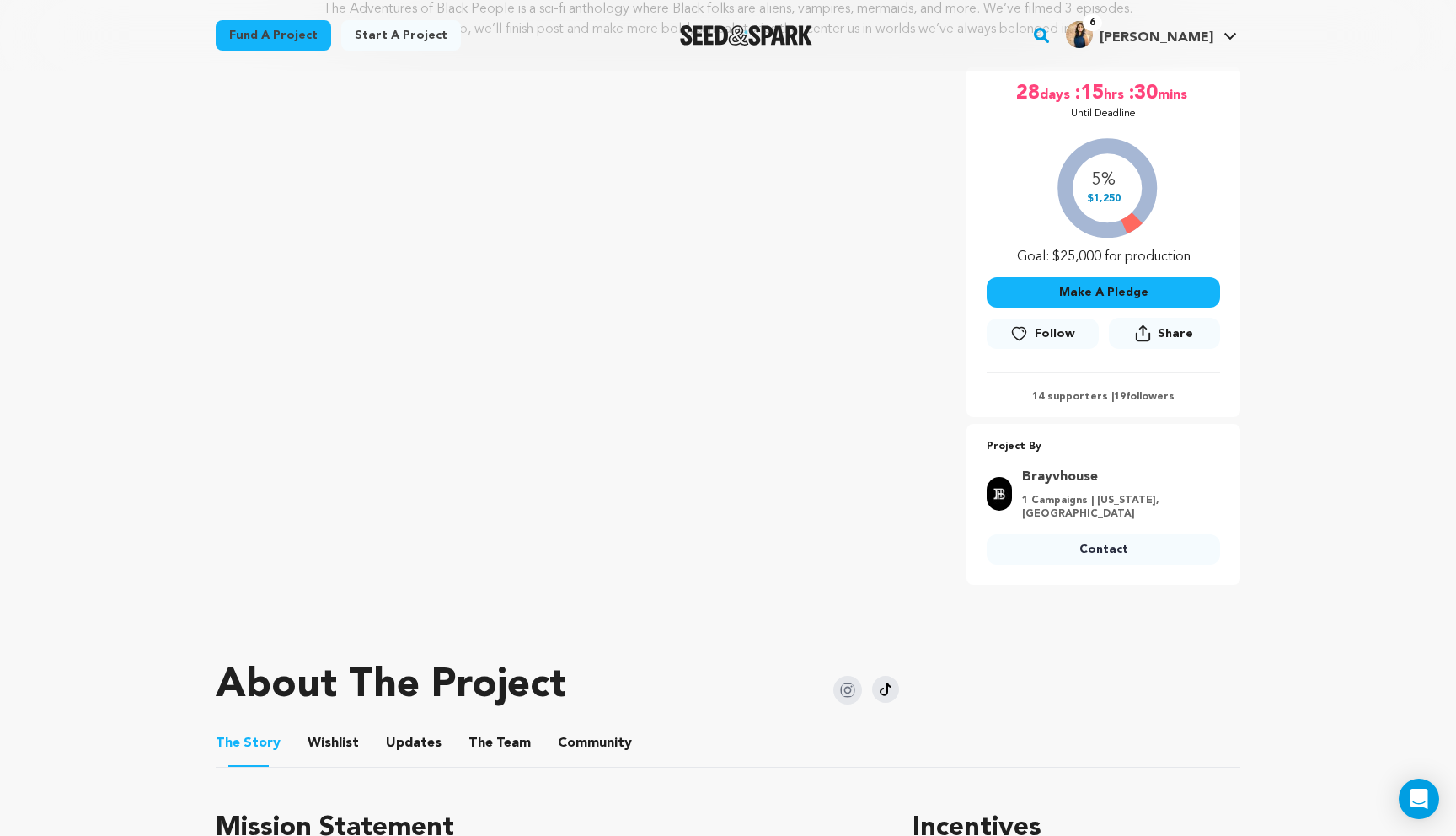
click at [1057, 330] on span "Follow" at bounding box center [1054, 333] width 40 height 17
click at [575, 726] on button "Community" at bounding box center [594, 746] width 40 height 40
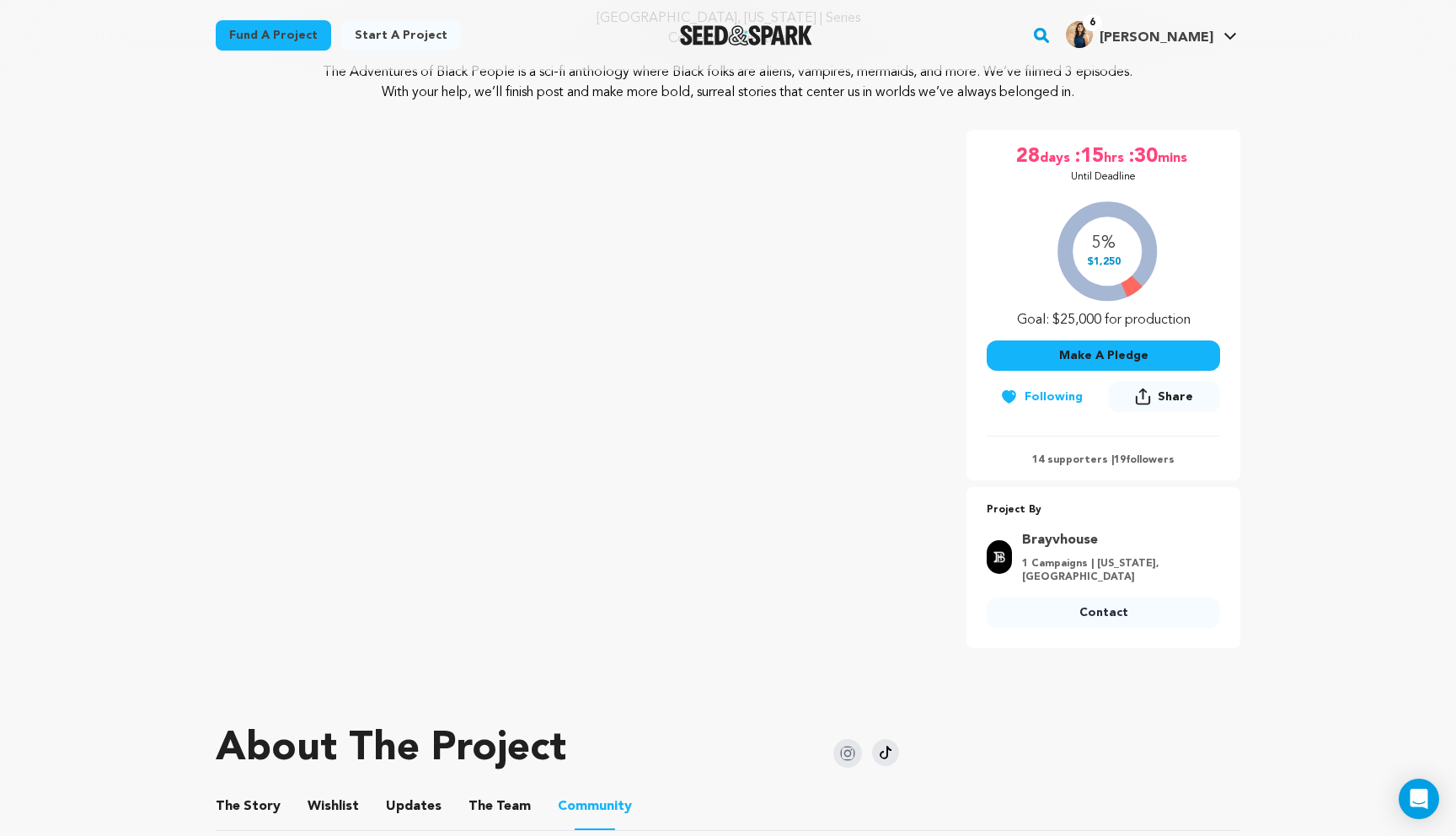
scroll to position [198, 0]
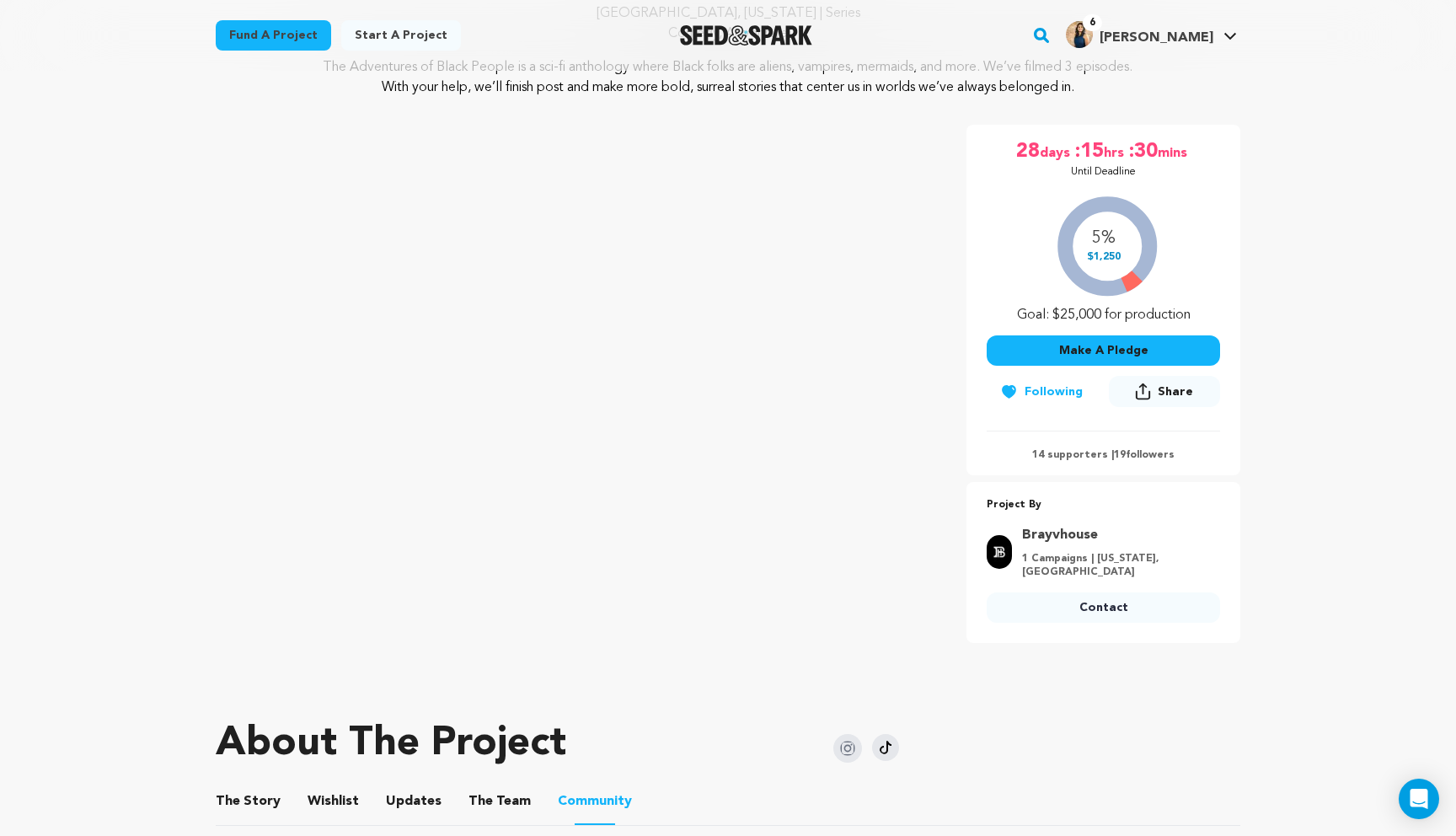
click at [255, 785] on button "The Story" at bounding box center [248, 805] width 40 height 40
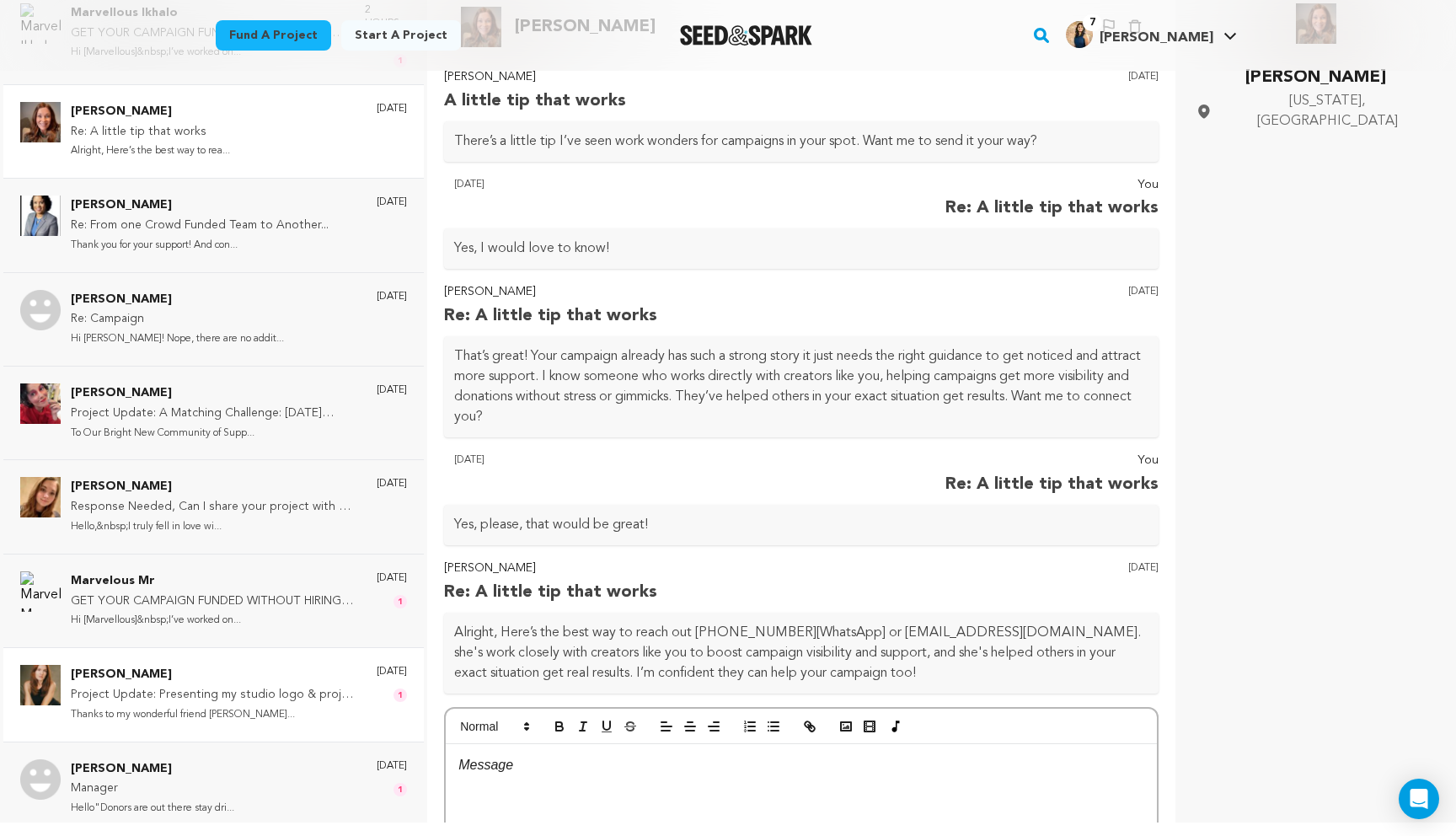
scroll to position [144, 0]
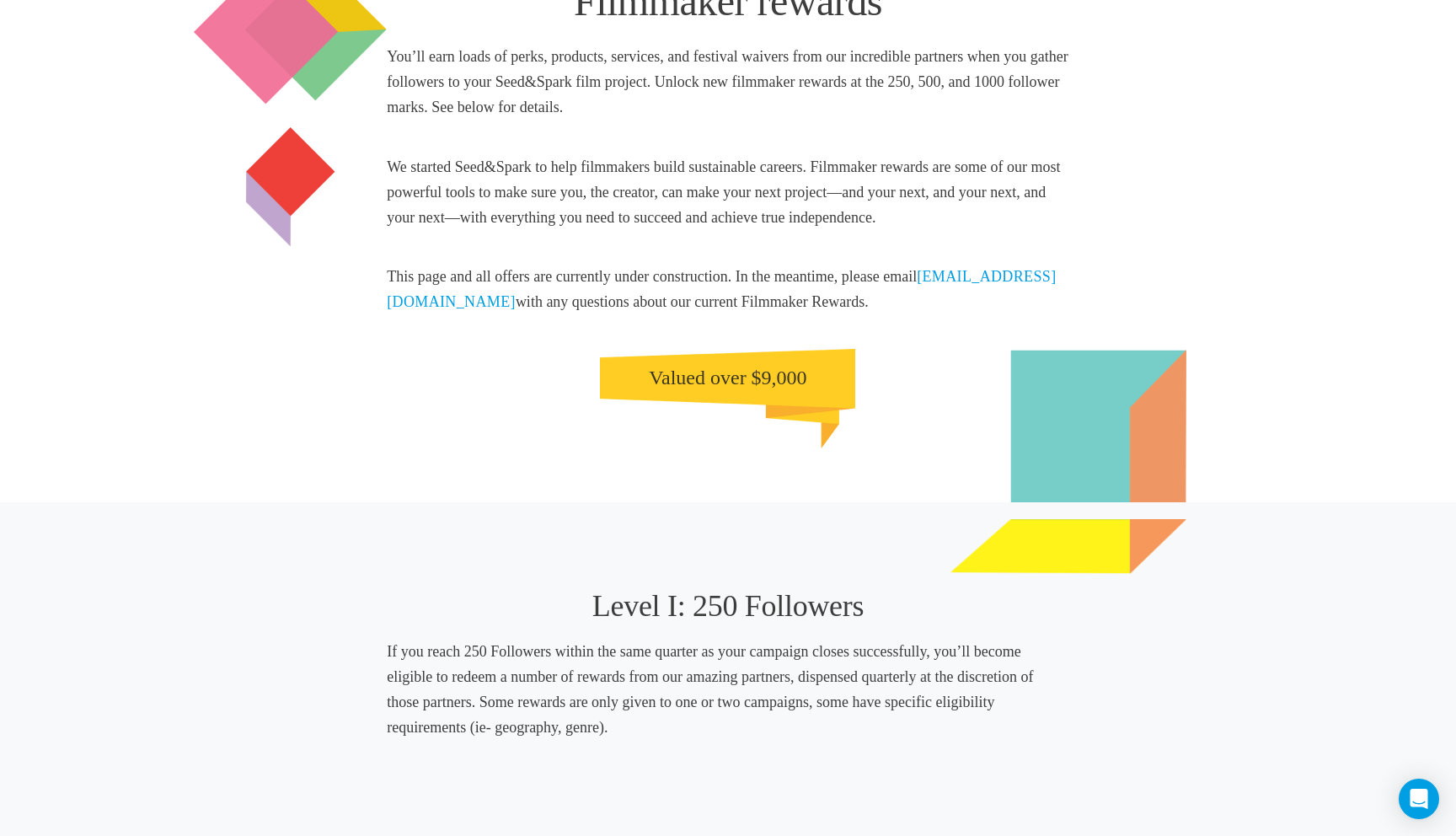
scroll to position [79, 0]
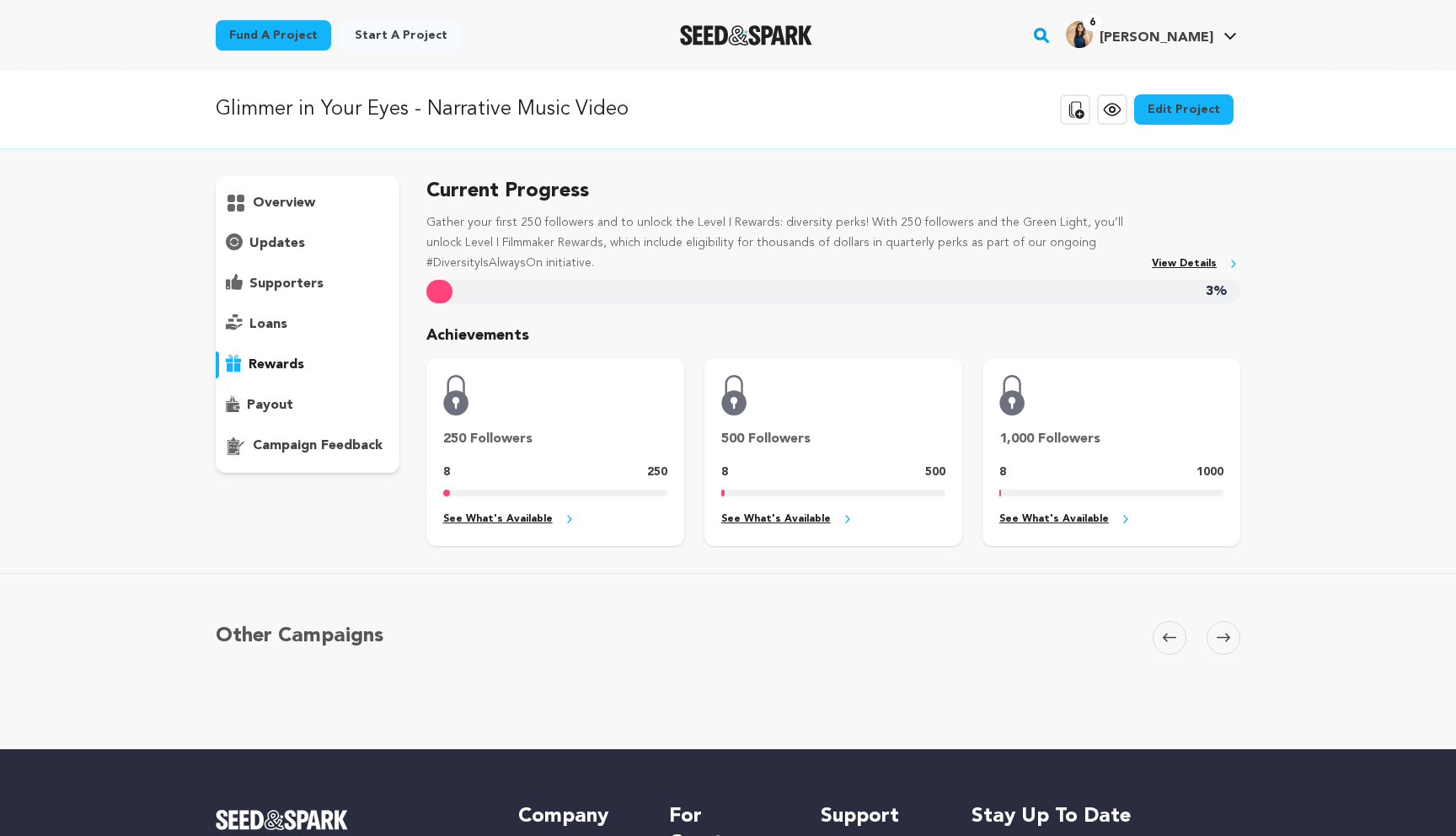
scroll to position [38, 0]
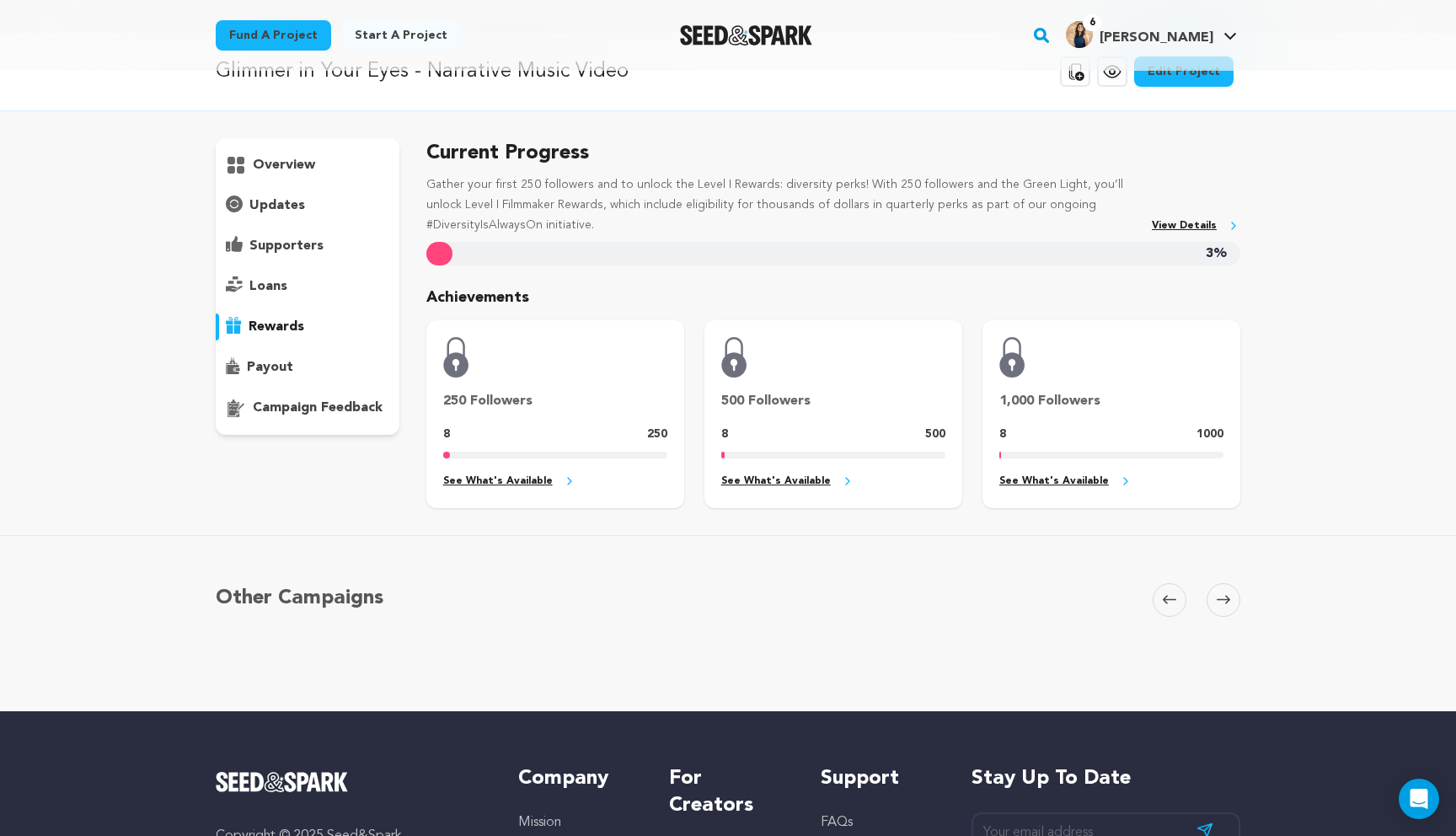
click at [1215, 593] on span at bounding box center [1224, 600] width 34 height 34
click at [1224, 599] on icon at bounding box center [1223, 599] width 13 height 8
click at [1224, 597] on icon at bounding box center [1223, 600] width 13 height 13
click at [787, 381] on div "500 Followers 8 500 See What's Available" at bounding box center [832, 414] width 258 height 188
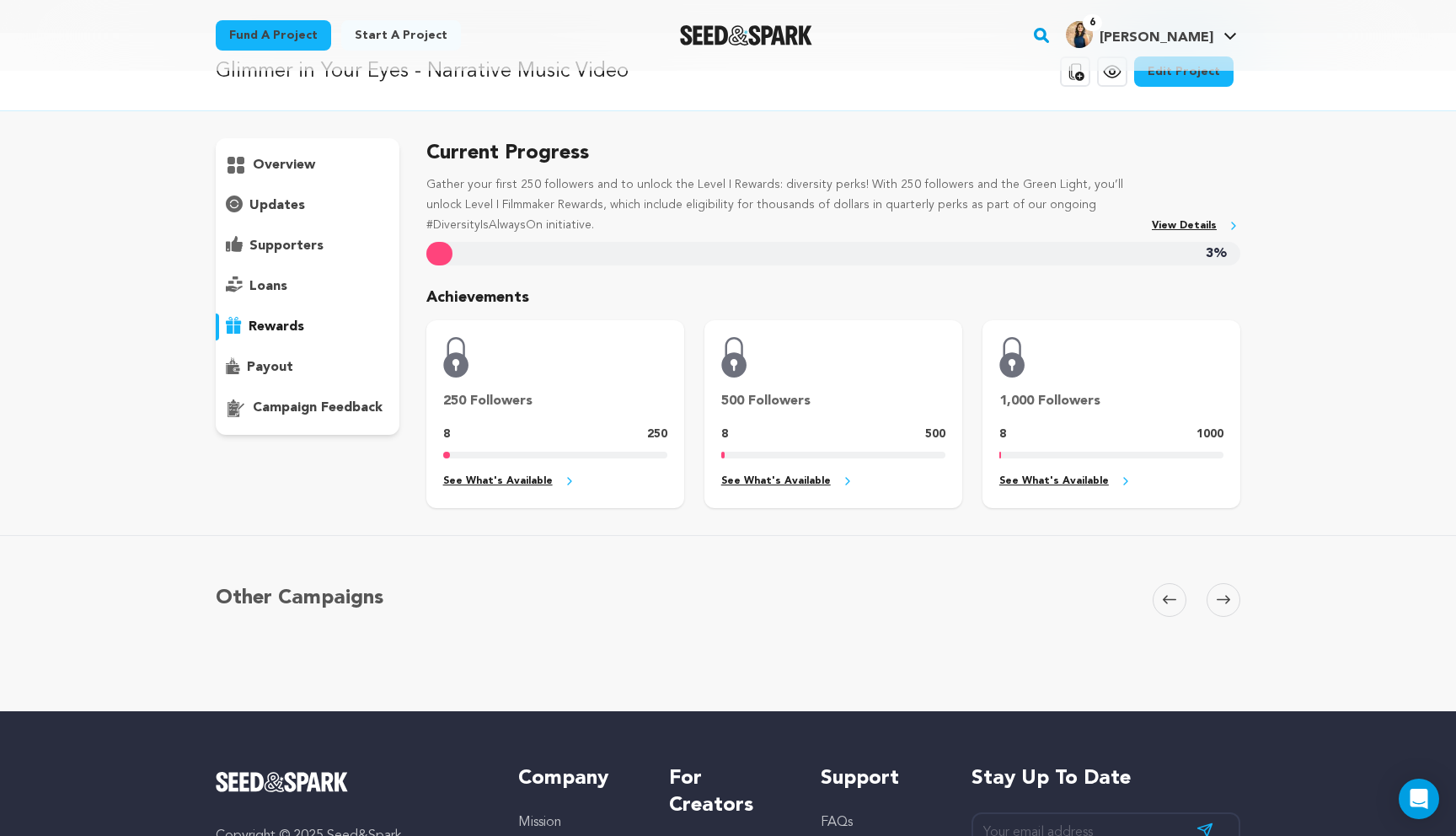
click at [255, 371] on p "payout" at bounding box center [270, 367] width 47 height 21
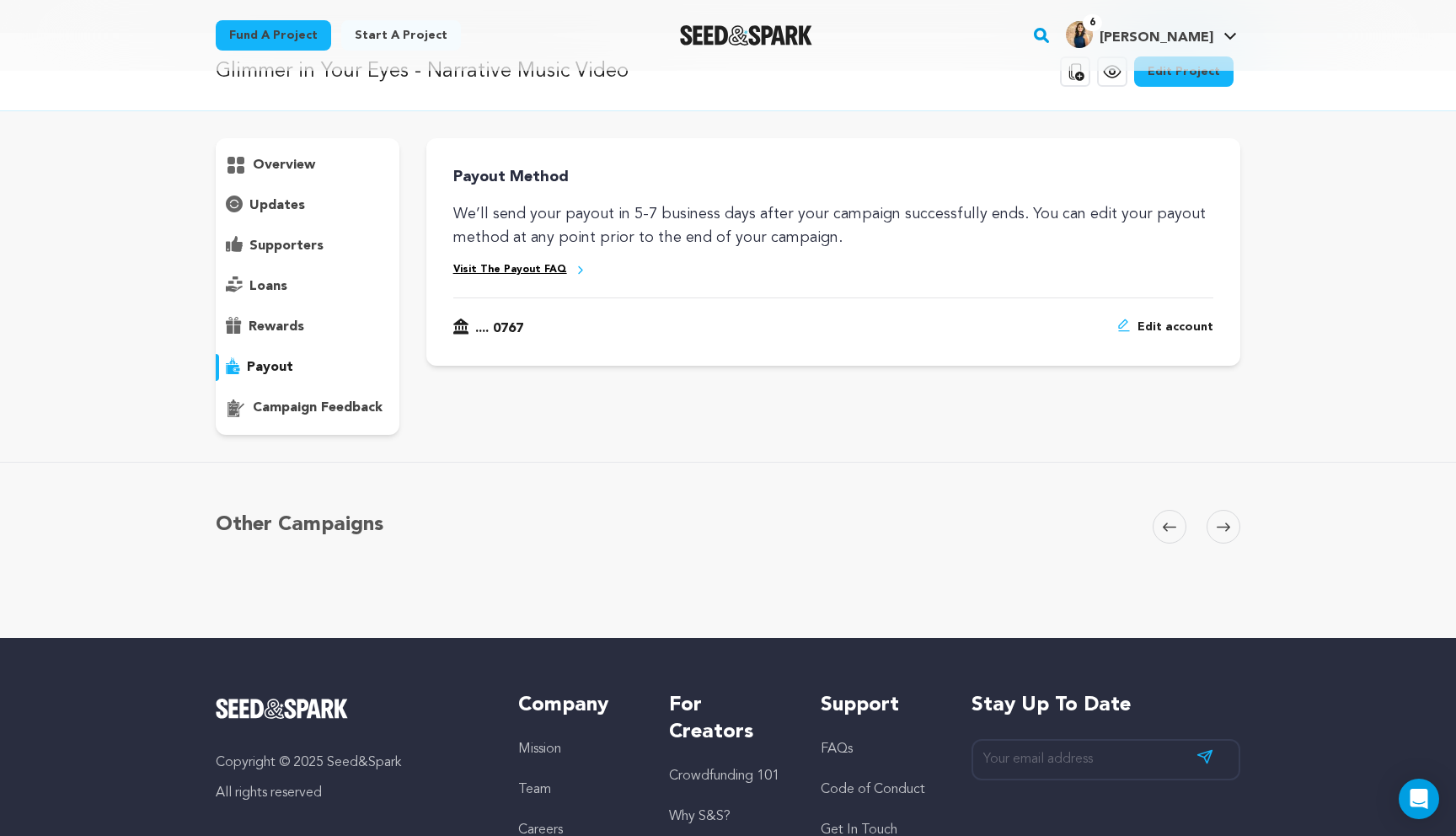
click at [268, 318] on p "rewards" at bounding box center [276, 327] width 56 height 21
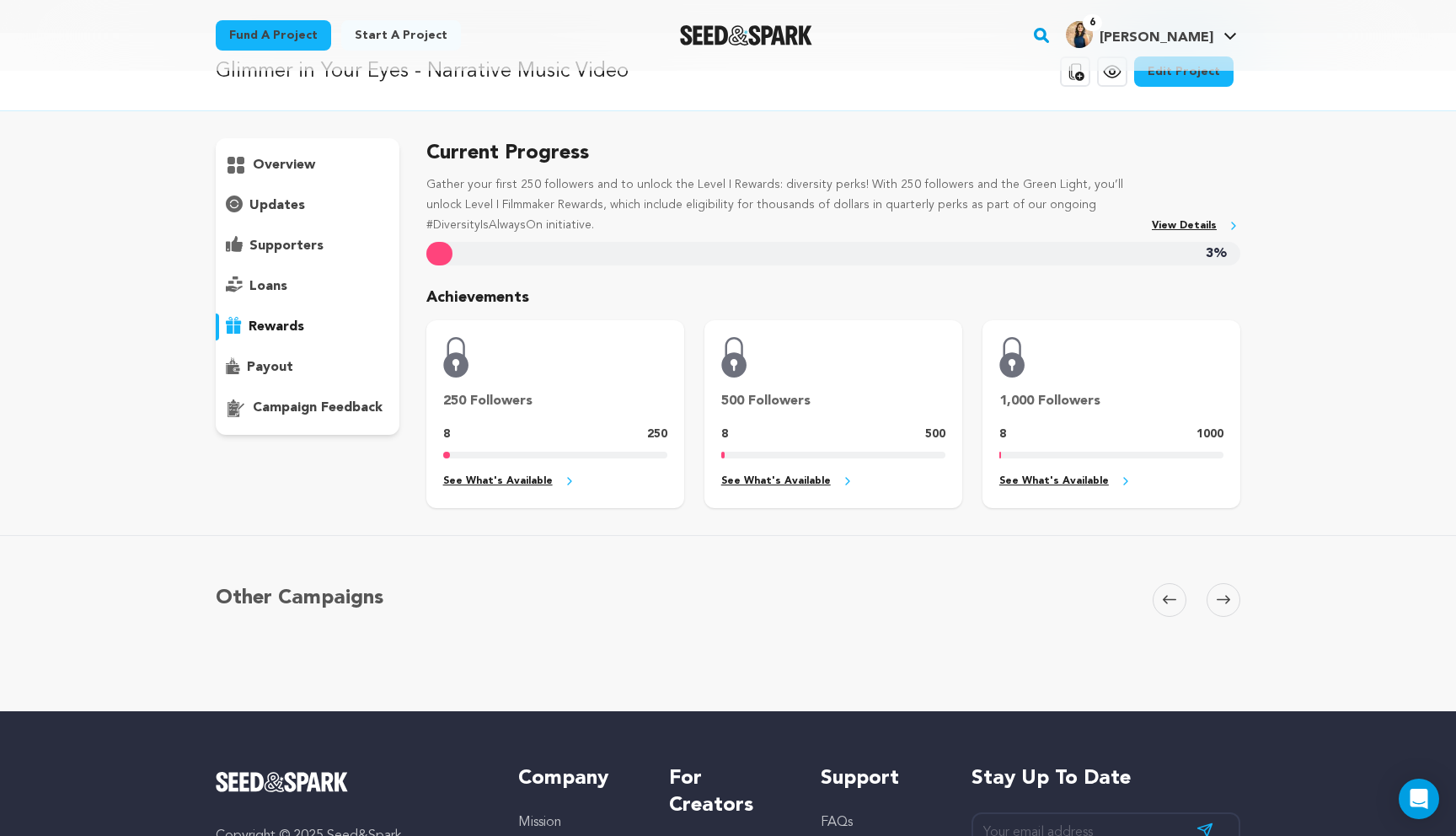
click at [271, 292] on p "loans" at bounding box center [268, 286] width 38 height 21
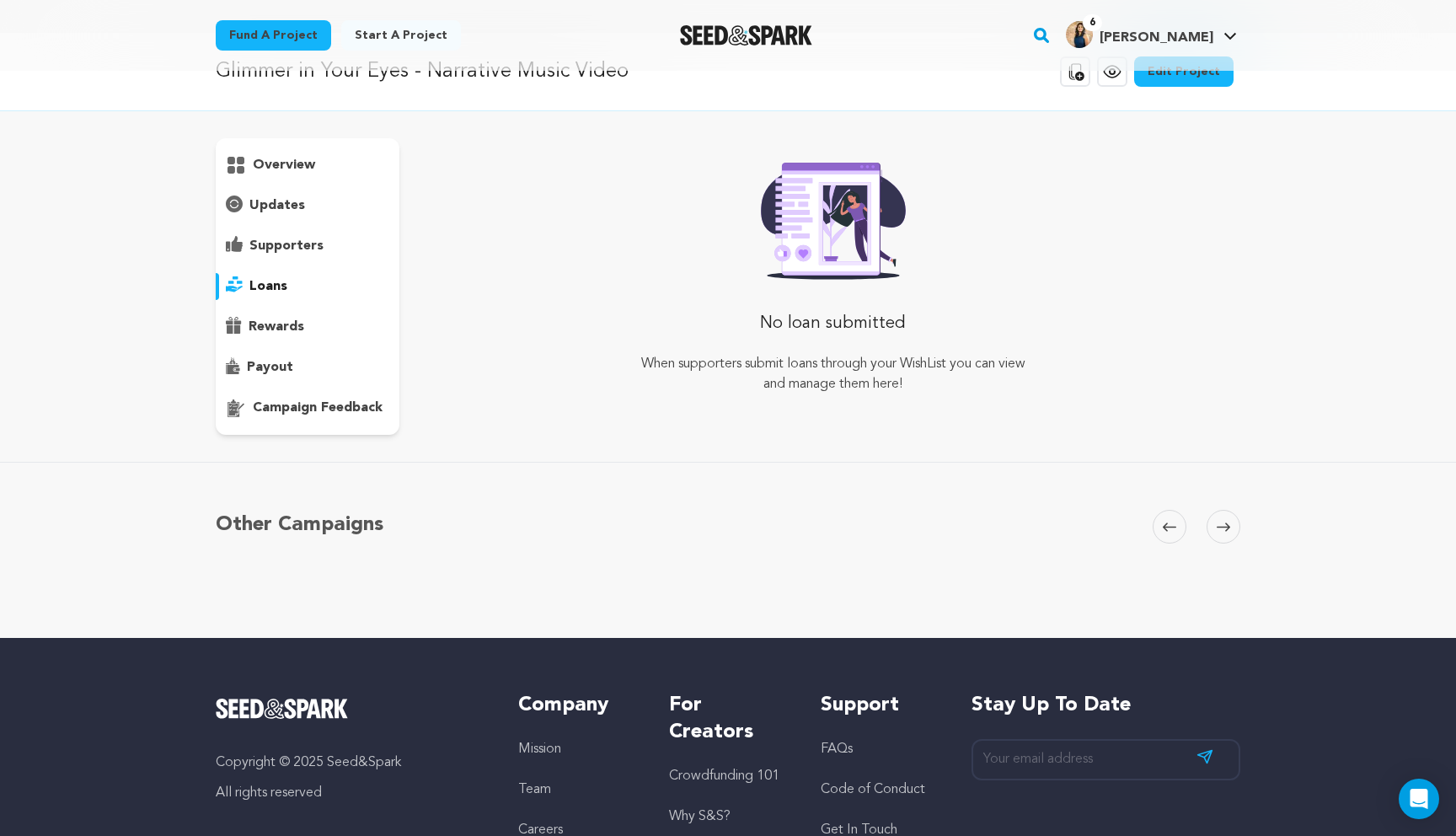
click at [278, 256] on div "supporters" at bounding box center [307, 246] width 184 height 27
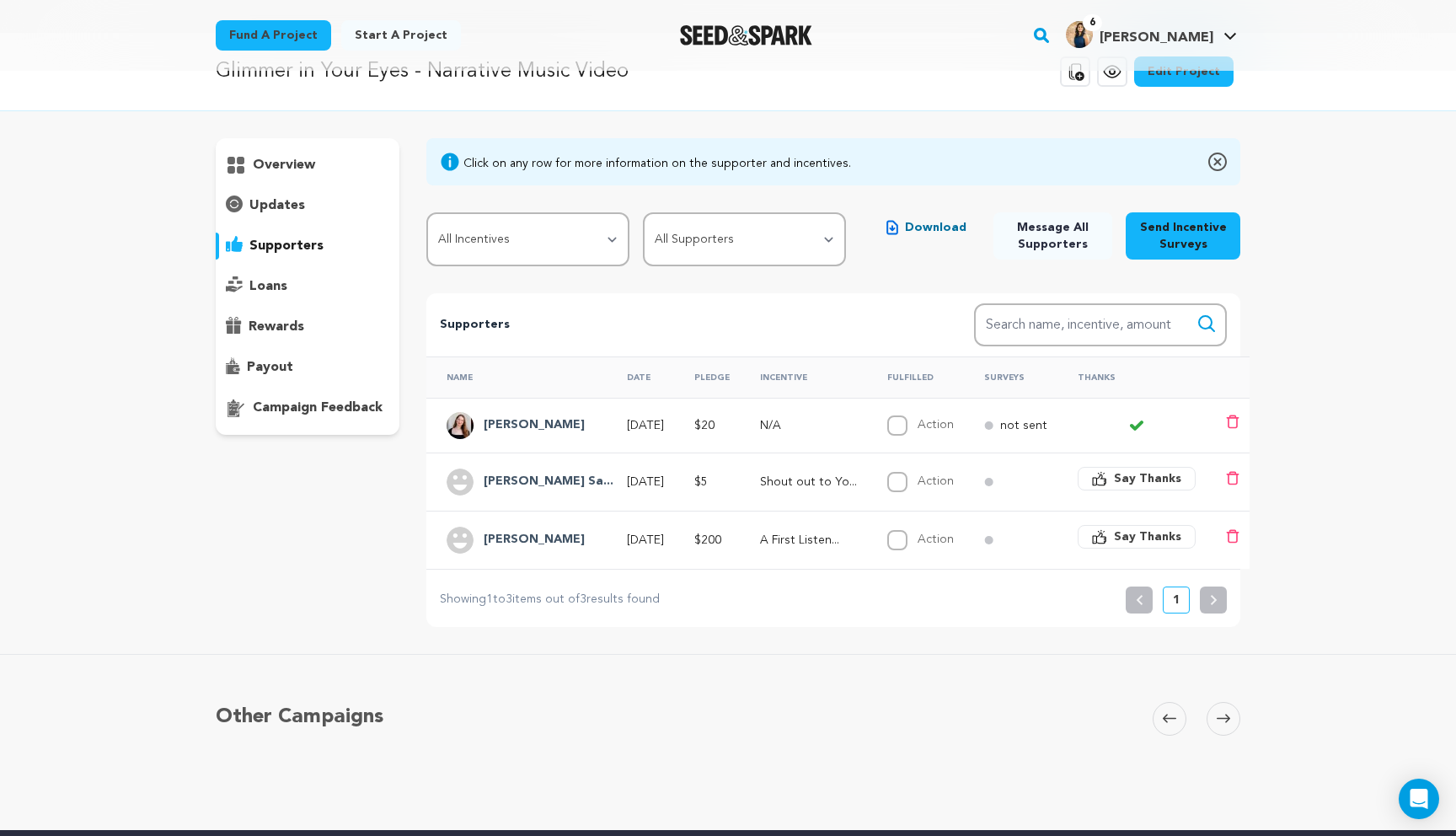
click at [754, 751] on div "Other Campaigns Carousel Skip to previous slide page Carousel Skip to next slid…" at bounding box center [727, 743] width 1078 height 108
